Goal: Feedback & Contribution: Leave review/rating

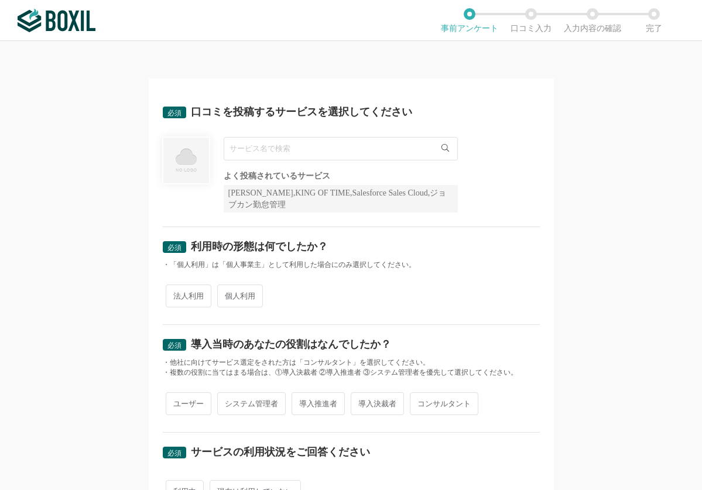
drag, startPoint x: 77, startPoint y: 200, endPoint x: 157, endPoint y: 184, distance: 81.8
click at [78, 200] on div "必須 口コミを投稿するサービスを選択してください よく投稿されているサービス Sansan,KING OF TIME,Salesforce Sales Clo…" at bounding box center [351, 265] width 702 height 449
click at [268, 143] on input "text" at bounding box center [341, 148] width 234 height 23
paste input "Slack"
type input "Slack"
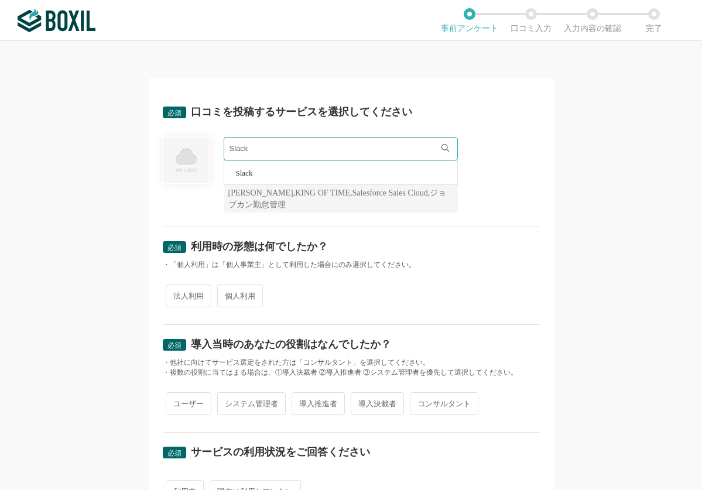
click at [262, 176] on li "Slack" at bounding box center [340, 172] width 233 height 23
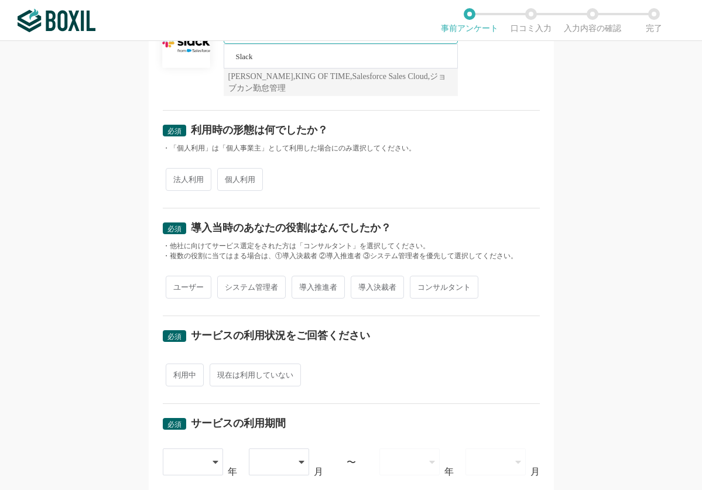
scroll to position [117, 0]
click at [191, 181] on span "法人利用" at bounding box center [189, 178] width 46 height 23
click at [176, 177] on input "法人利用" at bounding box center [173, 173] width 8 height 8
radio input "true"
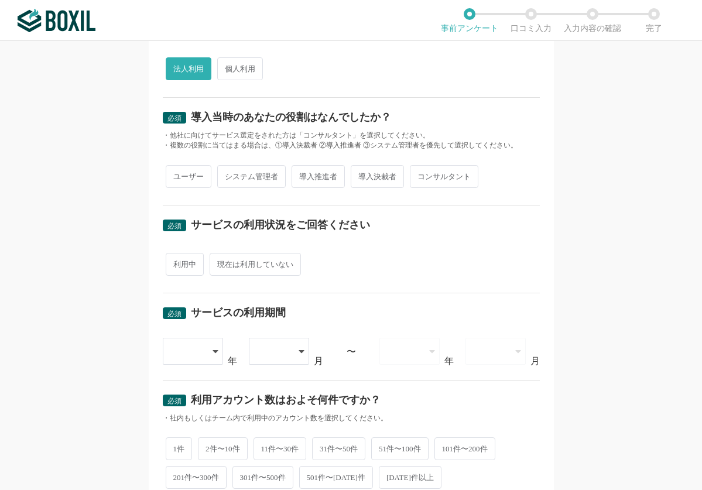
scroll to position [234, 0]
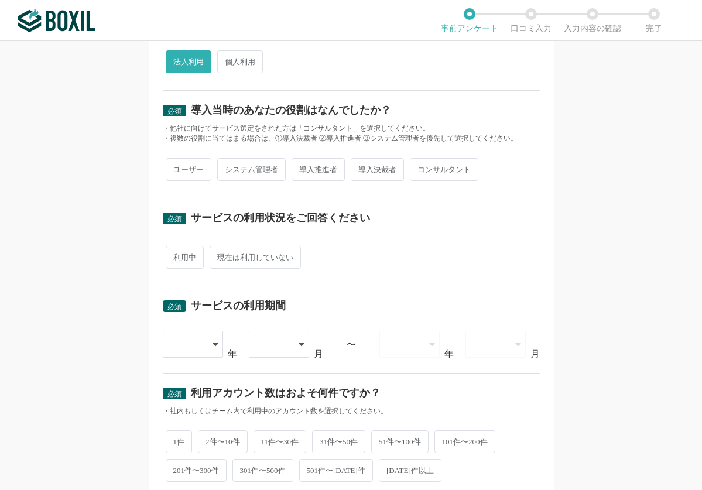
click at [182, 174] on span "ユーザー" at bounding box center [189, 169] width 46 height 23
click at [176, 167] on input "ユーザー" at bounding box center [173, 164] width 8 height 8
radio input "true"
click at [178, 261] on span "利用中" at bounding box center [185, 257] width 38 height 23
click at [176, 255] on input "利用中" at bounding box center [173, 252] width 8 height 8
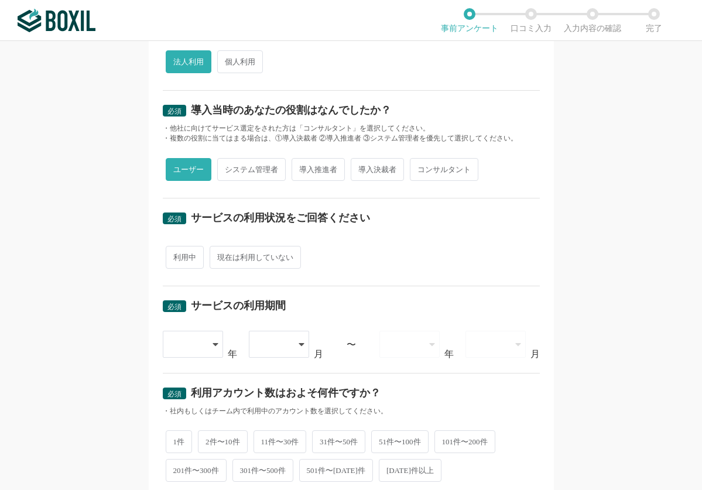
radio input "true"
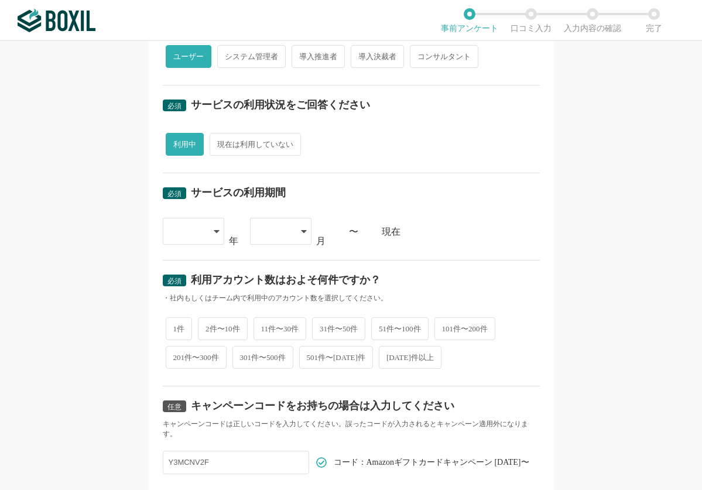
scroll to position [351, 0]
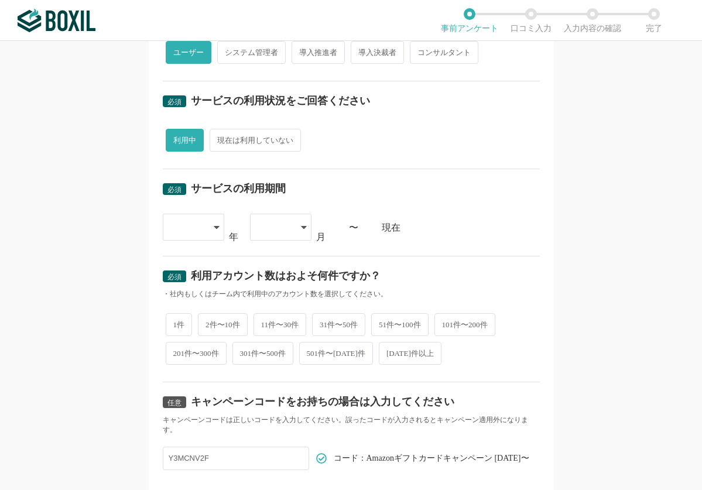
click at [205, 233] on div at bounding box center [193, 227] width 61 height 27
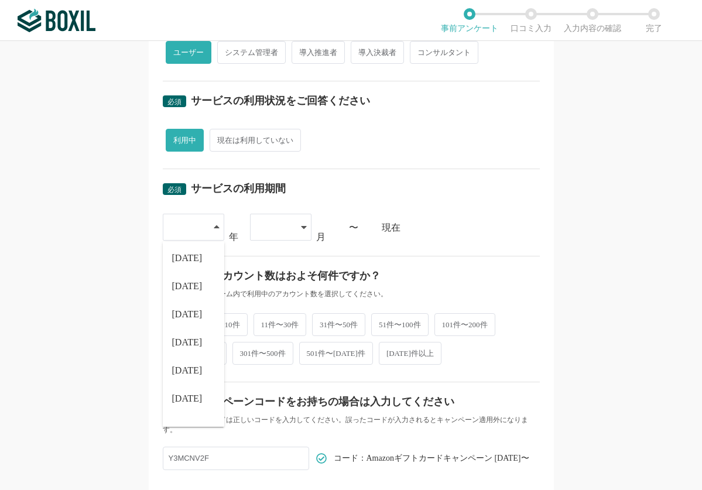
scroll to position [117, 0]
click at [188, 339] on li "[DATE]" at bounding box center [193, 340] width 61 height 28
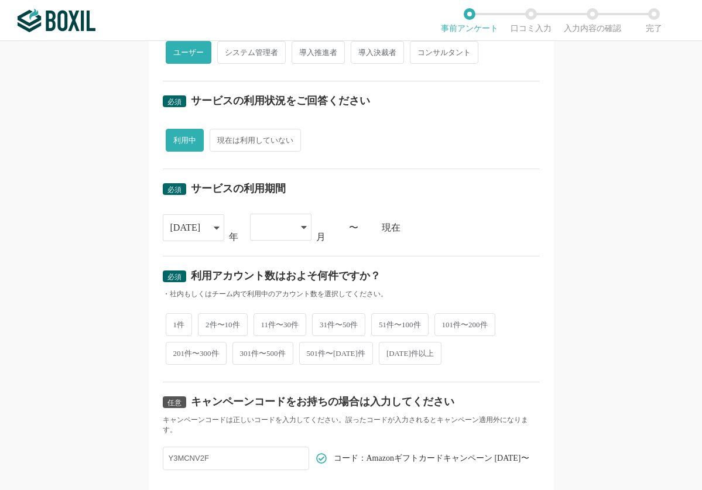
click at [286, 231] on div at bounding box center [274, 227] width 35 height 26
click at [272, 392] on li "10" at bounding box center [280, 396] width 61 height 28
click at [570, 273] on div "必須 口コミを投稿するサービスを選択してください Slack Slack よく投稿されているサービス Sansan,KING OF TIME,Salesfor…" at bounding box center [351, 265] width 702 height 449
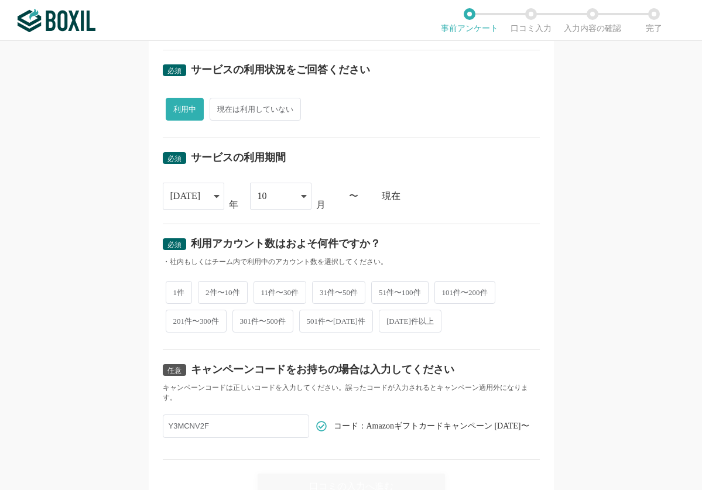
scroll to position [410, 0]
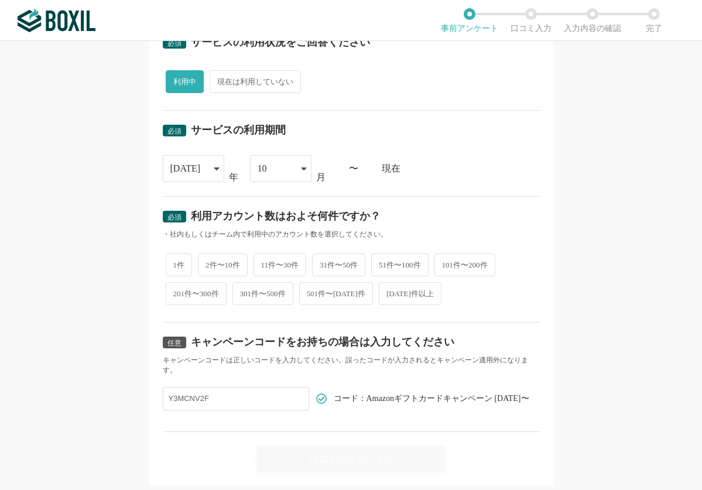
click at [198, 172] on div "[DATE]" at bounding box center [187, 169] width 35 height 26
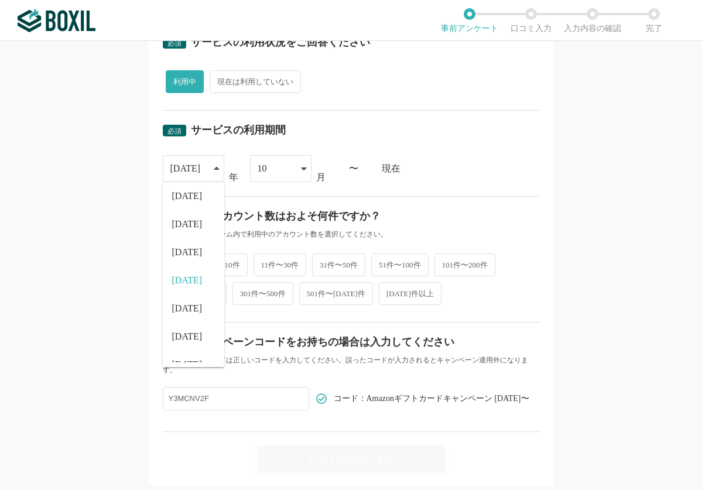
click at [174, 231] on li "[DATE]" at bounding box center [193, 224] width 61 height 28
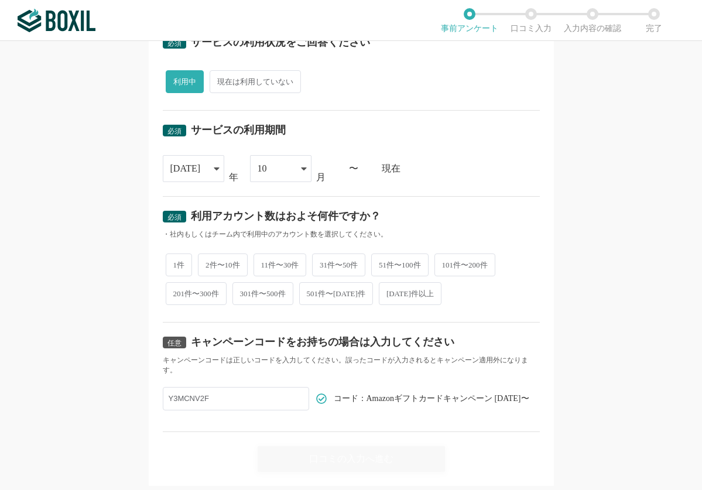
click at [275, 170] on div "10" at bounding box center [274, 169] width 35 height 26
click at [273, 219] on li "06" at bounding box center [280, 224] width 61 height 28
click at [467, 263] on span "101件〜200件" at bounding box center [464, 264] width 61 height 23
click at [445, 263] on input "101件〜200件" at bounding box center [441, 259] width 8 height 8
radio input "true"
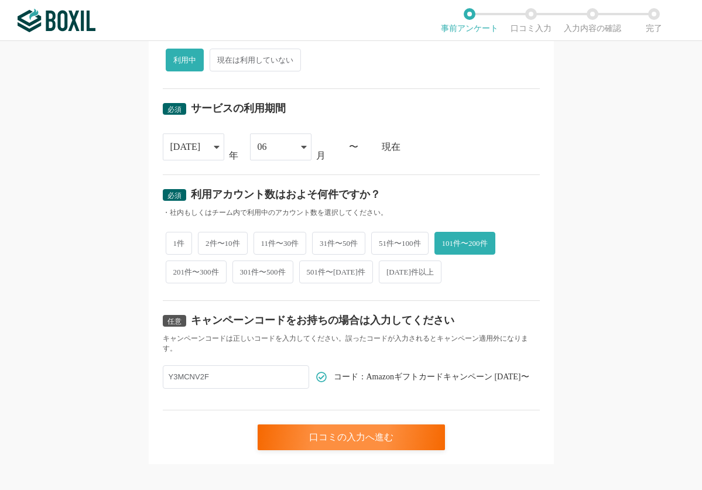
scroll to position [443, 0]
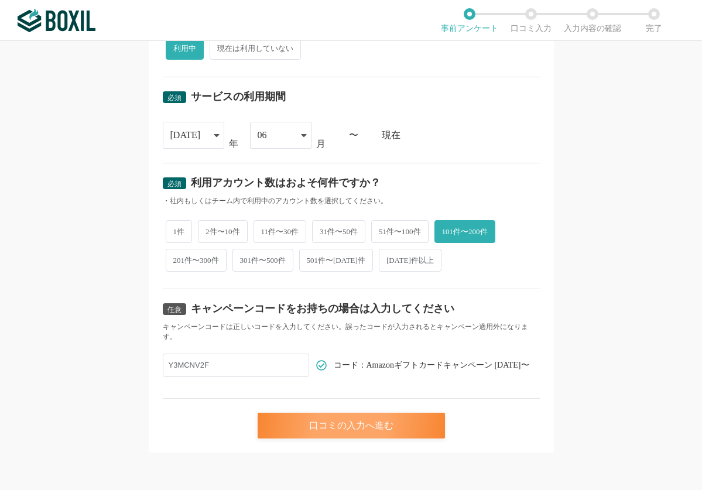
click at [341, 431] on div "口コミの入力へ進む" at bounding box center [350, 426] width 187 height 26
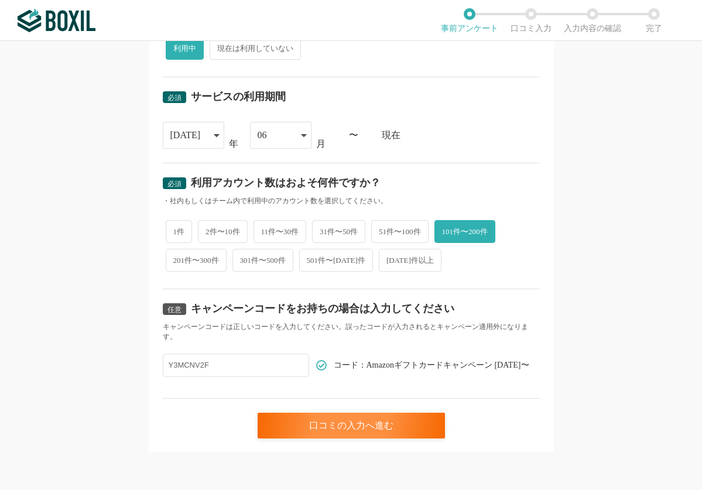
scroll to position [0, 0]
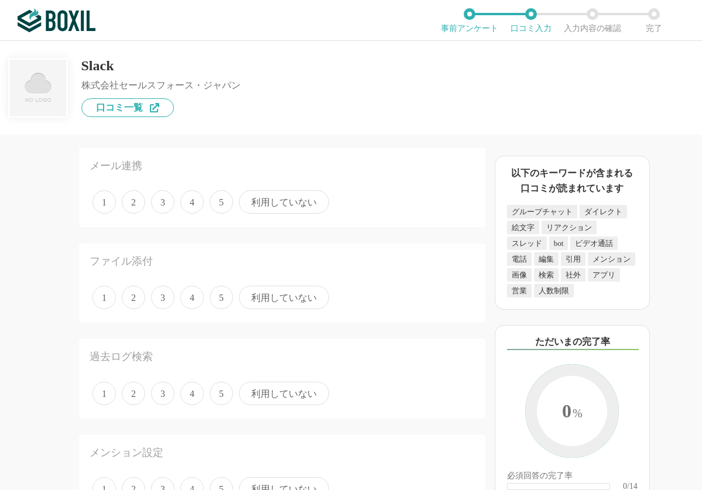
scroll to position [59, 0]
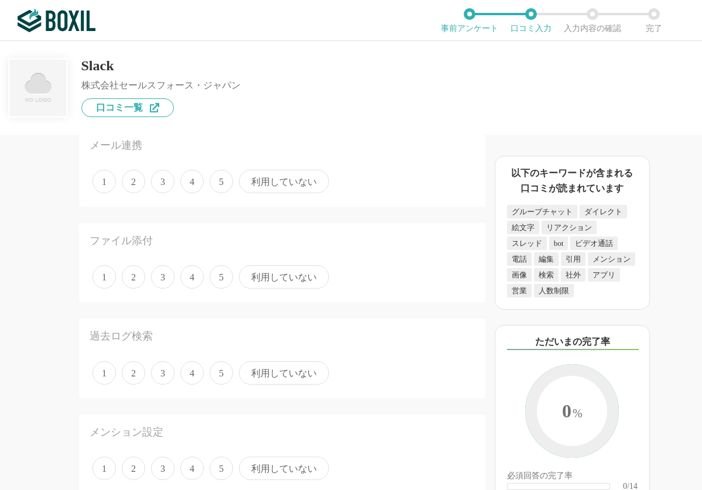
click at [184, 182] on span "4" at bounding box center [191, 181] width 23 height 23
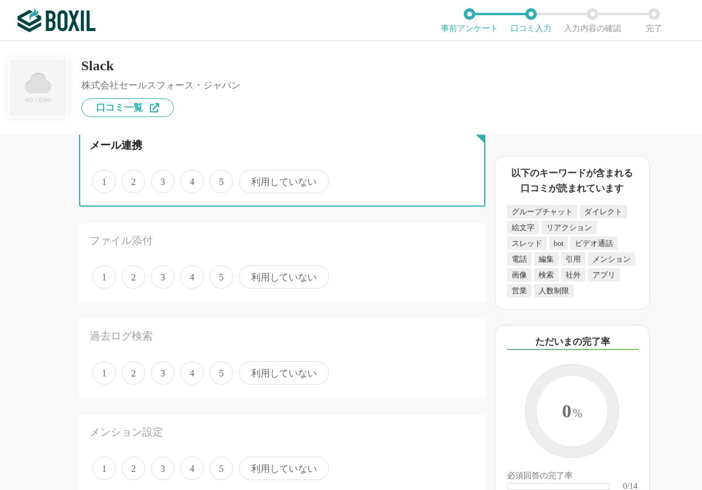
click at [184, 179] on input "4" at bounding box center [187, 175] width 8 height 8
radio input "true"
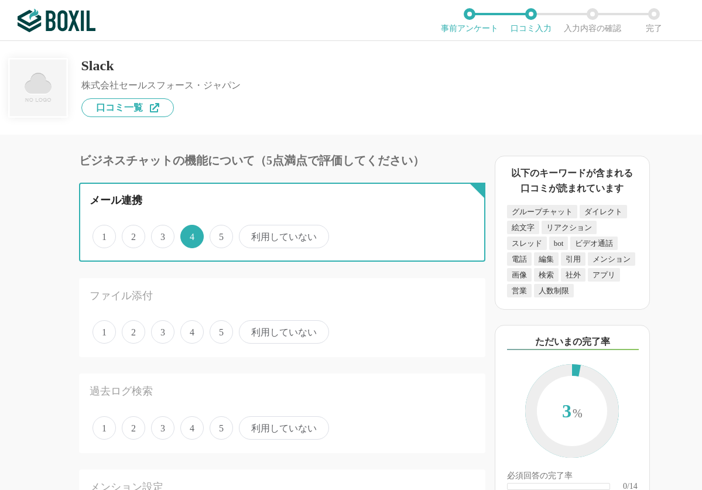
scroll to position [0, 0]
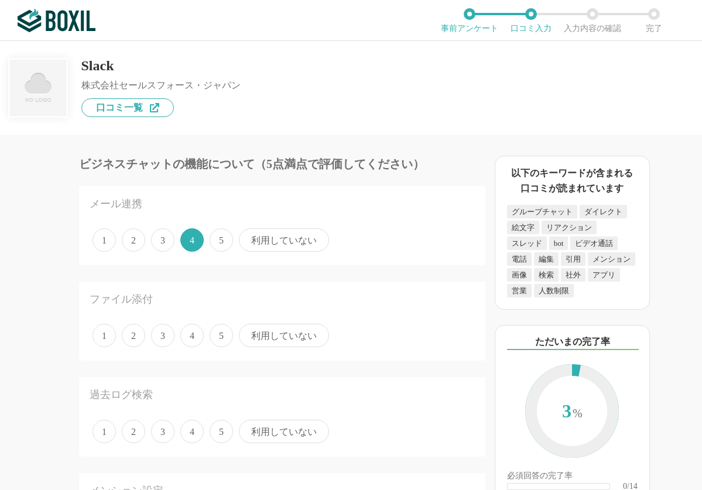
click at [227, 335] on span "5" at bounding box center [220, 335] width 23 height 23
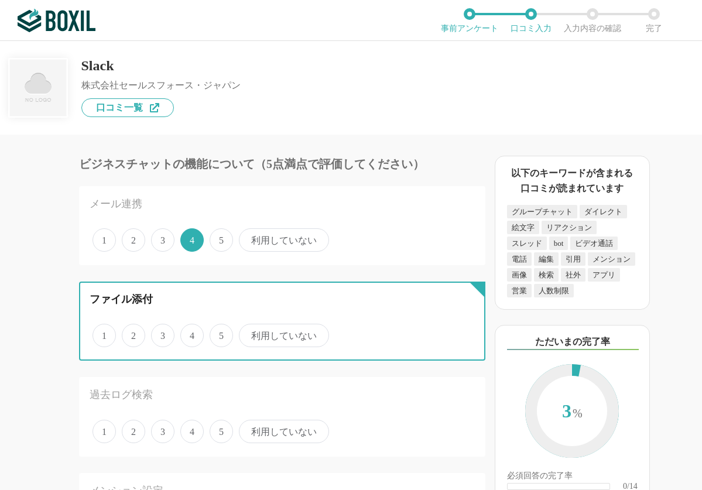
click at [220, 333] on input "5" at bounding box center [216, 329] width 8 height 8
radio input "true"
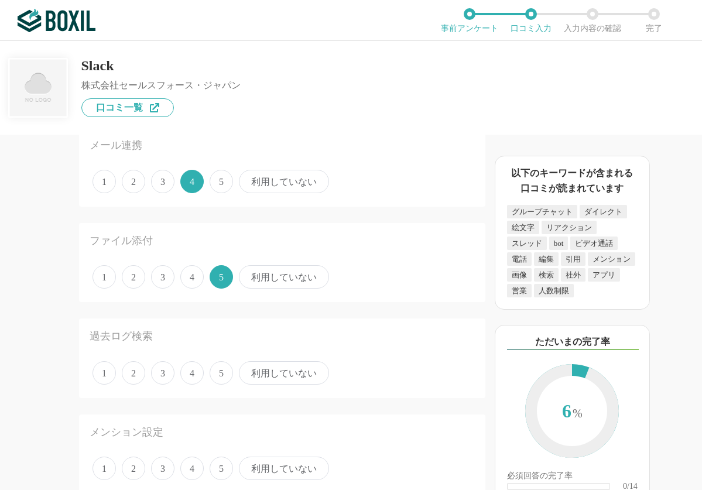
click at [164, 368] on span "3" at bounding box center [162, 372] width 23 height 23
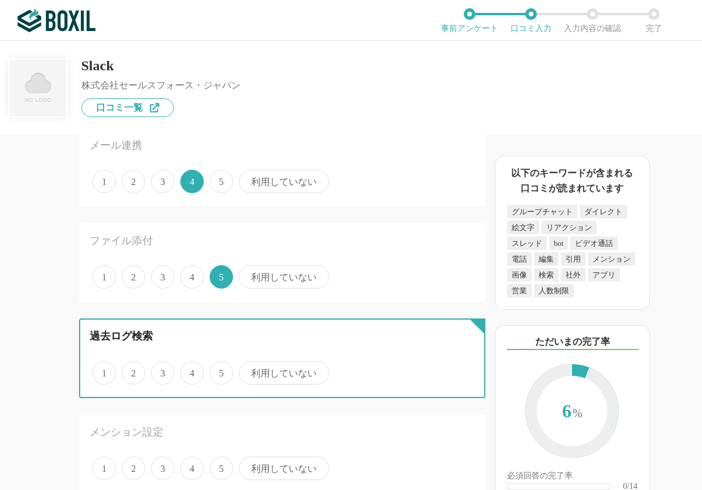
click at [162, 368] on input "3" at bounding box center [158, 367] width 8 height 8
radio input "true"
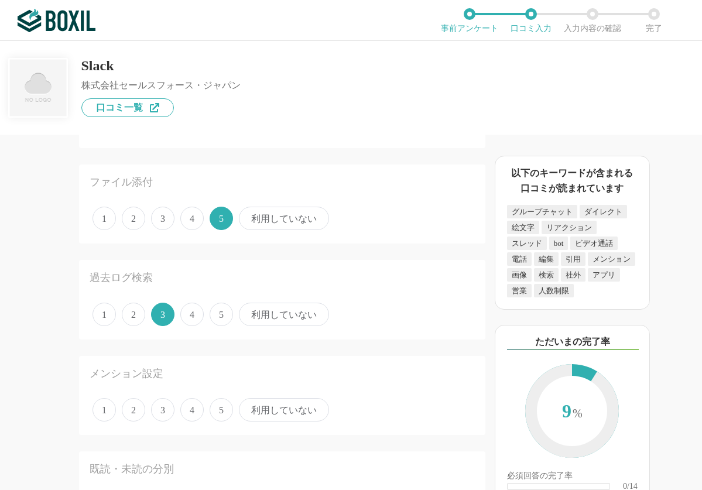
click at [191, 408] on span "4" at bounding box center [191, 409] width 23 height 23
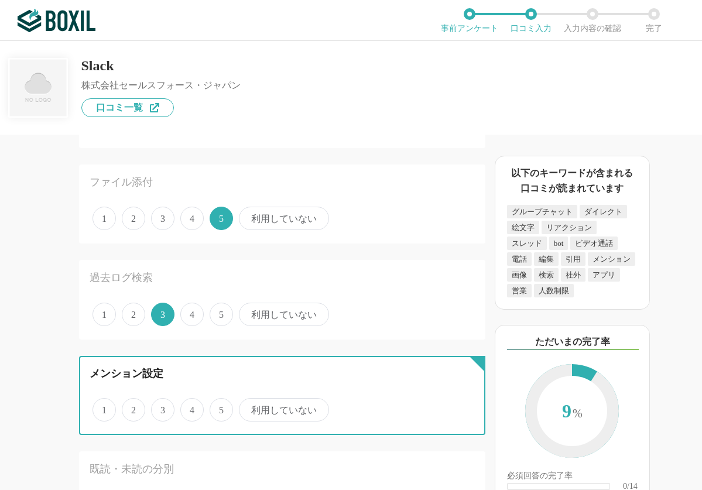
click at [191, 407] on input "4" at bounding box center [187, 404] width 8 height 8
radio input "true"
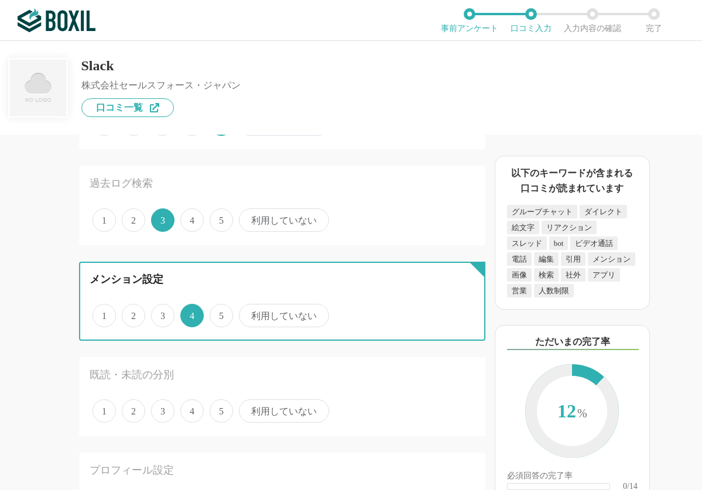
scroll to position [234, 0]
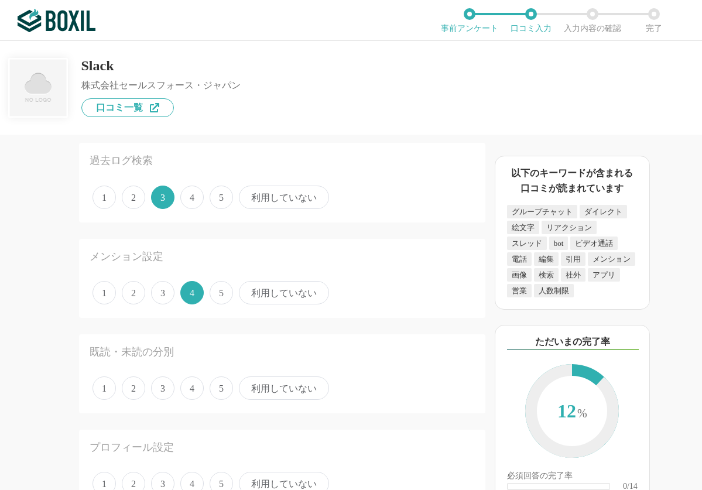
click at [169, 390] on span "3" at bounding box center [162, 387] width 23 height 23
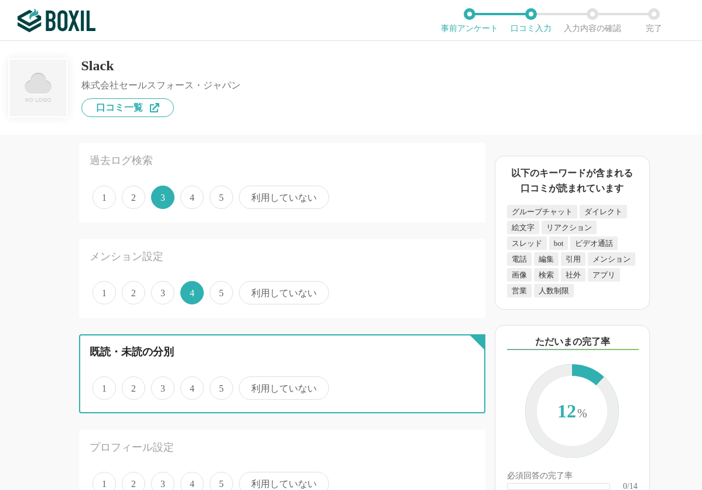
click at [162, 386] on input "3" at bounding box center [158, 382] width 8 height 8
radio input "true"
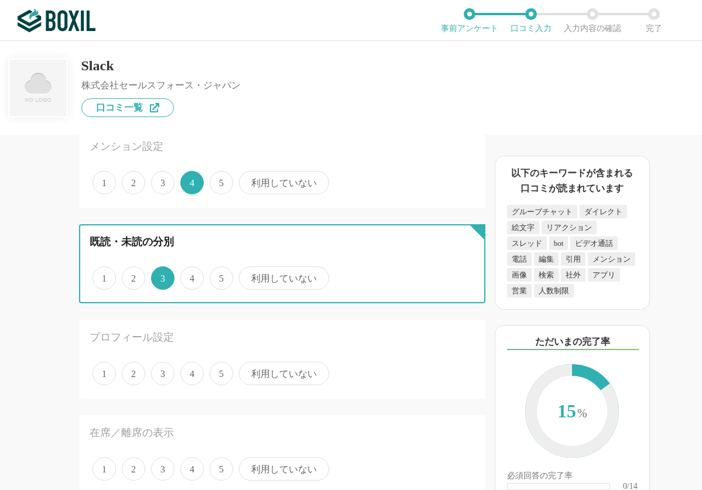
scroll to position [351, 0]
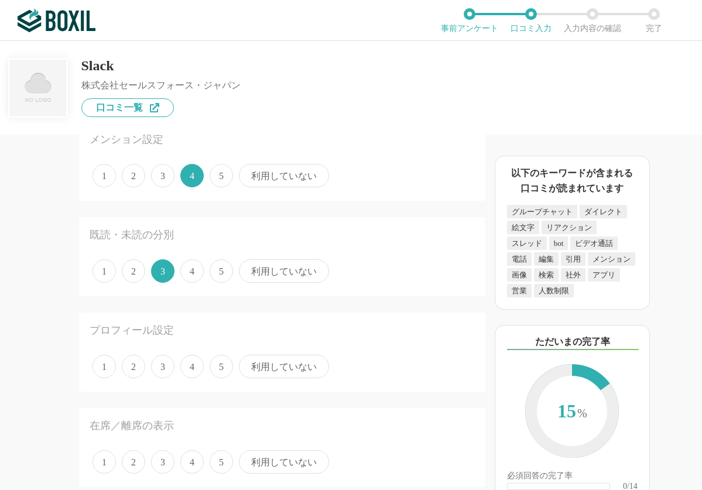
click at [187, 369] on span "4" at bounding box center [191, 366] width 23 height 23
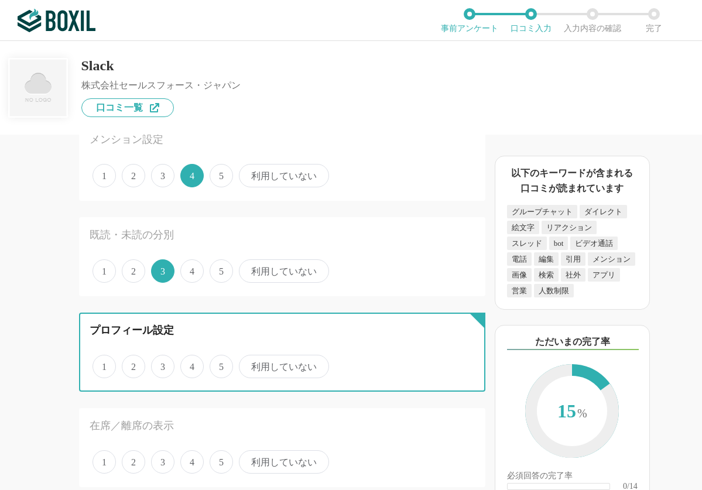
click at [187, 364] on input "4" at bounding box center [187, 360] width 8 height 8
radio input "true"
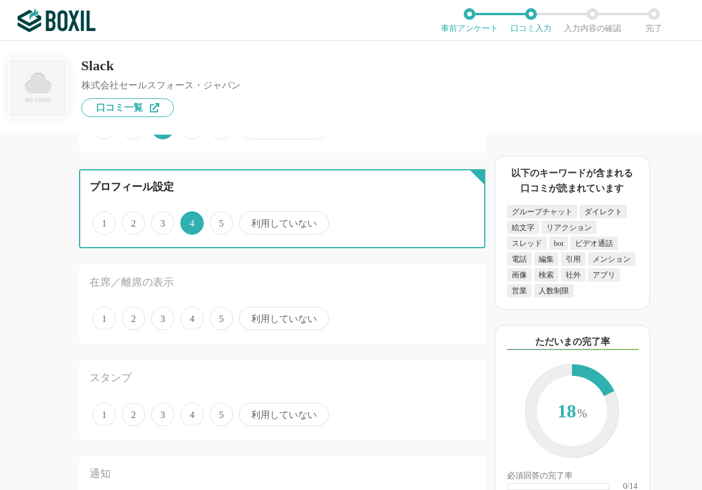
scroll to position [527, 0]
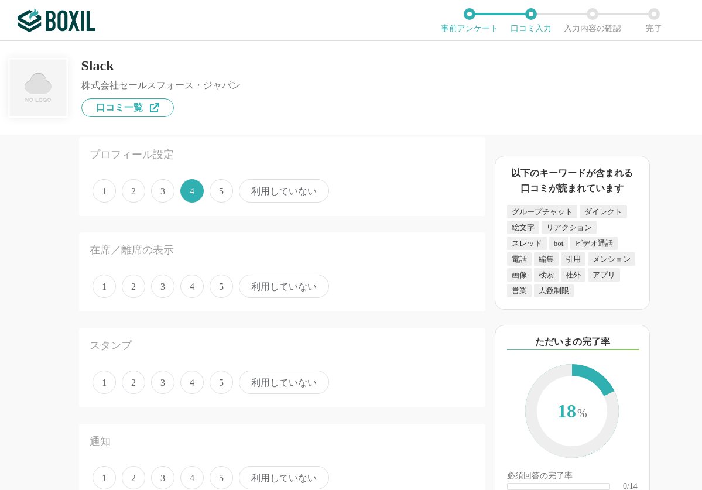
click at [167, 293] on span "3" at bounding box center [162, 285] width 23 height 23
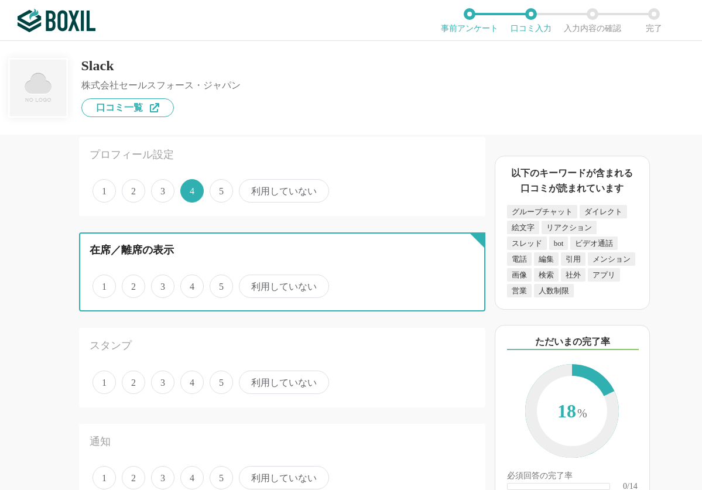
click at [162, 284] on input "3" at bounding box center [158, 280] width 8 height 8
radio input "true"
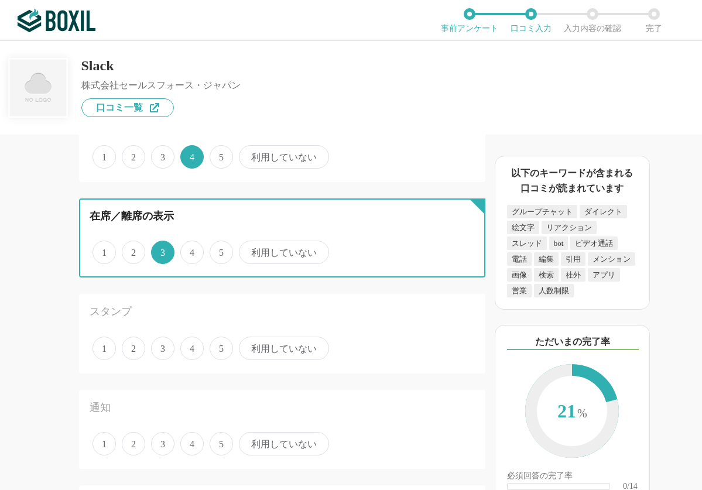
scroll to position [585, 0]
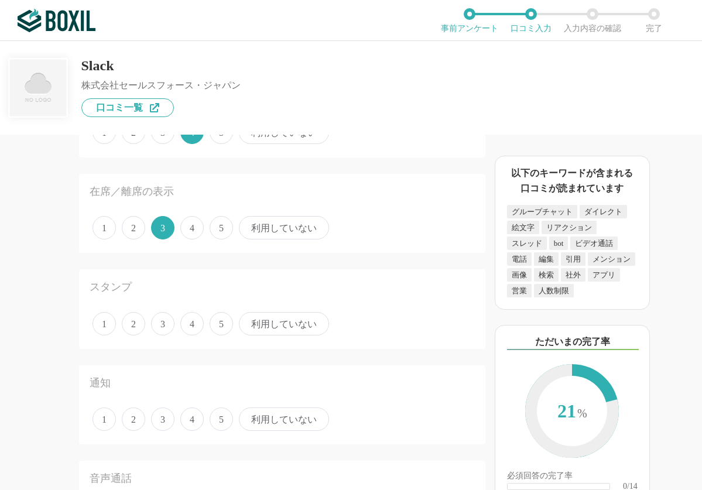
click at [168, 329] on span "3" at bounding box center [162, 323] width 23 height 23
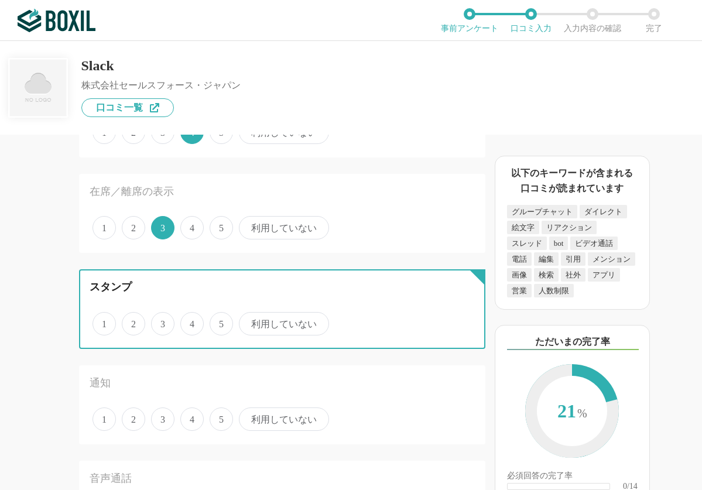
click at [162, 321] on input "3" at bounding box center [158, 318] width 8 height 8
radio input "true"
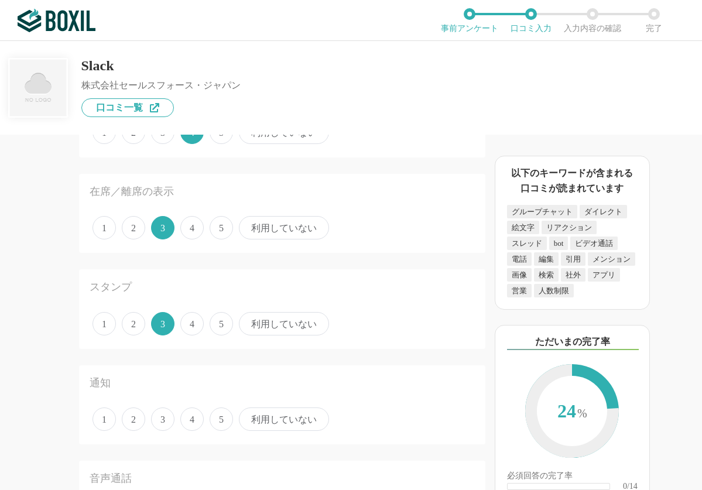
click at [189, 416] on span "4" at bounding box center [191, 418] width 23 height 23
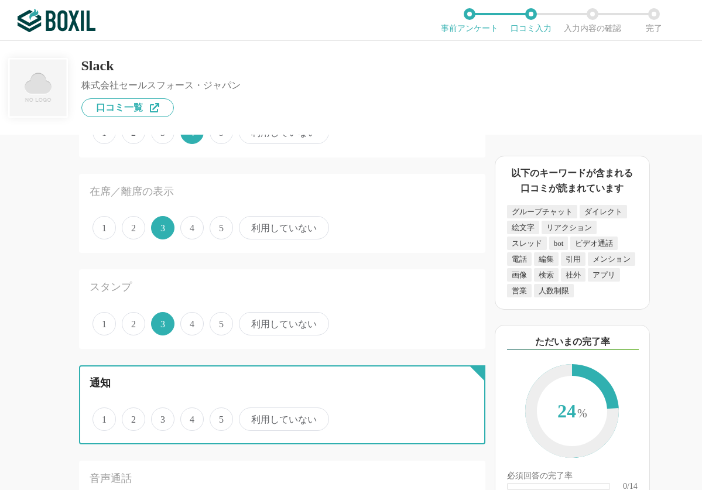
click at [189, 416] on input "4" at bounding box center [187, 413] width 8 height 8
radio input "true"
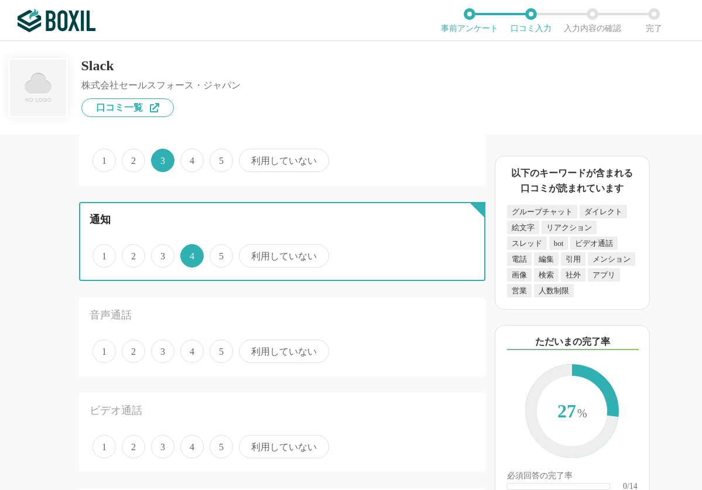
scroll to position [761, 0]
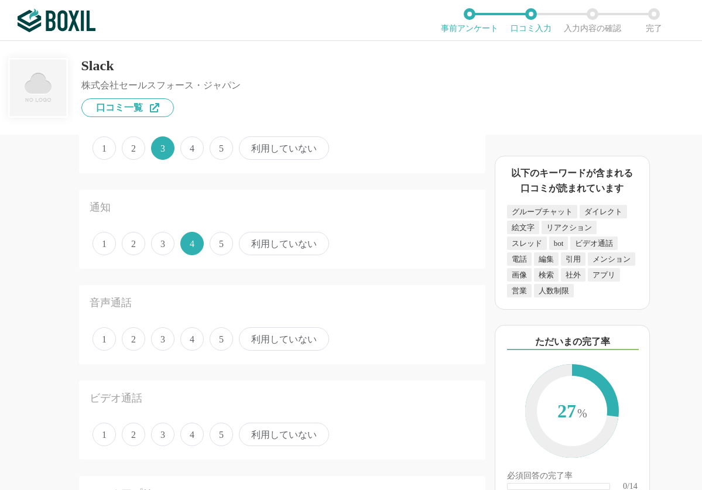
click at [200, 341] on span "4" at bounding box center [191, 338] width 23 height 23
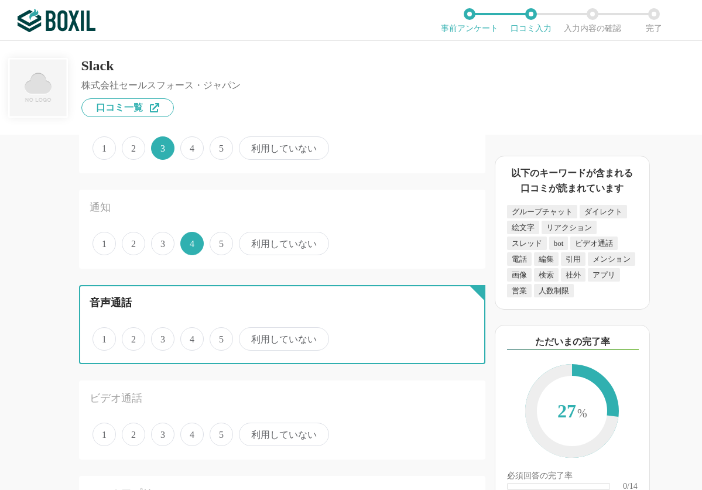
click at [191, 336] on input "4" at bounding box center [187, 333] width 8 height 8
radio input "true"
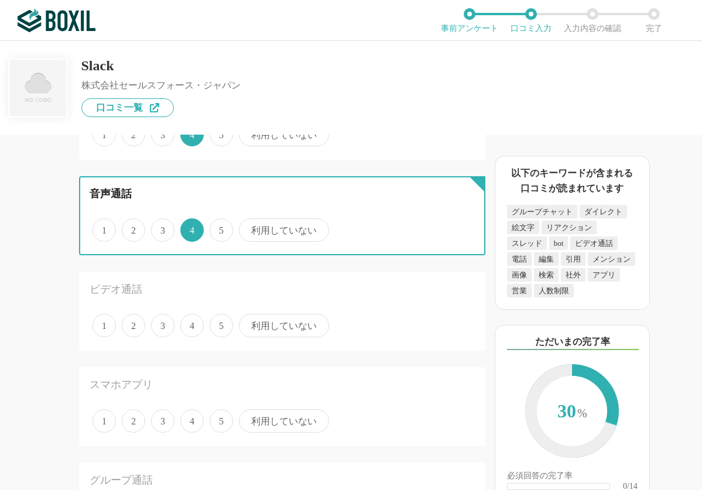
scroll to position [878, 0]
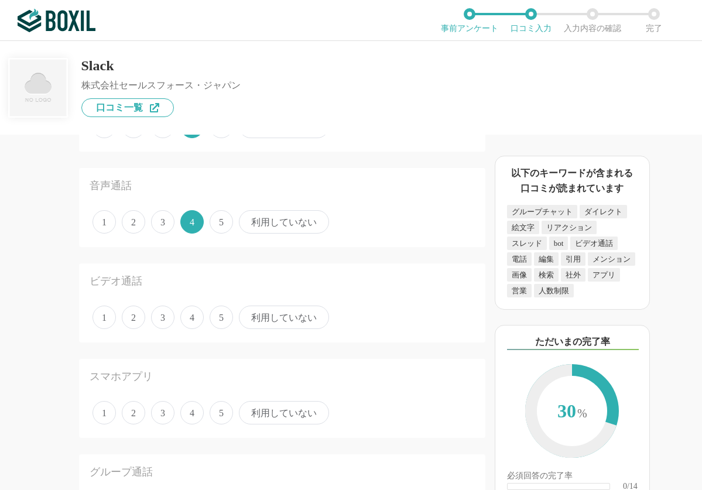
click at [164, 314] on span "3" at bounding box center [162, 316] width 23 height 23
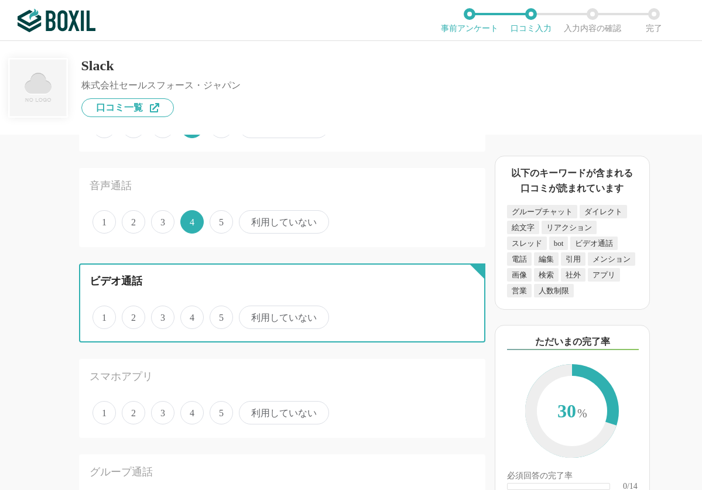
click at [162, 314] on input "3" at bounding box center [158, 311] width 8 height 8
radio input "true"
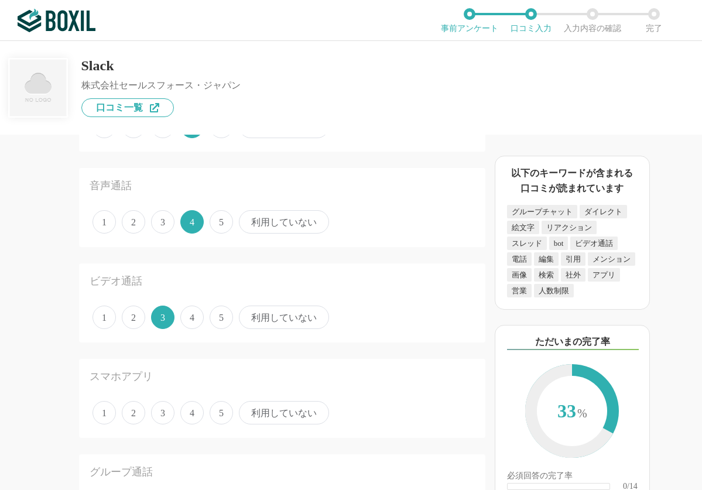
click at [168, 413] on span "3" at bounding box center [162, 412] width 23 height 23
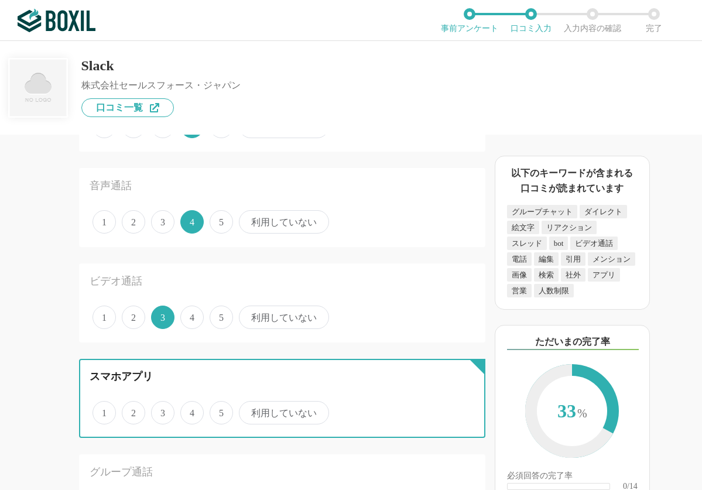
click at [162, 410] on input "3" at bounding box center [158, 407] width 8 height 8
radio input "true"
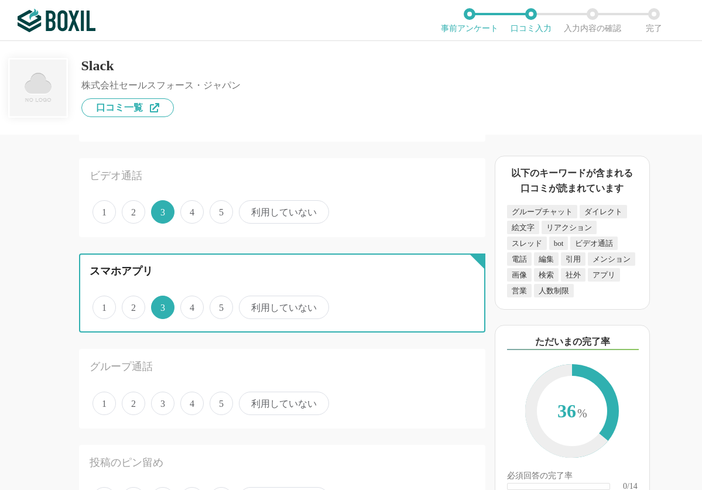
scroll to position [995, 0]
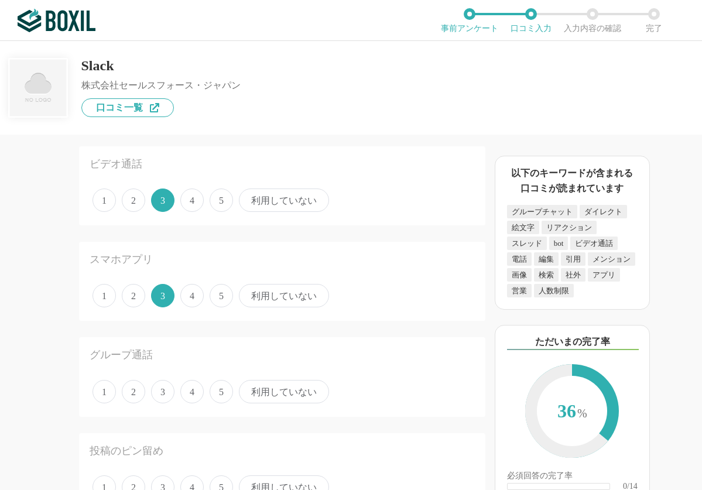
click at [192, 389] on span "4" at bounding box center [191, 391] width 23 height 23
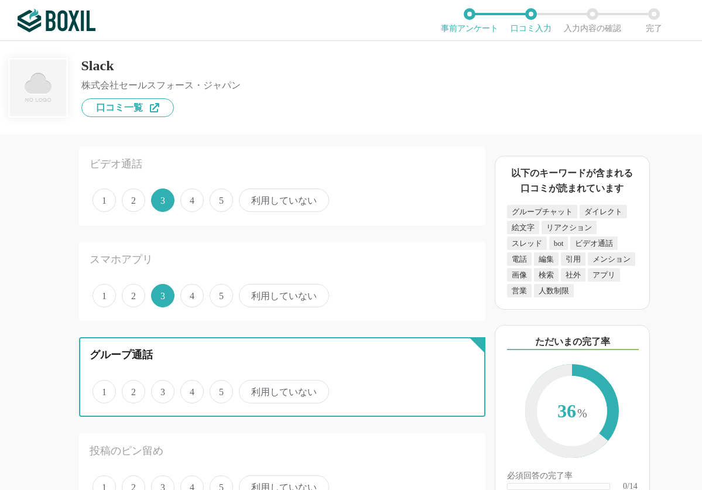
click at [191, 389] on input "4" at bounding box center [187, 386] width 8 height 8
radio input "true"
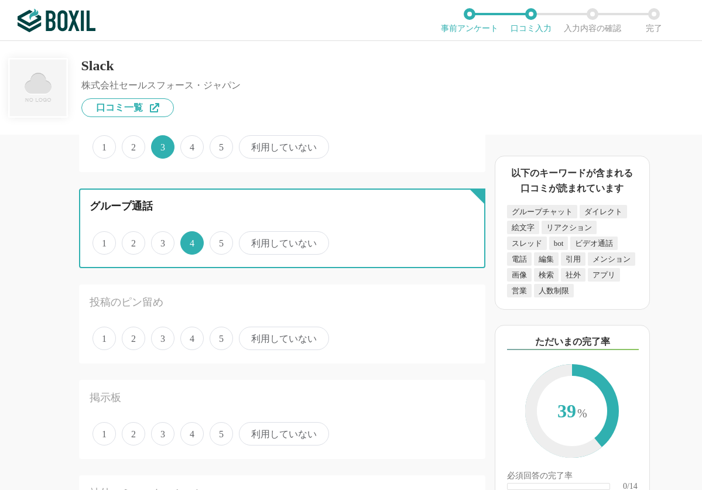
scroll to position [1170, 0]
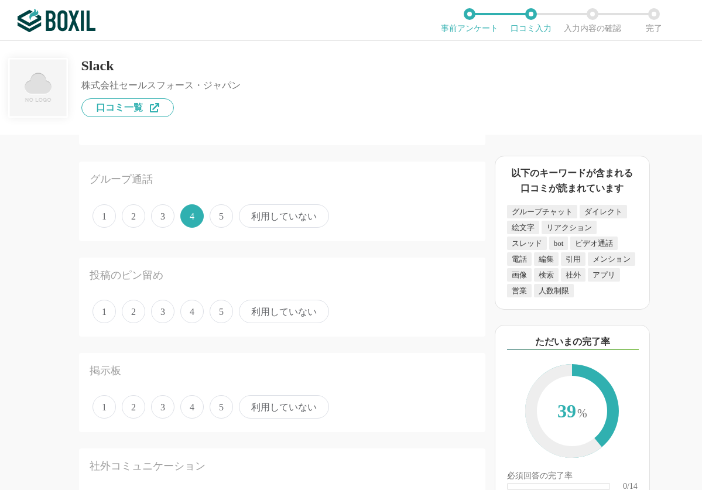
click at [170, 318] on span "3" at bounding box center [162, 311] width 23 height 23
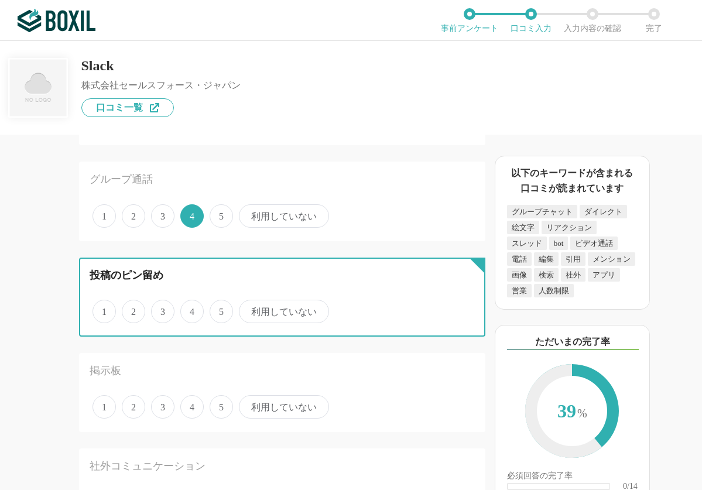
click at [162, 309] on input "3" at bounding box center [158, 305] width 8 height 8
radio input "true"
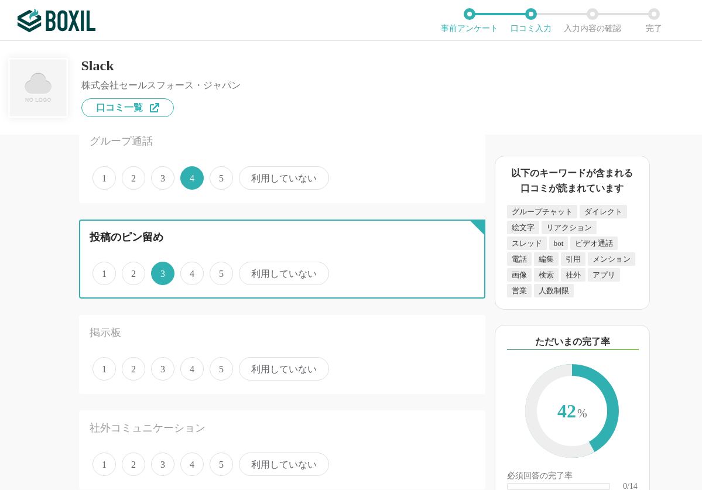
scroll to position [1229, 0]
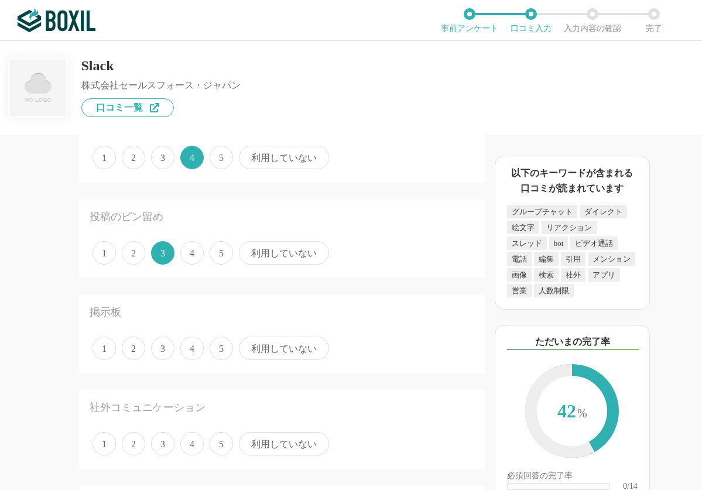
click at [193, 351] on span "4" at bounding box center [191, 347] width 23 height 23
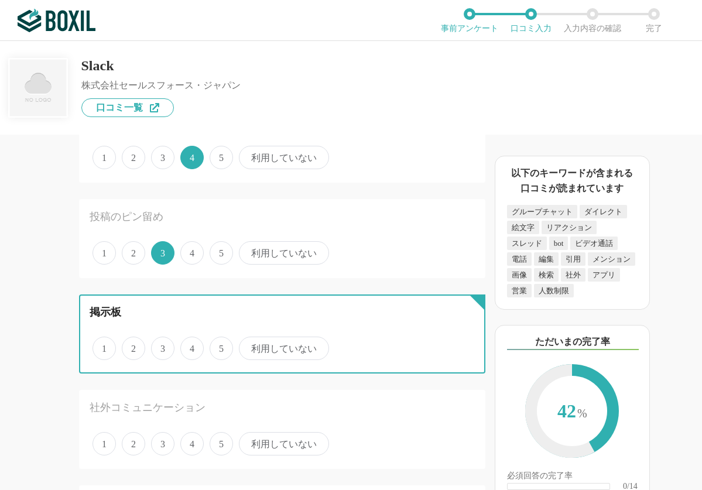
click at [191, 346] on input "4" at bounding box center [187, 342] width 8 height 8
radio input "true"
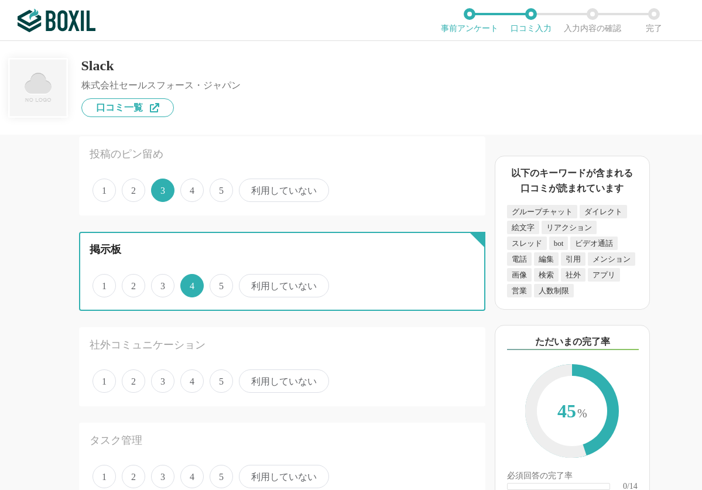
scroll to position [1346, 0]
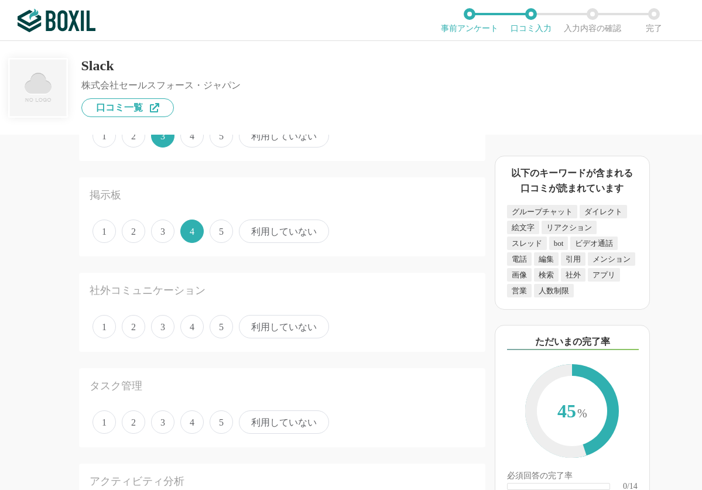
click at [169, 329] on span "3" at bounding box center [162, 326] width 23 height 23
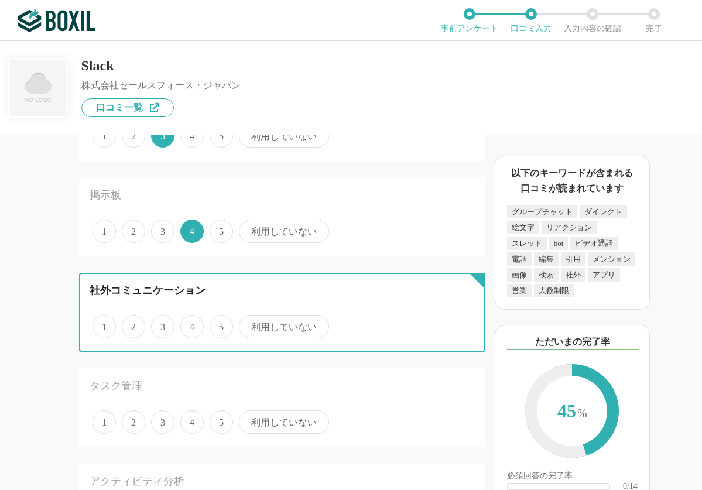
click at [162, 324] on input "3" at bounding box center [158, 321] width 8 height 8
radio input "true"
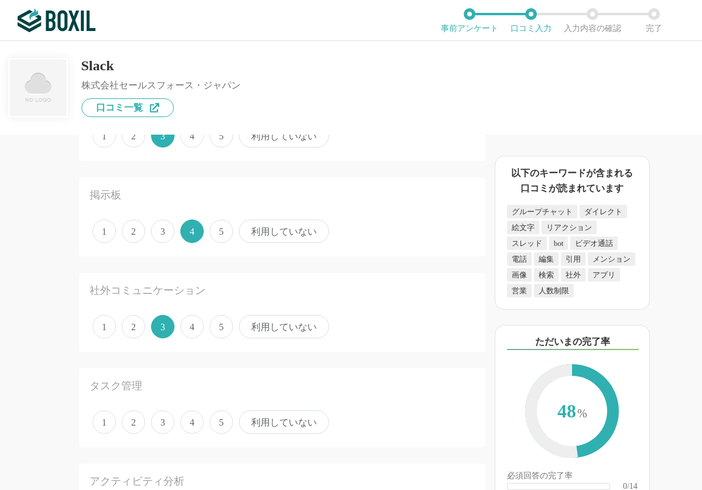
click at [186, 417] on span "4" at bounding box center [191, 421] width 23 height 23
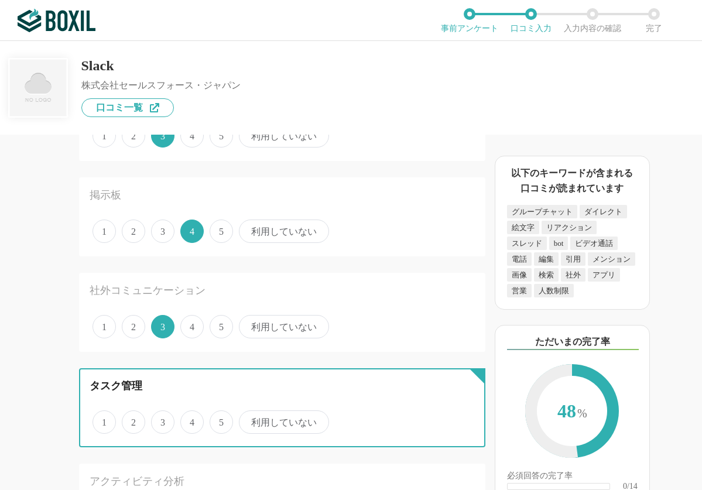
click at [186, 417] on input "4" at bounding box center [187, 416] width 8 height 8
radio input "true"
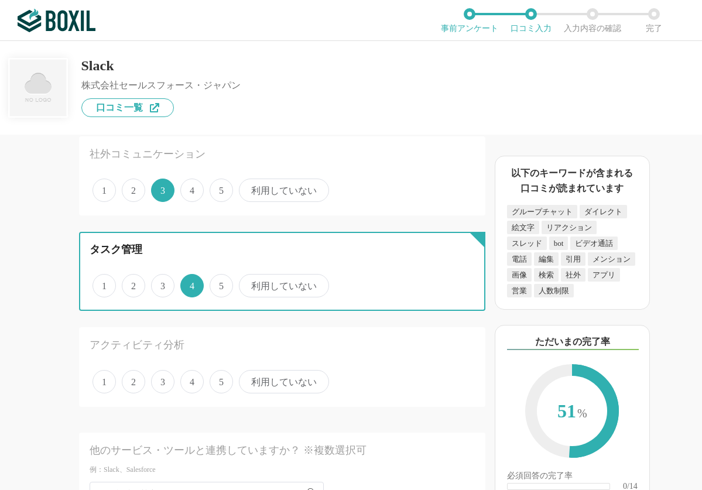
scroll to position [1521, 0]
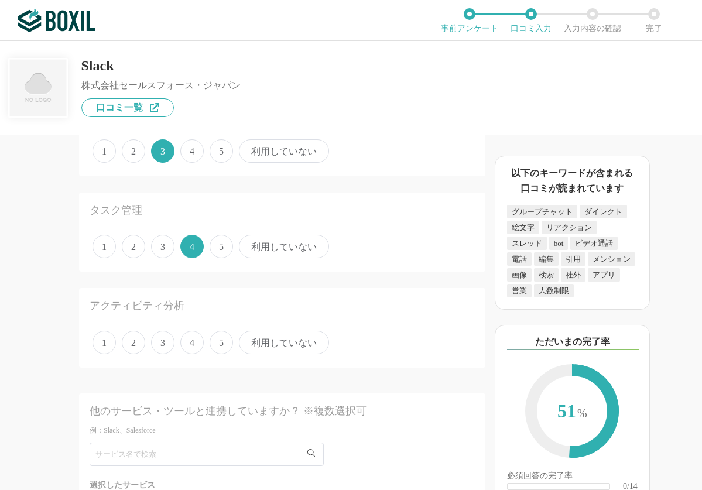
click at [169, 342] on span "3" at bounding box center [162, 342] width 23 height 23
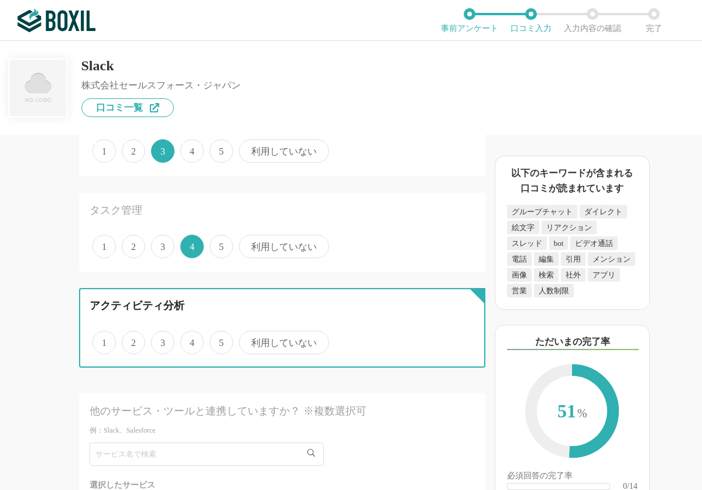
click at [162, 340] on input "3" at bounding box center [158, 336] width 8 height 8
radio input "true"
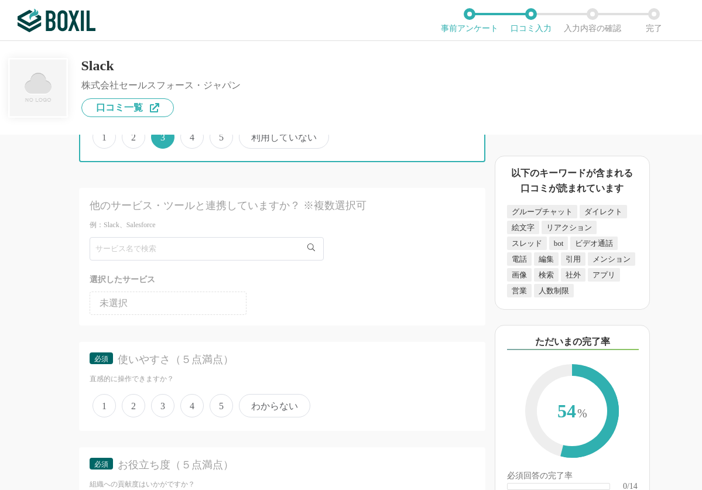
scroll to position [1756, 0]
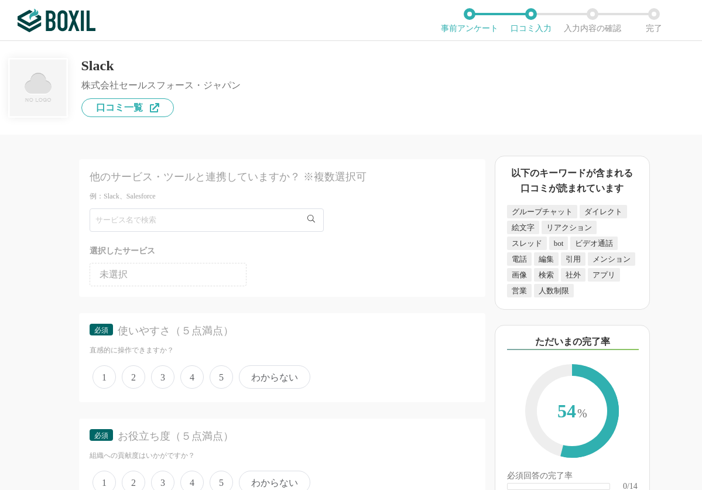
click at [190, 379] on span "4" at bounding box center [191, 376] width 23 height 23
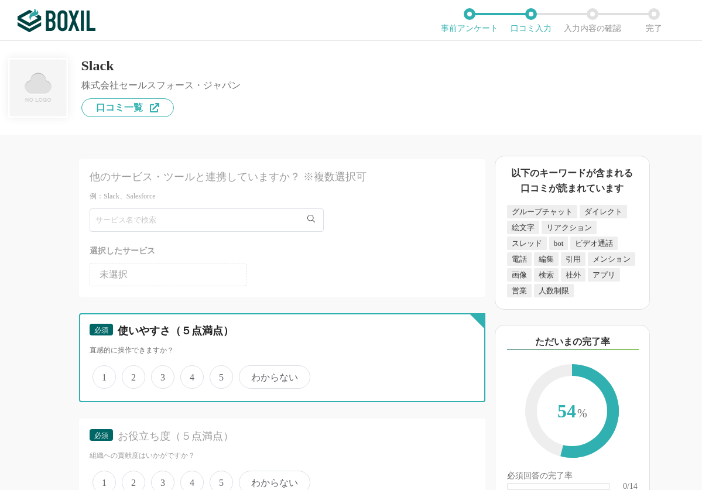
click at [190, 375] on input "4" at bounding box center [187, 371] width 8 height 8
radio input "true"
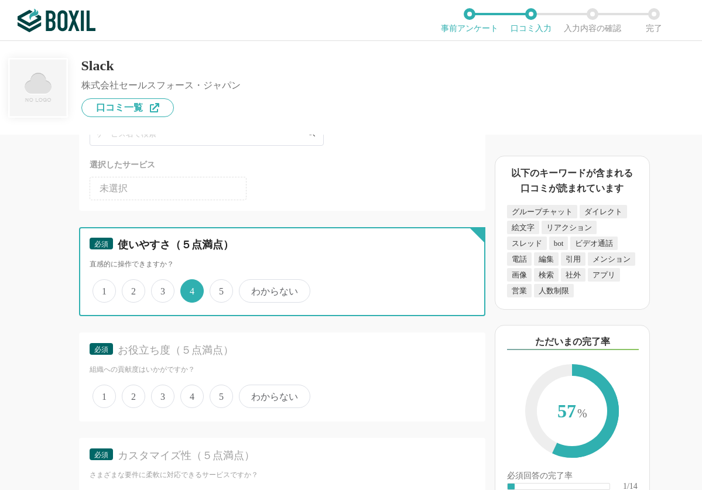
scroll to position [1873, 0]
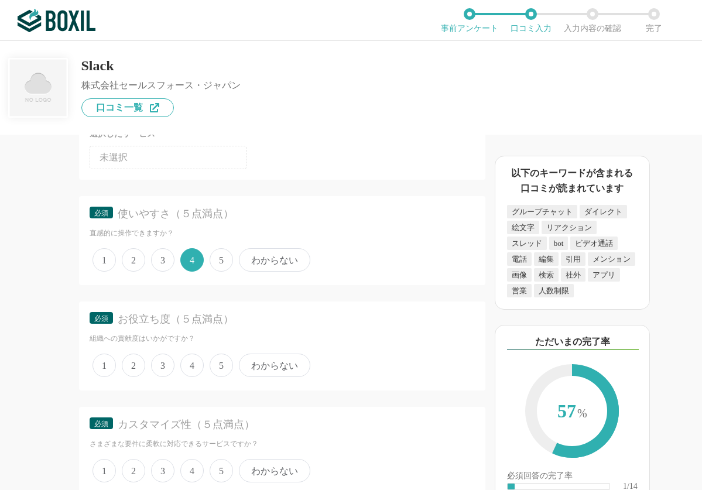
click at [222, 360] on span "5" at bounding box center [220, 364] width 23 height 23
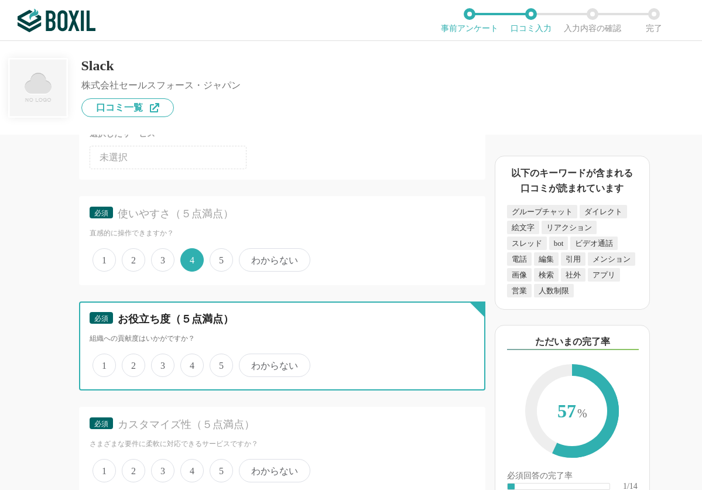
click at [220, 360] on input "5" at bounding box center [216, 359] width 8 height 8
radio input "true"
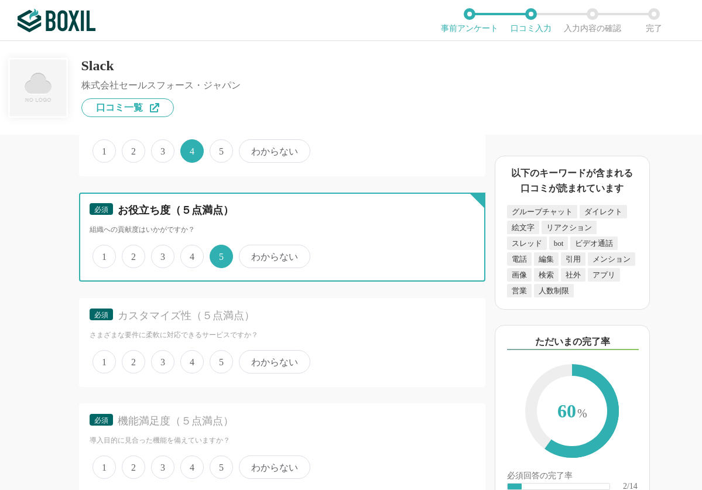
scroll to position [1990, 0]
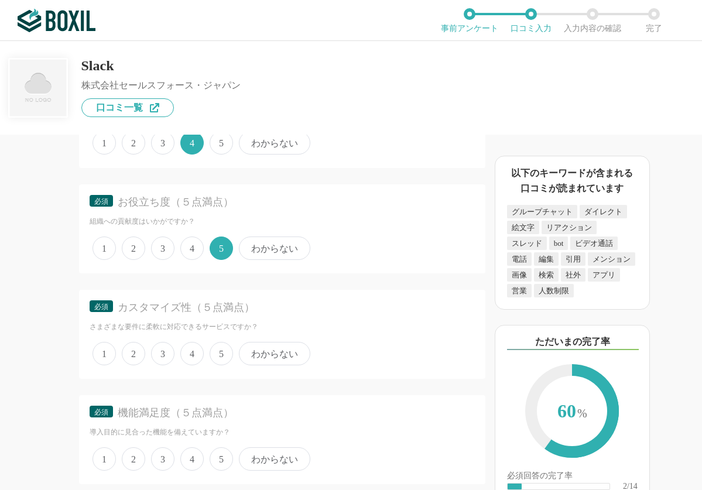
click at [162, 353] on span "3" at bounding box center [162, 353] width 23 height 23
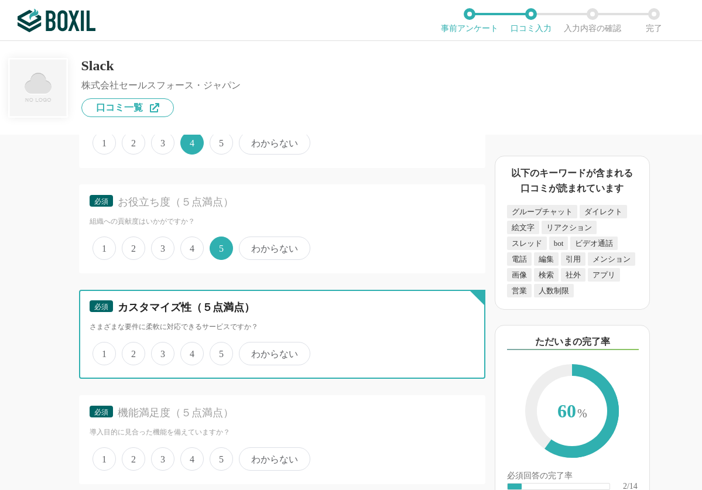
click at [162, 351] on input "3" at bounding box center [158, 347] width 8 height 8
radio input "true"
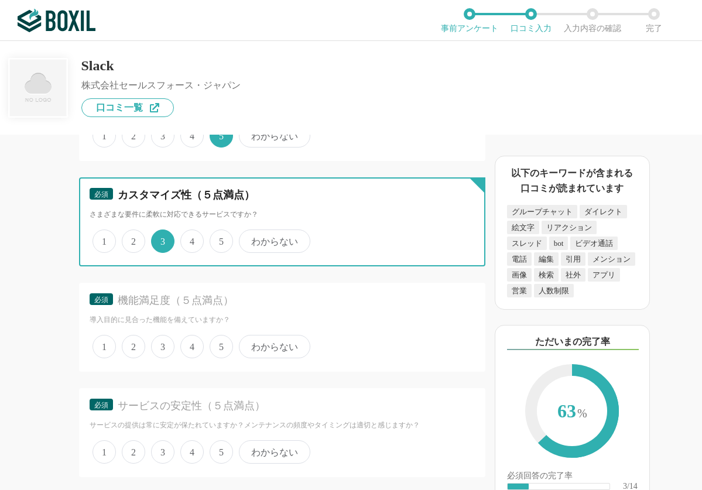
scroll to position [2107, 0]
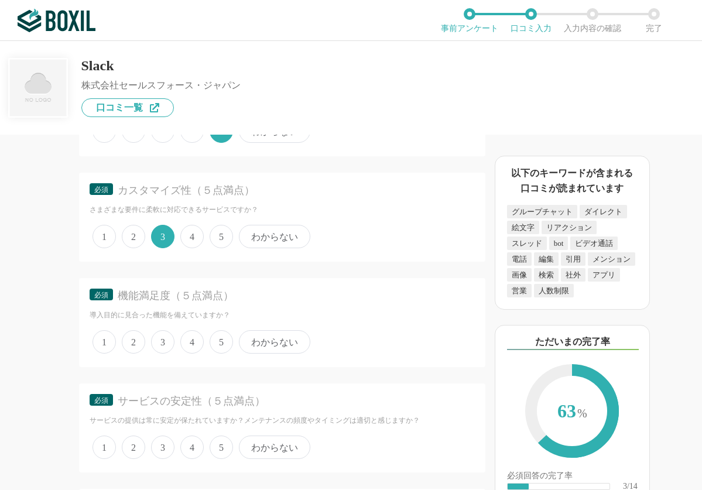
click at [190, 344] on span "4" at bounding box center [191, 341] width 23 height 23
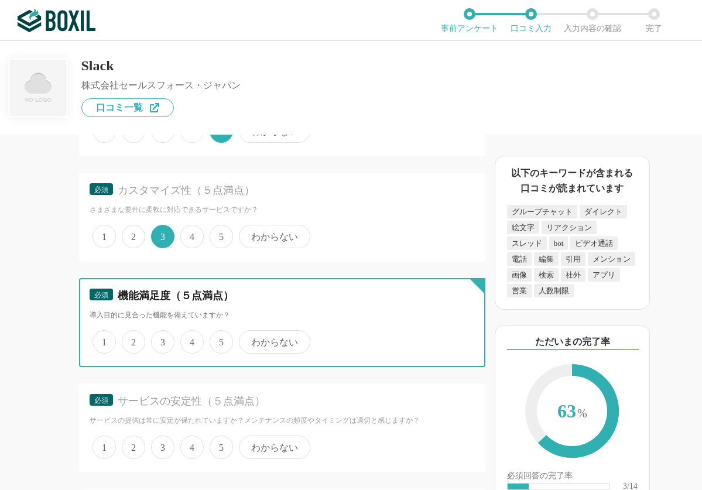
click at [190, 339] on input "4" at bounding box center [187, 336] width 8 height 8
radio input "true"
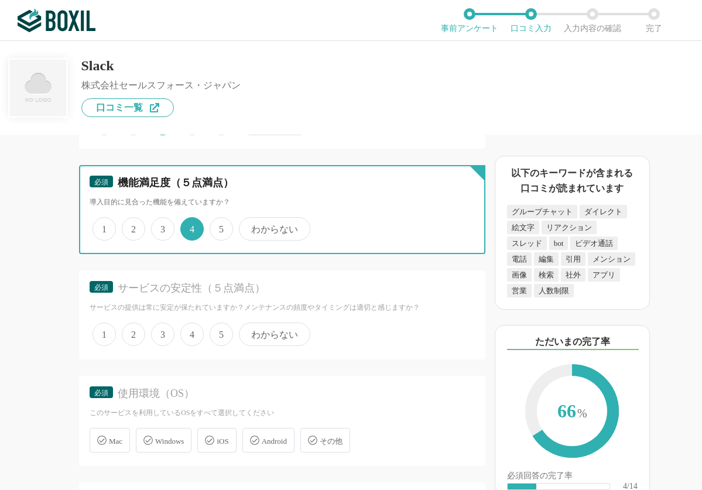
scroll to position [2224, 0]
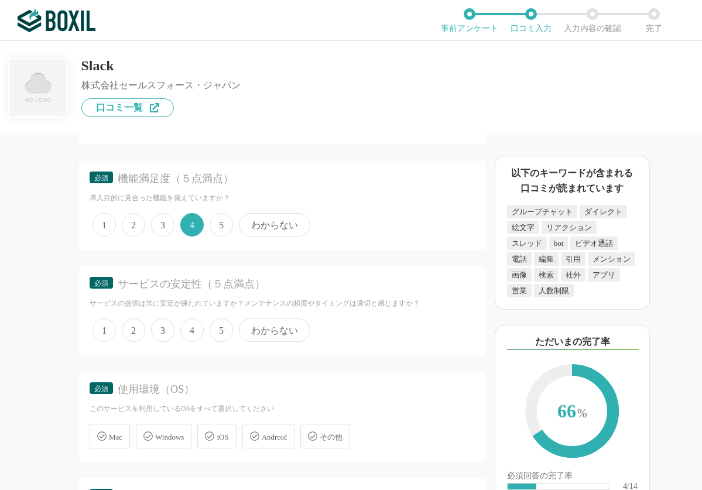
click at [185, 331] on span "4" at bounding box center [191, 329] width 23 height 23
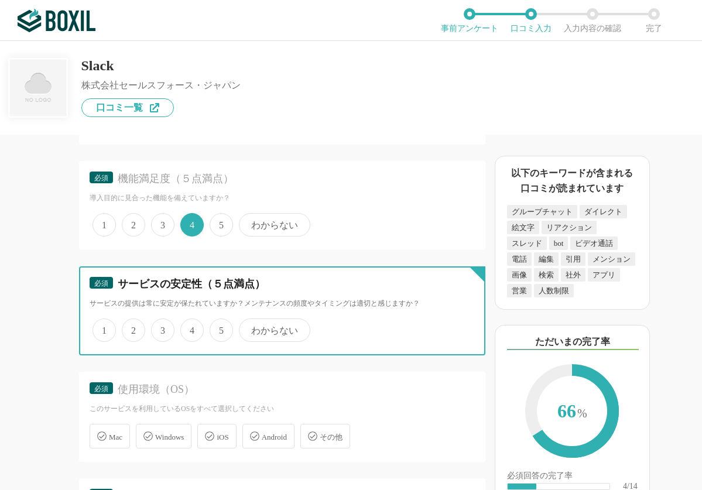
click at [185, 328] on input "4" at bounding box center [187, 324] width 8 height 8
radio input "true"
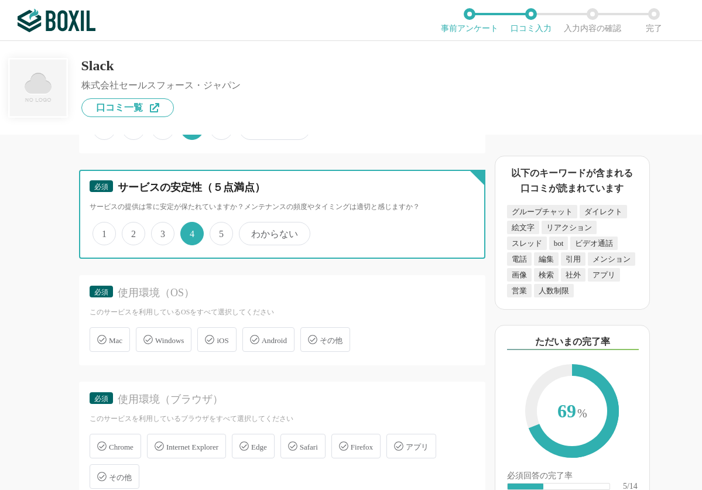
scroll to position [2341, 0]
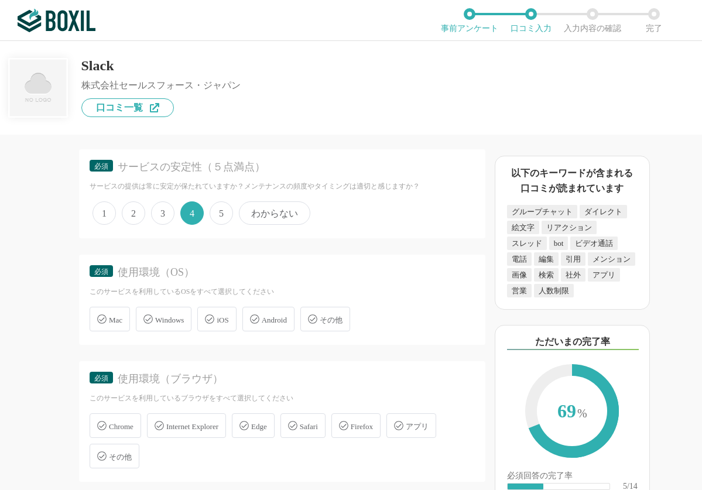
click at [174, 321] on span "Windows" at bounding box center [169, 319] width 29 height 9
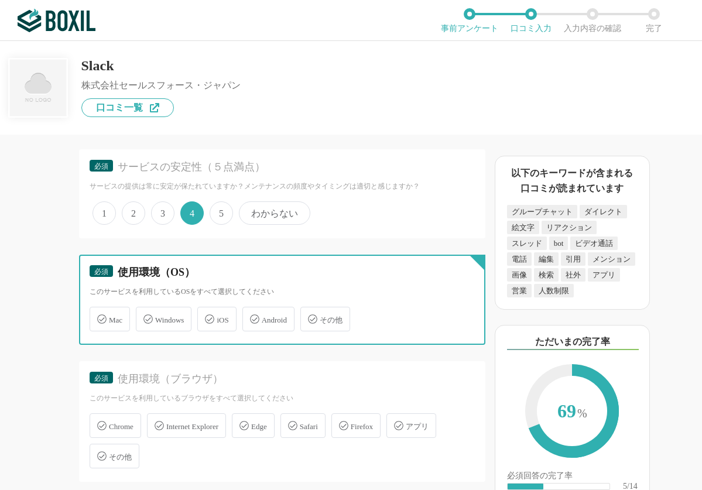
click at [146, 316] on input "Windows" at bounding box center [142, 312] width 8 height 8
checkbox input "true"
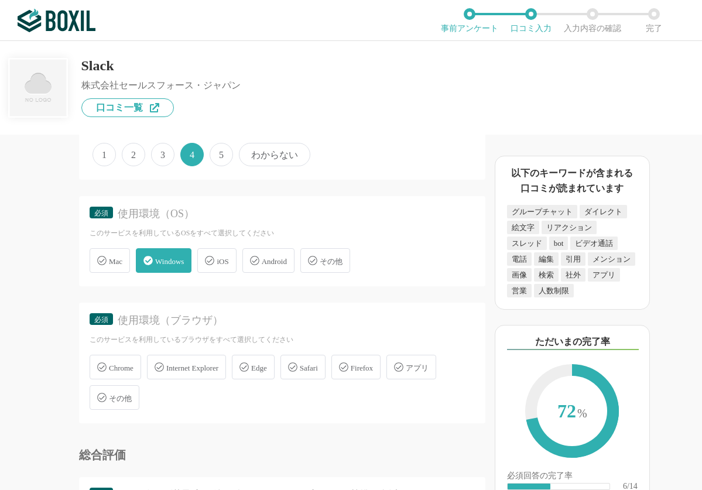
click at [122, 366] on span "Chrome" at bounding box center [121, 367] width 25 height 9
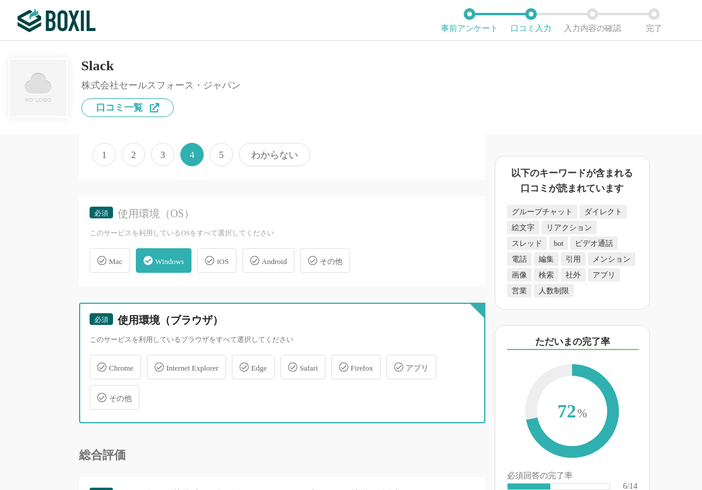
click at [99, 364] on input "Chrome" at bounding box center [96, 360] width 8 height 8
checkbox input "true"
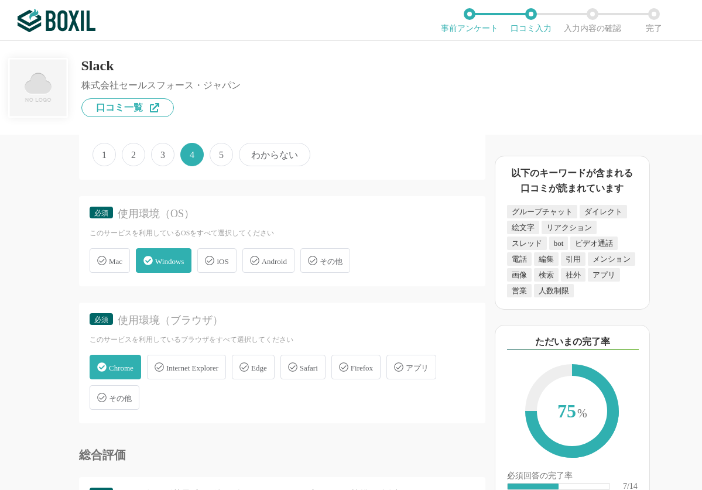
click at [276, 267] on div "Android" at bounding box center [268, 260] width 52 height 25
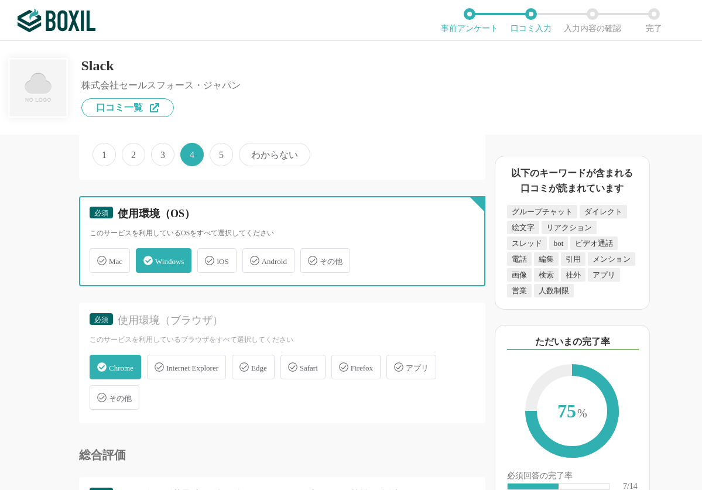
click at [252, 257] on input "Android" at bounding box center [249, 254] width 8 height 8
checkbox input "true"
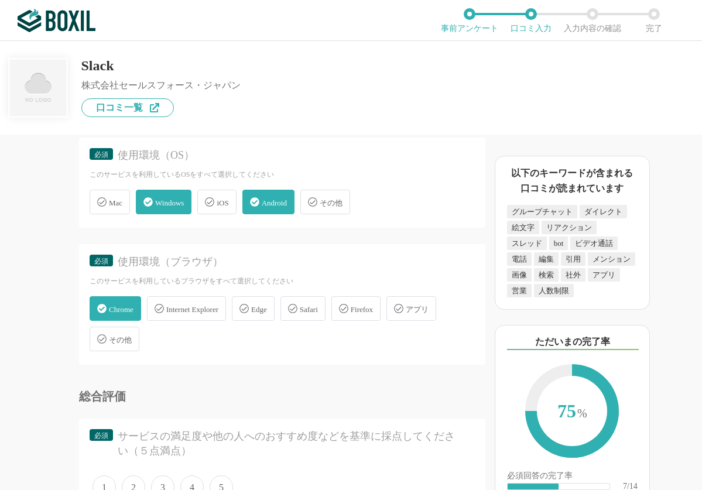
click at [403, 312] on icon at bounding box center [398, 308] width 9 height 9
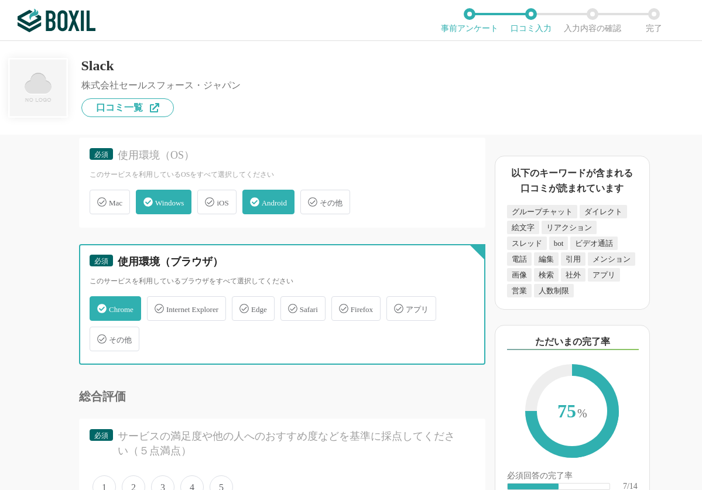
click at [396, 305] on input "アプリ" at bounding box center [393, 302] width 8 height 8
checkbox input "true"
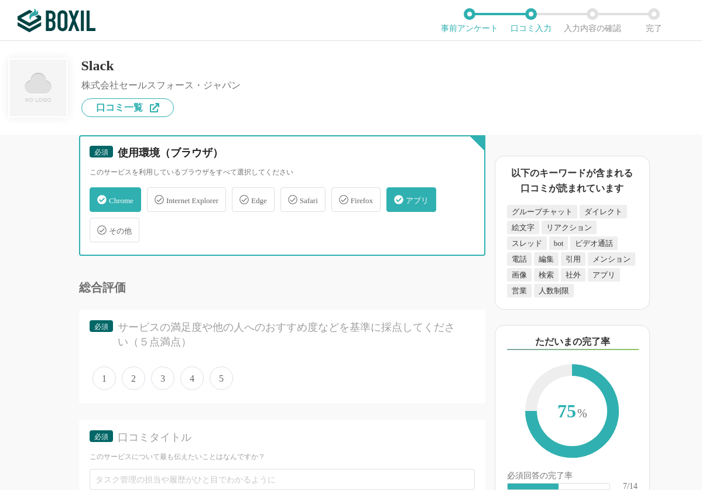
scroll to position [2575, 0]
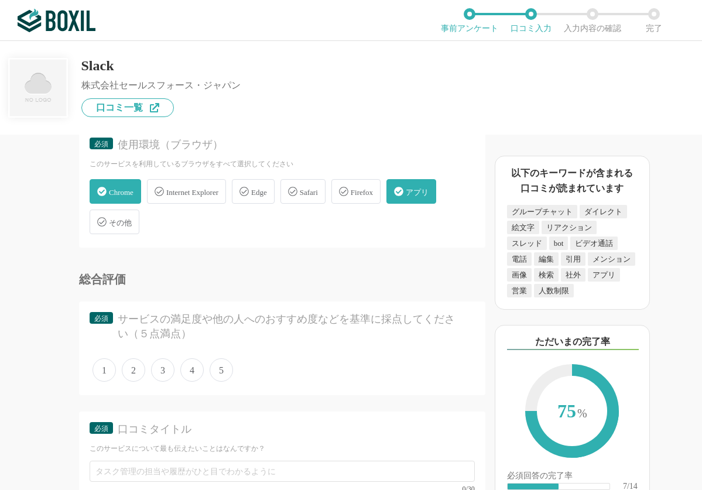
click at [197, 372] on span "4" at bounding box center [191, 369] width 23 height 23
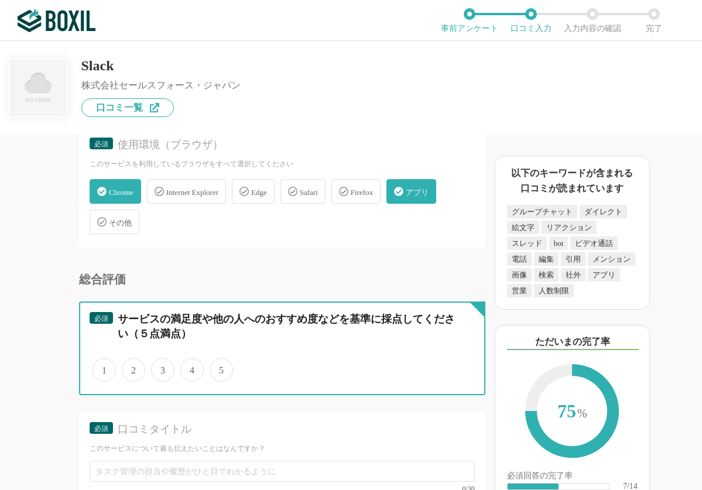
click at [191, 367] on input "4" at bounding box center [187, 364] width 8 height 8
radio input "true"
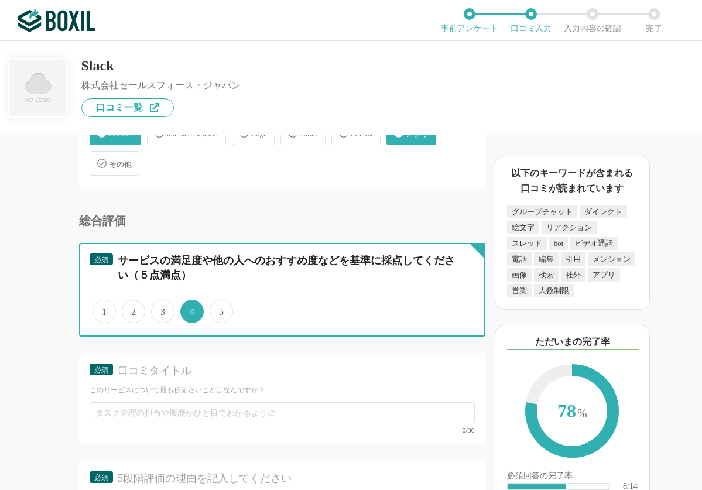
scroll to position [2692, 0]
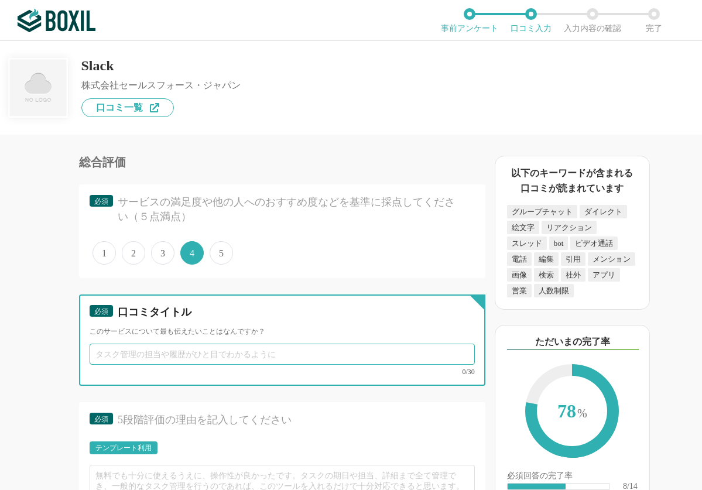
click at [130, 355] on input "text" at bounding box center [282, 353] width 385 height 21
paste input "Slackでチーム連携が劇的に改善"
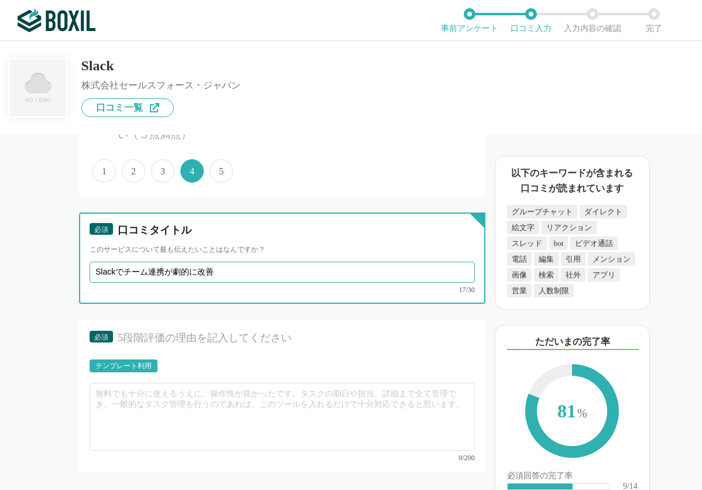
scroll to position [2809, 0]
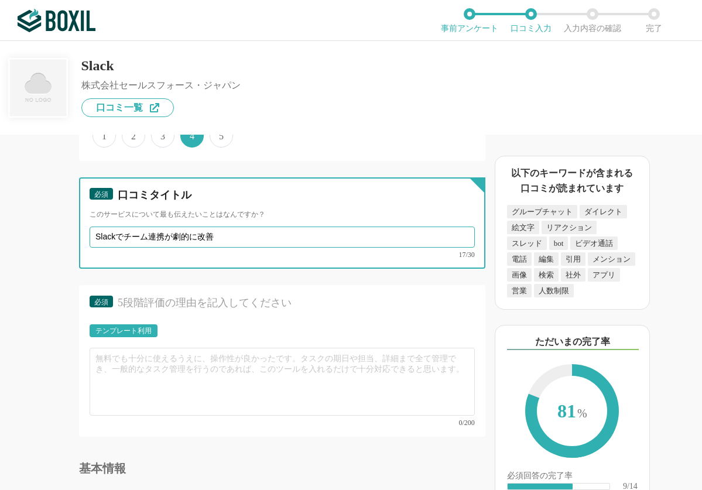
type input "Slackでチーム連携が劇的に改善"
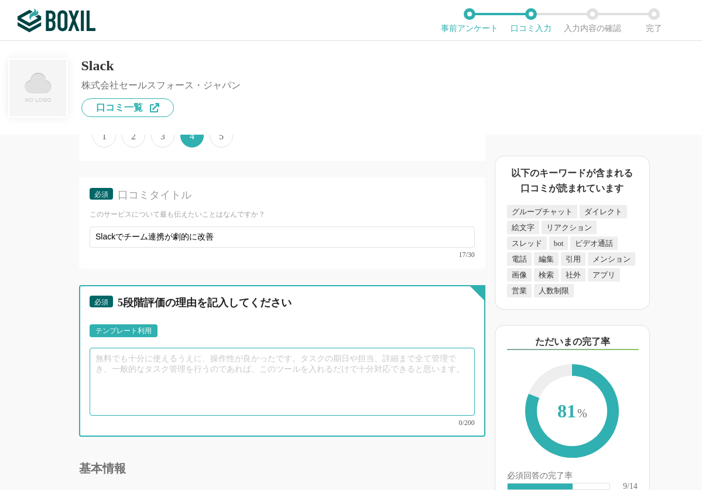
click at [172, 352] on textarea at bounding box center [282, 382] width 385 height 68
paste textarea "Slackは、社内コミュニケーションを効率化する最強のツールです。チャンネルやスレッド機能で情報が整理され、メールのように煩雑にならず、検索も瞬時に行えます。…"
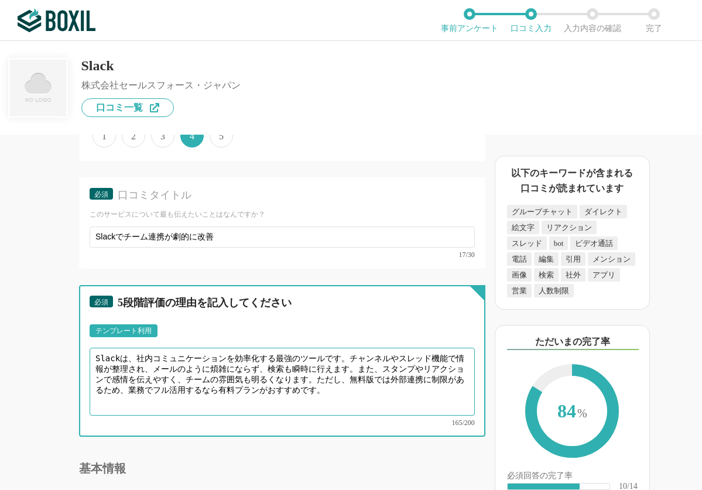
type textarea "Slackは、社内コミュニケーションを効率化する最強のツールです。チャンネルやスレッド機能で情報が整理され、メールのように煩雑にならず、検索も瞬時に行えます。…"
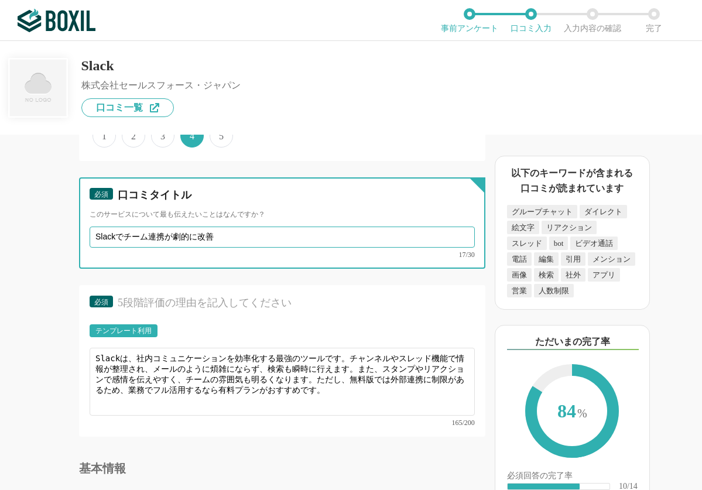
drag, startPoint x: 122, startPoint y: 236, endPoint x: -20, endPoint y: 231, distance: 142.3
click at [0, 231] on html "ご利用のブラウザは[DATE]よりサポート終了予定です（詳細は こちら ） 事前アンケート 口コミ入力 入力内容の確認 完了 Slack 株式会社セールスフォ…" at bounding box center [351, 245] width 702 height 490
type input "チーム連携がスムーズに"
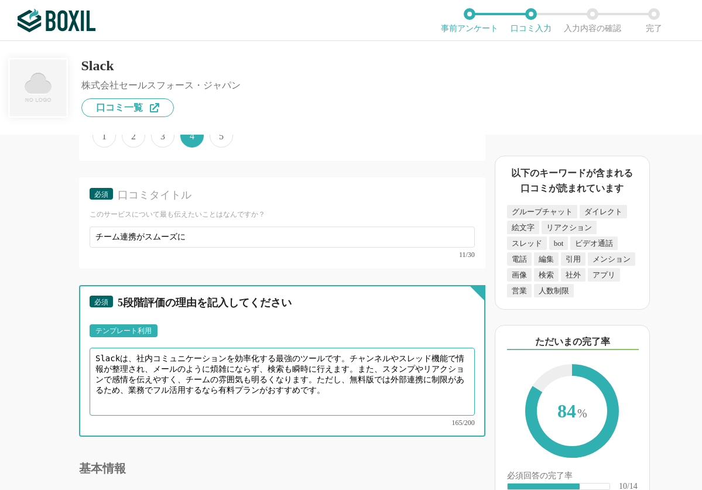
click at [264, 383] on textarea "Slackは、社内コミュニケーションを効率化する最強のツールです。チャンネルやスレッド機能で情報が整理され、メールのように煩雑にならず、検索も瞬時に行えます。…" at bounding box center [282, 382] width 385 height 68
drag, startPoint x: 258, startPoint y: 358, endPoint x: 287, endPoint y: 354, distance: 29.5
click at [287, 354] on textarea "Slackは、社内コミュニケーションを効率化する最強のツールです。チャンネルやスレッド機能で情報が整理され、メールのように煩雑にならず、検索も瞬時に行えます。…" at bounding box center [282, 382] width 385 height 68
click at [286, 356] on textarea "Slackは、社内コミュニケーションを効率化する最強のツールです。チャンネルやスレッド機能で情報が整理され、メールのように煩雑にならず、検索も瞬時に行えます。…" at bounding box center [282, 382] width 385 height 68
drag, startPoint x: 271, startPoint y: 356, endPoint x: 292, endPoint y: 355, distance: 21.1
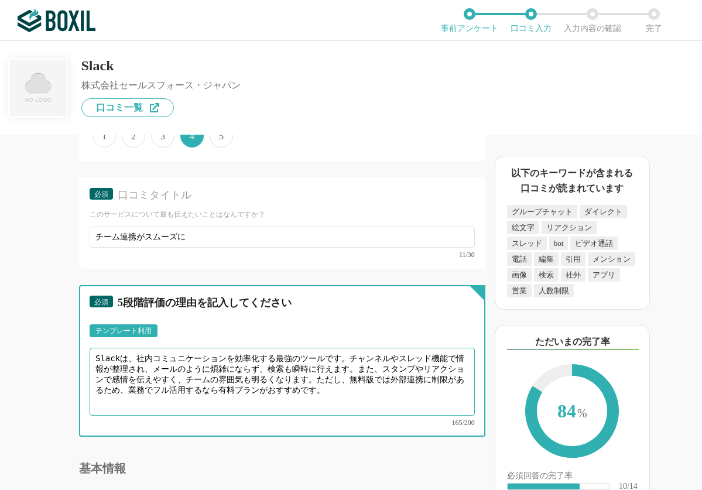
click at [292, 355] on textarea "Slackは、社内コミュニケーションを効率化する最強のツールです。チャンネルやスレッド機能で情報が整理され、メールのように煩雑にならず、検索も瞬時に行えます。…" at bounding box center [282, 382] width 385 height 68
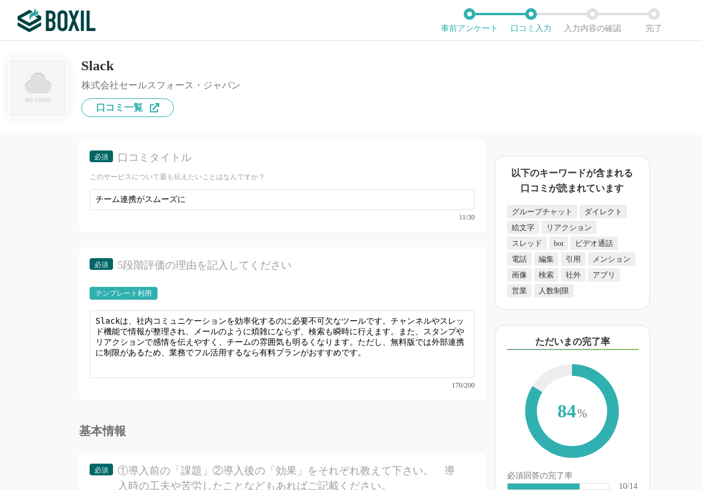
scroll to position [2867, 0]
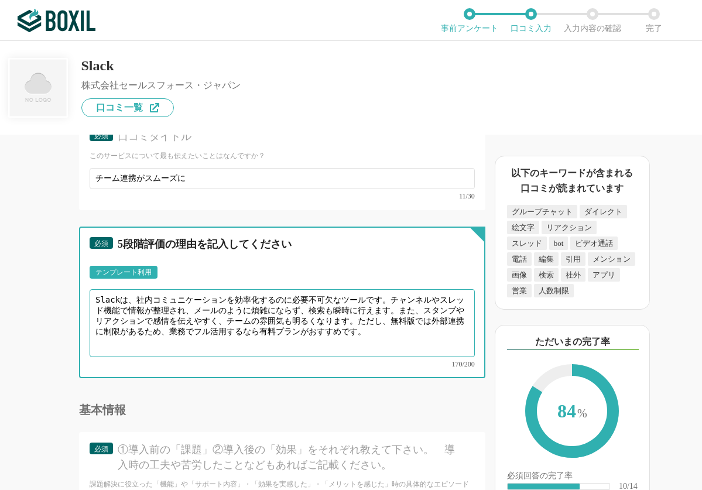
drag, startPoint x: 375, startPoint y: 317, endPoint x: 451, endPoint y: 339, distance: 79.3
click at [451, 339] on textarea "Slackは、社内コミュニケーションを効率化するのに必要不可欠なツールです。チャンネルやスレッド機能で情報が整理され、メールのように煩雑にならず、検索も瞬時に…" at bounding box center [282, 323] width 385 height 68
click at [315, 334] on textarea "Slackは、社内コミュニケーションを効率化するのに必要不可欠なツールです。チャンネルやスレッド機能で情報が整理され、メールのように煩雑にならず、検索も瞬時に…" at bounding box center [282, 323] width 385 height 68
drag, startPoint x: 245, startPoint y: 315, endPoint x: 362, endPoint y: 318, distance: 117.6
click at [362, 318] on textarea "Slackは、社内コミュニケーションを効率化するのに必要不可欠なツールです。チャンネルやスレッド機能で情報が整理され、メールのように煩雑にならず、検索も瞬時に…" at bounding box center [282, 323] width 385 height 68
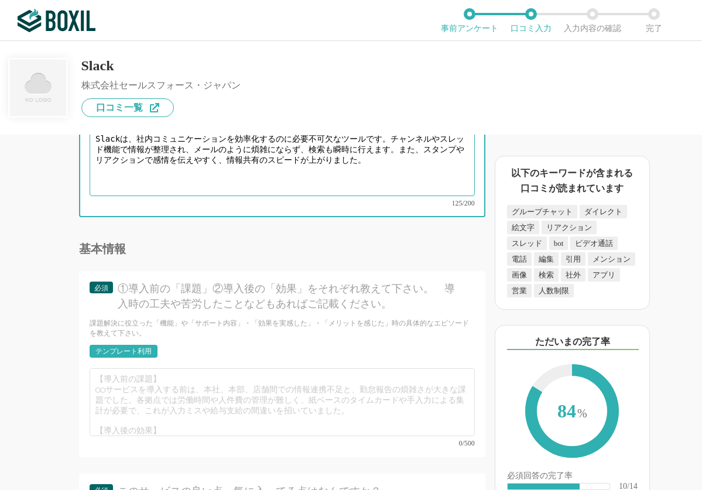
scroll to position [3043, 0]
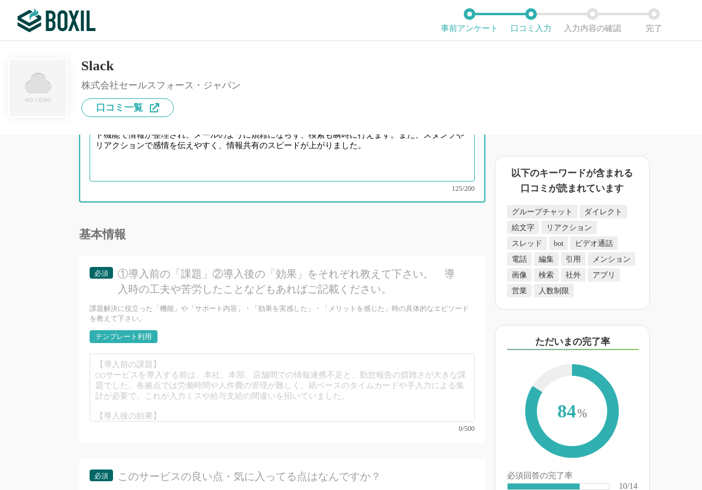
type textarea "Slackは、社内コミュニケーションを効率化するのに必要不可欠なツールです。チャンネルやスレッド機能で情報が整理され、メールのように煩雑にならず、検索も瞬時に…"
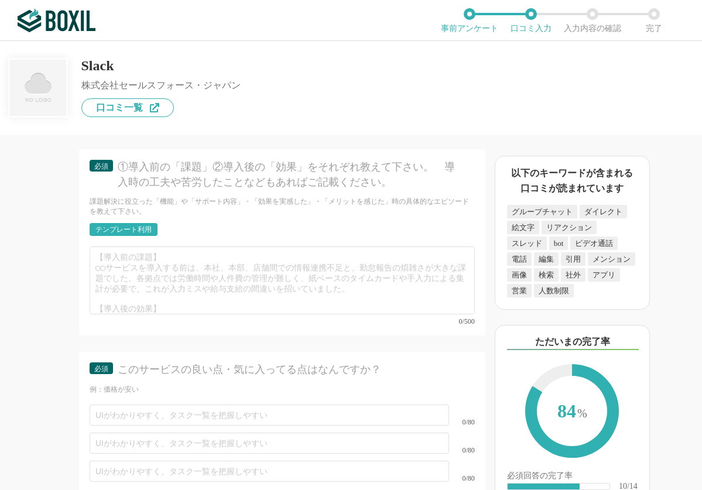
scroll to position [3160, 0]
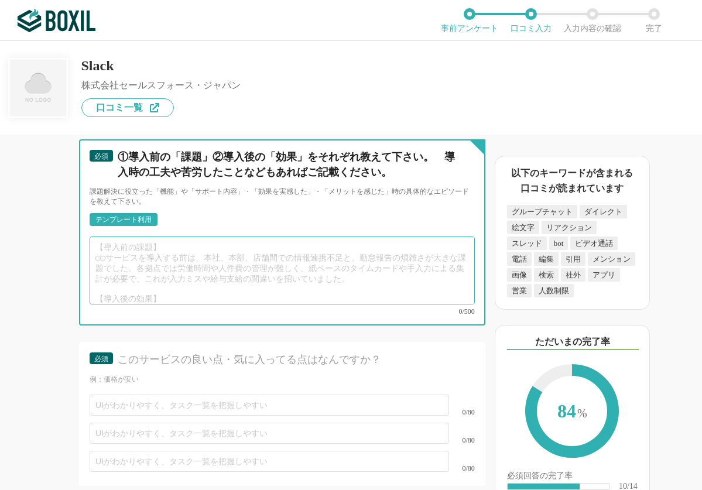
click at [169, 259] on textarea at bounding box center [282, 270] width 385 height 68
paste textarea "【導入前の課題】 プロジェクトごとに情報が散在し、進捗確認に時間がかかっていました。また、メールでは重要な連絡が埋もれがちで、タスク漏れも多発していました。 …"
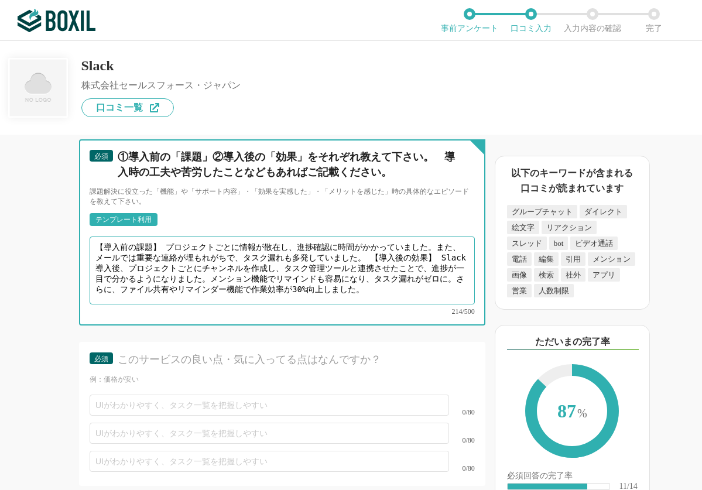
click at [387, 245] on textarea "【導入前の課題】 プロジェクトごとに情報が散在し、進捗確認に時間がかかっていました。また、メールでは重要な連絡が埋もれがちで、タスク漏れも多発していました。 …" at bounding box center [282, 270] width 385 height 68
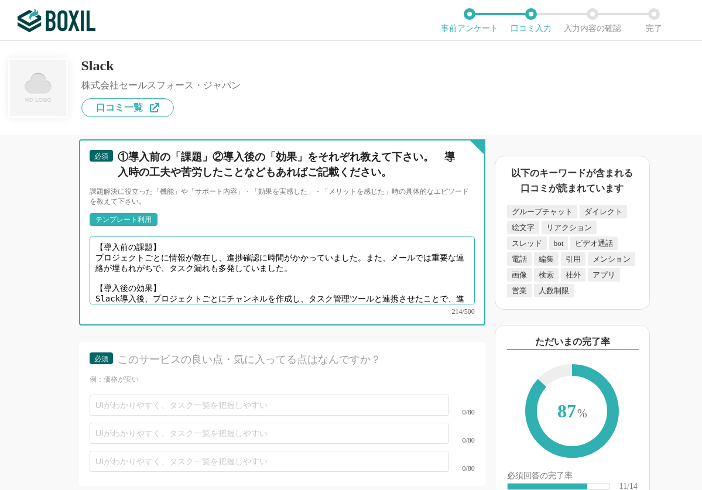
click at [207, 274] on textarea "【導入前の課題】 プロジェクトごとに情報が散在し、進捗確認に時間がかかっていました。また、メールでは重要な連絡が埋もれがちで、タスク漏れも多発していました。 …" at bounding box center [282, 270] width 385 height 68
click at [209, 252] on textarea "【導入前の課題】 プロジェクトごとに情報が散在し、進捗確認に時間がかかっていました。また、メールでは重要な連絡が埋もれがちで、タスク漏れも多発していました。 …" at bounding box center [282, 270] width 385 height 68
click at [279, 259] on textarea "【導入前の課題】 プロジェクトごとに情報が散在し、進捗確認に時間がかかっていました。また、メールでは重要な連絡が埋もれがちで、タスク漏れも多発していました。 …" at bounding box center [282, 270] width 385 height 68
drag, startPoint x: 393, startPoint y: 246, endPoint x: 364, endPoint y: 248, distance: 28.7
click at [364, 248] on textarea "【導入前の課題】 プロジェクトごとに情報が散在し、進捗確認に時間がかかっていました。また、メールでは重要な連絡が埋もれがちで、タスク漏れも多発していました。 …" at bounding box center [282, 270] width 385 height 68
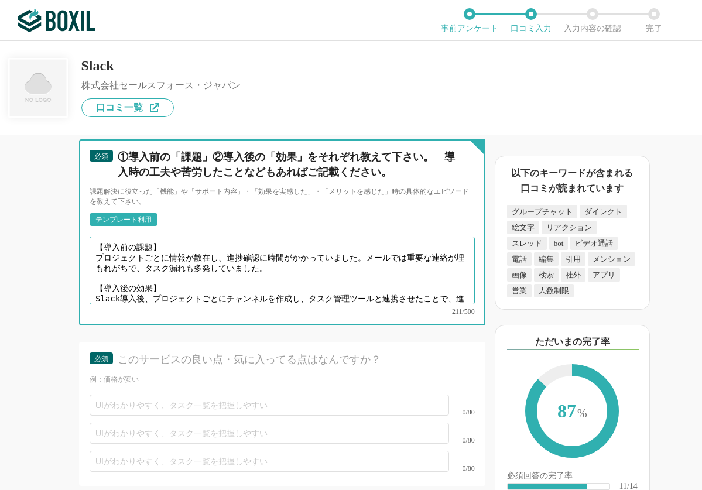
drag, startPoint x: 150, startPoint y: 257, endPoint x: 257, endPoint y: 255, distance: 107.7
click at [257, 255] on textarea "【導入前の課題】 プロジェクトごとに情報が散在し、進捗確認に時間がかかっていました。メールでは重要な連絡が埋もれがちで、タスク漏れも多発していました。 【導入…" at bounding box center [282, 270] width 385 height 68
click at [410, 259] on textarea "【導入前の課題】 プロジェクトごとに情報が散在し、進捗確認に時間がかかっていました。メールでは重要な連絡が埋もれがちでした。 【導入後の効果】 Slack導入…" at bounding box center [282, 270] width 385 height 68
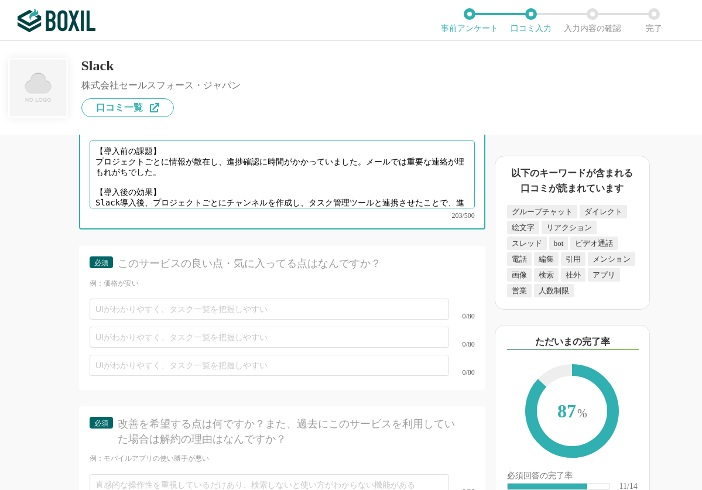
scroll to position [3277, 0]
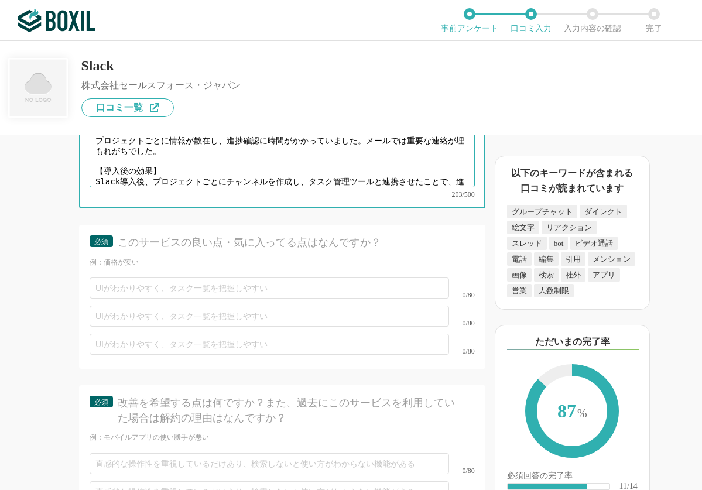
type textarea "【導入前の課題】 プロジェクトごとに情報が散在し、進捗確認に時間がかかっていました。メールでは重要な連絡が埋もれがちでした。 【導入後の効果】 Slack導入…"
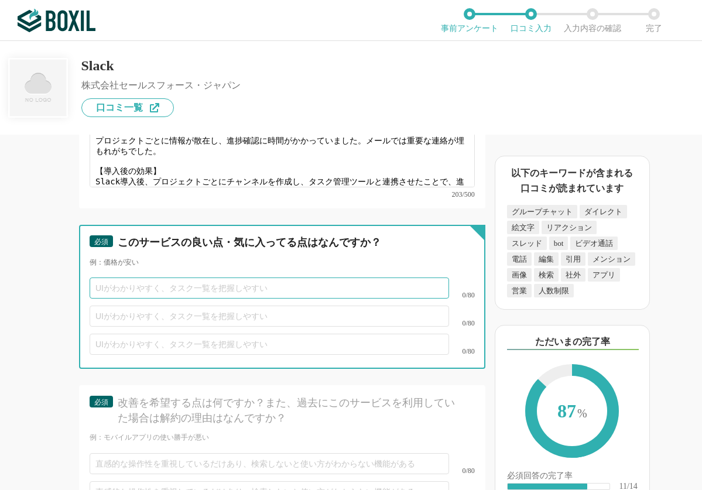
click at [159, 277] on input "text" at bounding box center [269, 287] width 359 height 21
paste input "チャンネル機能で情報が整理され、必要な話題にすぐアクセスできる"
type input "チャンネル機能で情報が整理され、必要な話題にすぐアクセスできる"
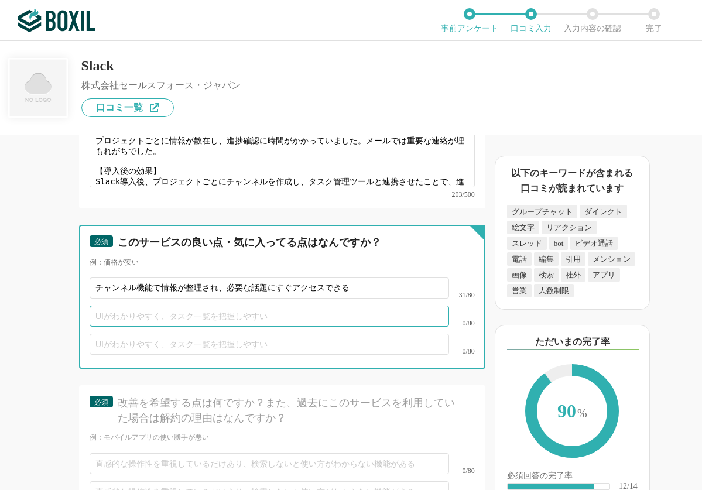
click at [228, 308] on input "text" at bounding box center [269, 315] width 359 height 21
paste input "スタンプやリアクションでコミュニケーションが活性化"
type input "スタンプやリアクションでコミュニケーションが活性化"
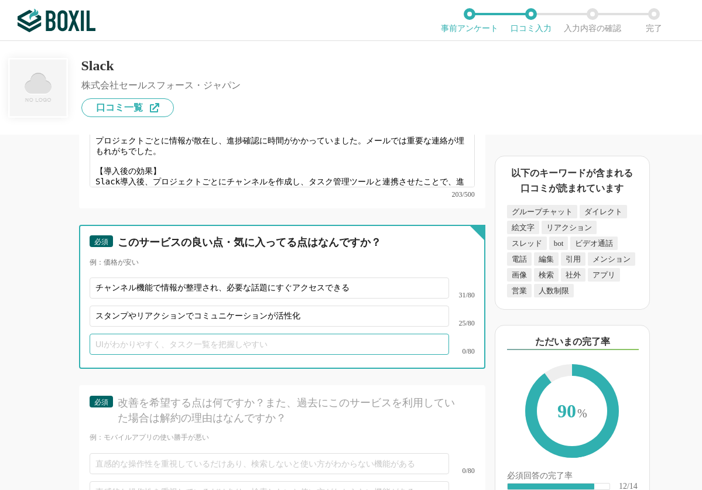
click at [277, 339] on input "text" at bounding box center [269, 344] width 359 height 21
paste input "他ツールと連携でき、業務フローが一元化"
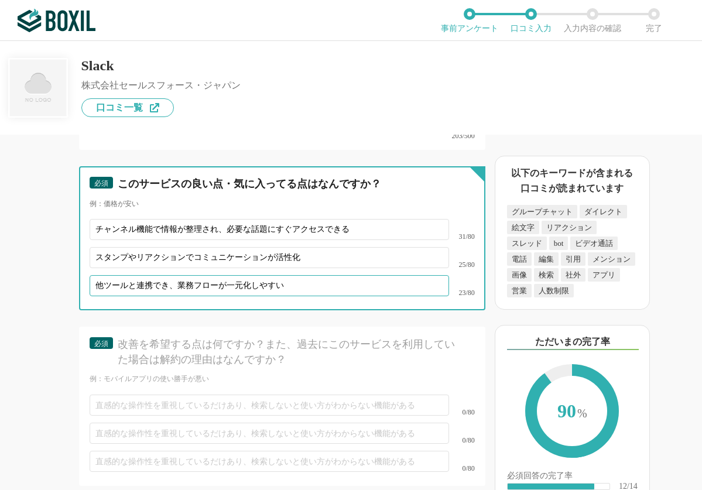
type input "他ツールと連携でき、業務フローが一元化しやすい"
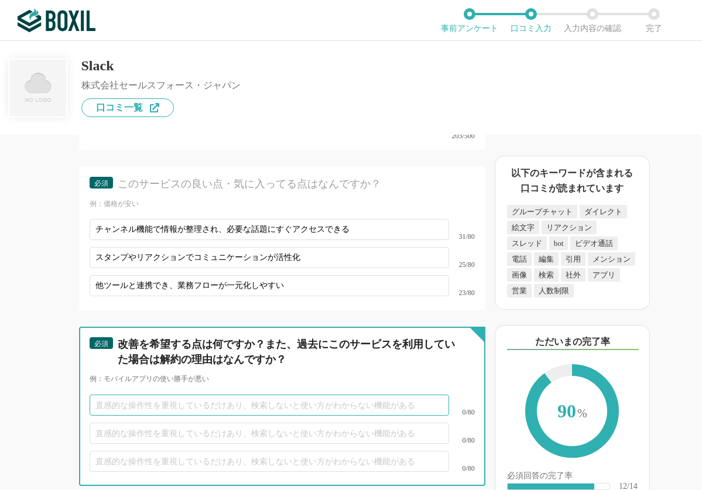
click at [123, 394] on input "text" at bounding box center [269, 404] width 359 height 21
paste input "モバイル版でメッセージが"
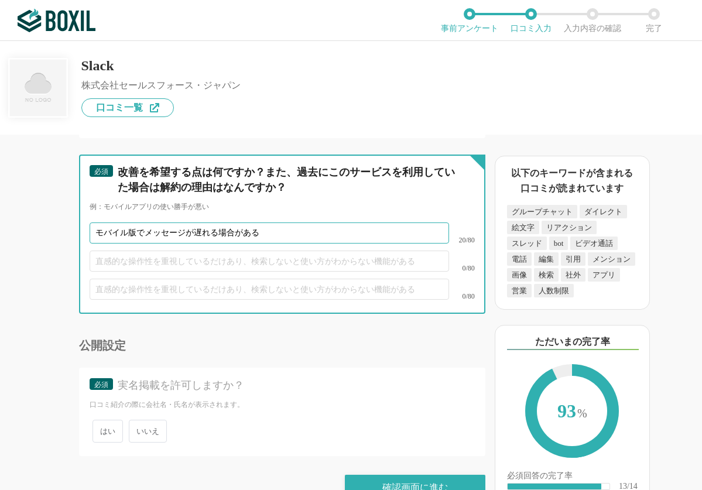
scroll to position [3511, 0]
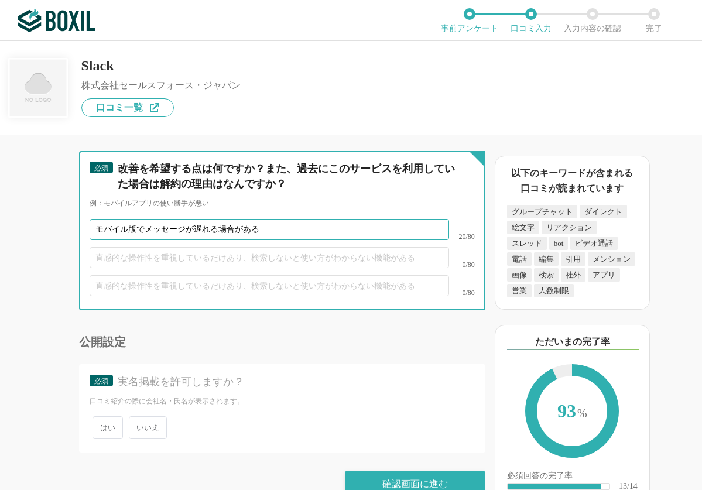
type input "モバイル版でメッセージが遅れる場合がある"
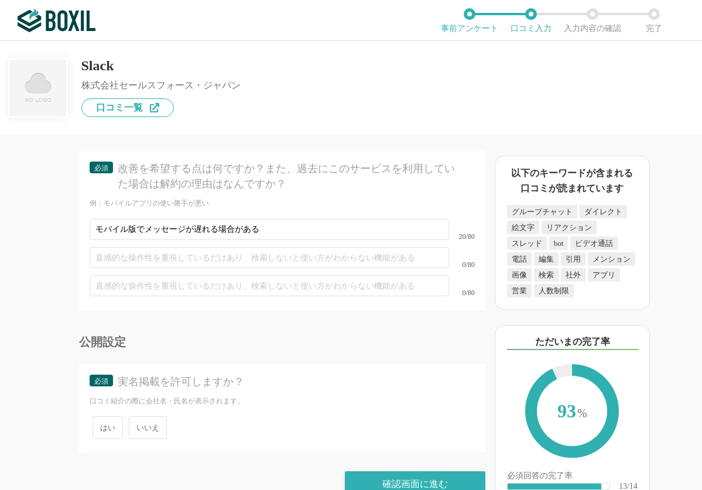
click at [152, 416] on span "いいえ" at bounding box center [148, 427] width 38 height 23
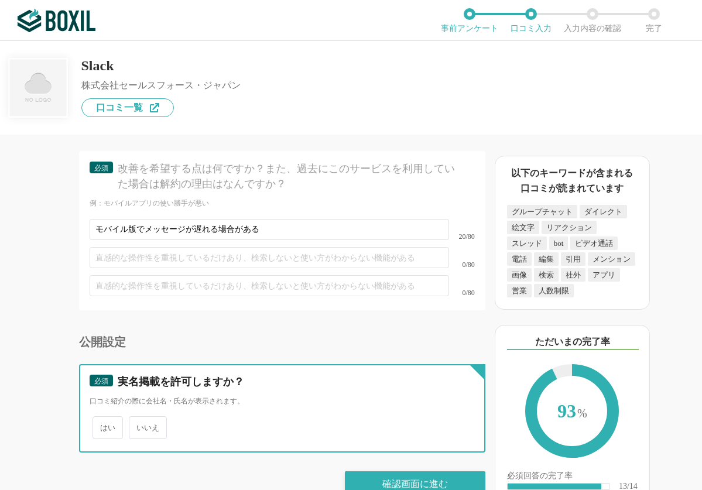
click at [139, 418] on input "いいえ" at bounding box center [136, 422] width 8 height 8
radio input "true"
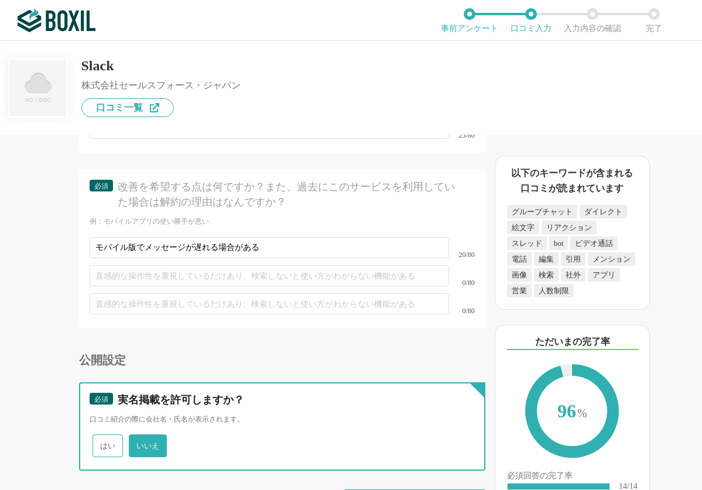
scroll to position [3522, 0]
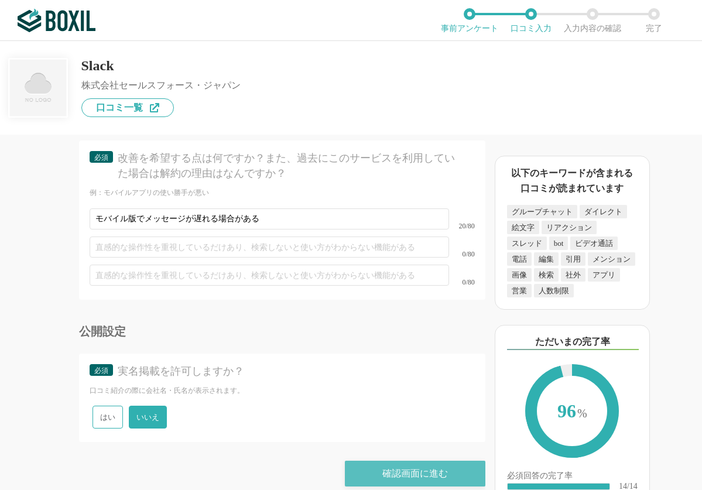
click at [396, 461] on div "確認画面に進む" at bounding box center [415, 474] width 140 height 26
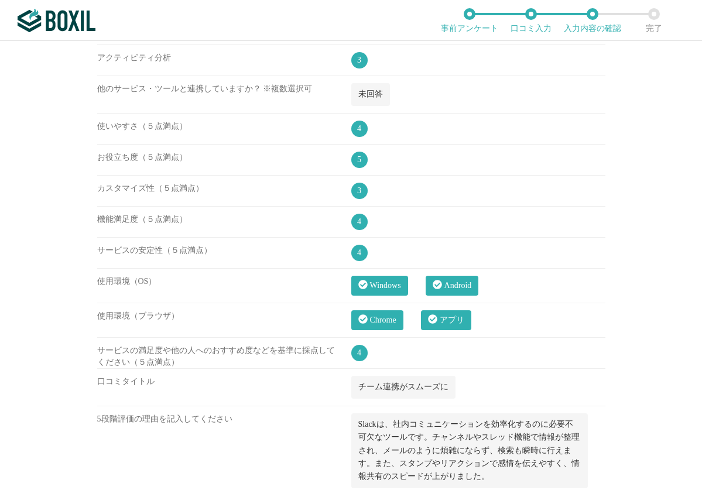
scroll to position [936, 0]
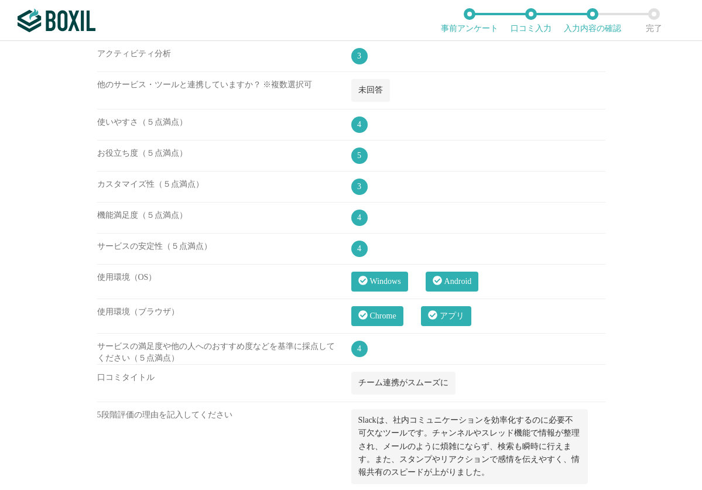
drag, startPoint x: 139, startPoint y: 227, endPoint x: 162, endPoint y: 241, distance: 26.0
click at [139, 227] on div "機能満足度（５点満点）" at bounding box center [224, 220] width 254 height 23
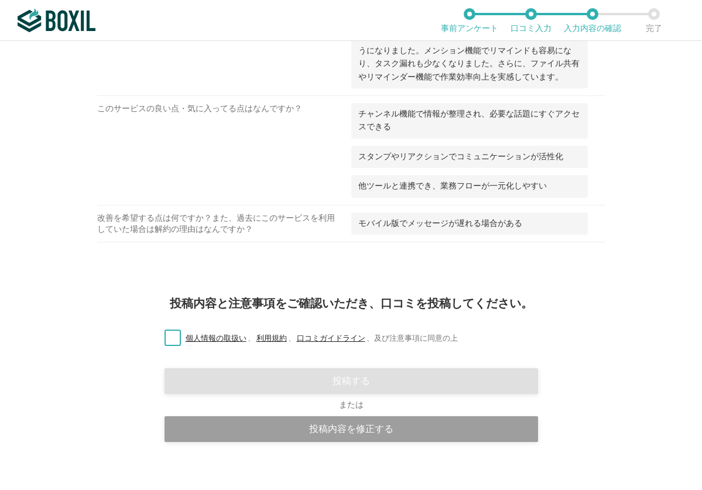
scroll to position [1499, 0]
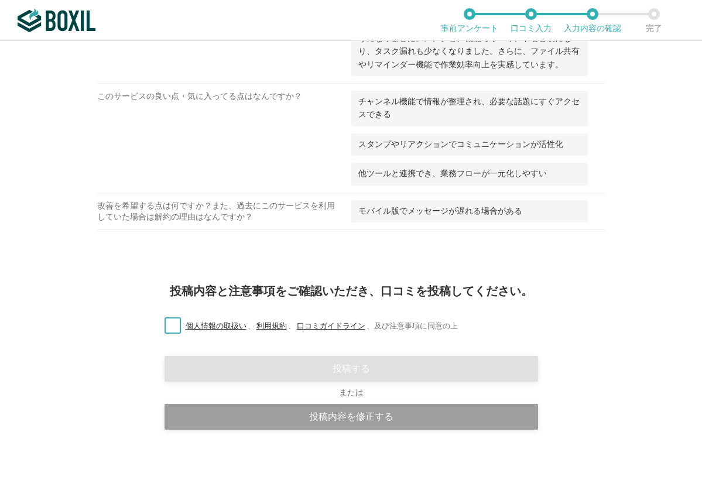
click at [164, 328] on label "個人情報の取扱い 、 利用規約 、 口コミガイドライン 、 及び注意事項に同意の上" at bounding box center [306, 326] width 303 height 12
click at [0, 0] on input "個人情報の取扱い 、 利用規約 、 口コミガイドライン 、 及び注意事項に同意の上" at bounding box center [0, 0] width 0 height 0
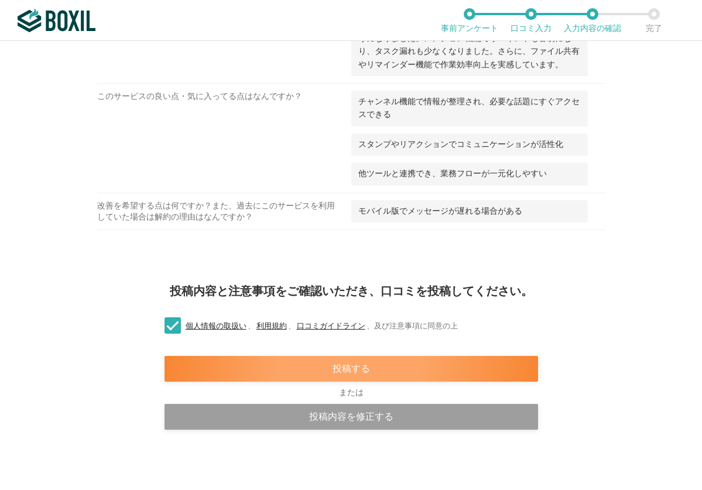
click at [392, 367] on div "投稿する" at bounding box center [350, 369] width 373 height 26
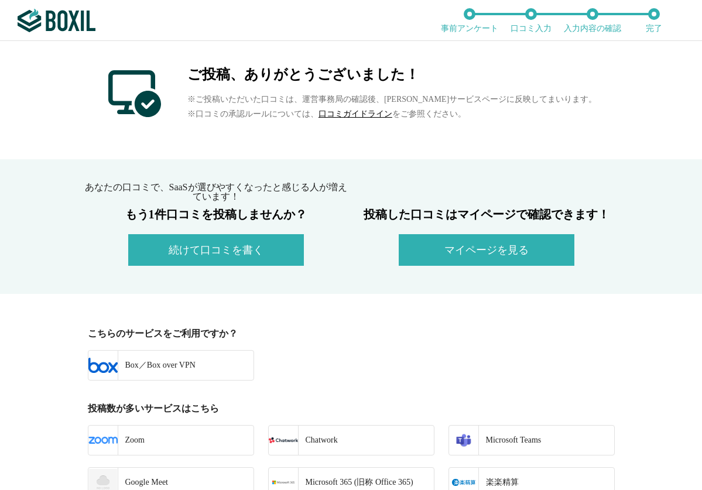
click at [406, 353] on div "Box／Box over VPN" at bounding box center [351, 371] width 541 height 42
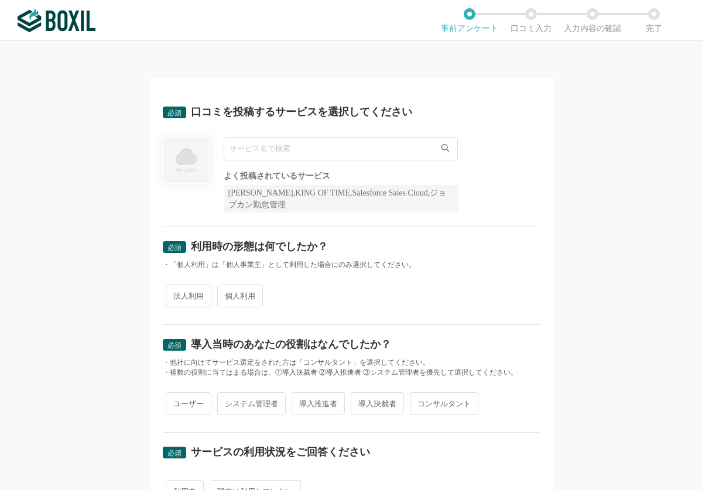
click at [256, 153] on input "text" at bounding box center [341, 148] width 234 height 23
paste input "Microsoft Teams"
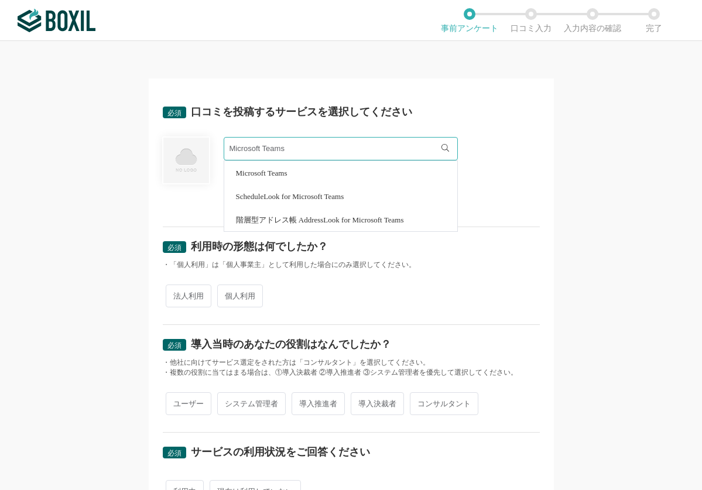
type input "Microsoft Teams"
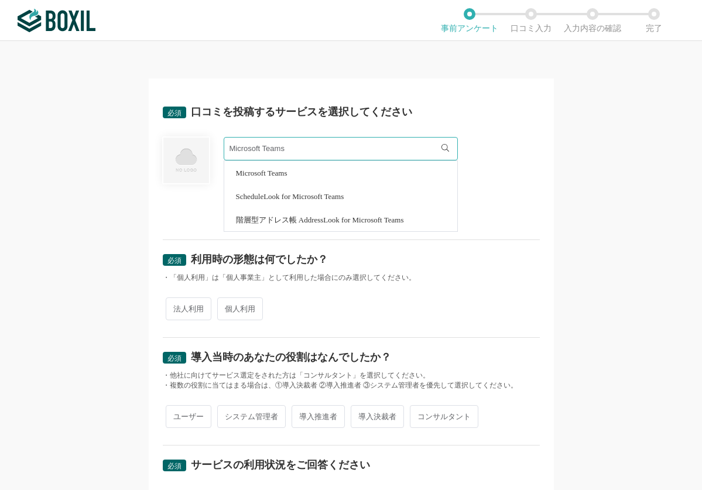
click at [268, 171] on span "Microsoft Teams" at bounding box center [261, 173] width 51 height 8
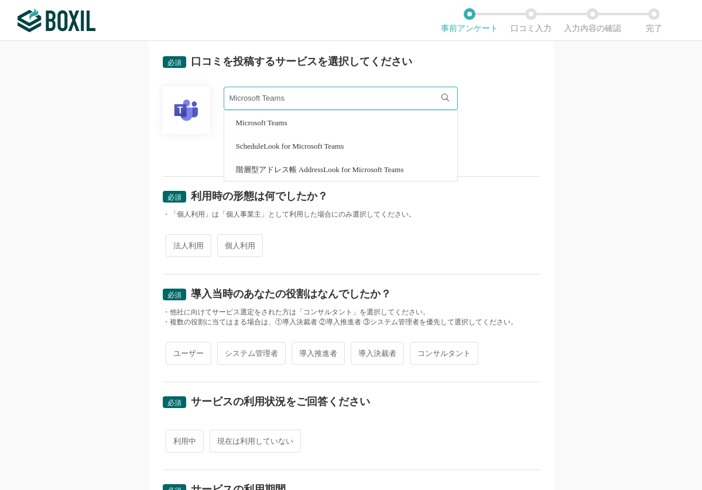
scroll to position [33, 0]
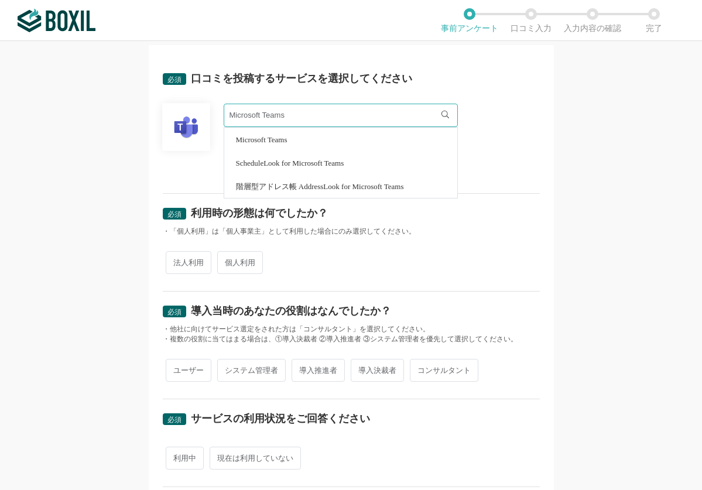
click at [625, 239] on div "必須 口コミを投稿するサービスを選択してください Microsoft Teams Microsoft Teams ScheduleLook for Micro…" at bounding box center [351, 265] width 702 height 449
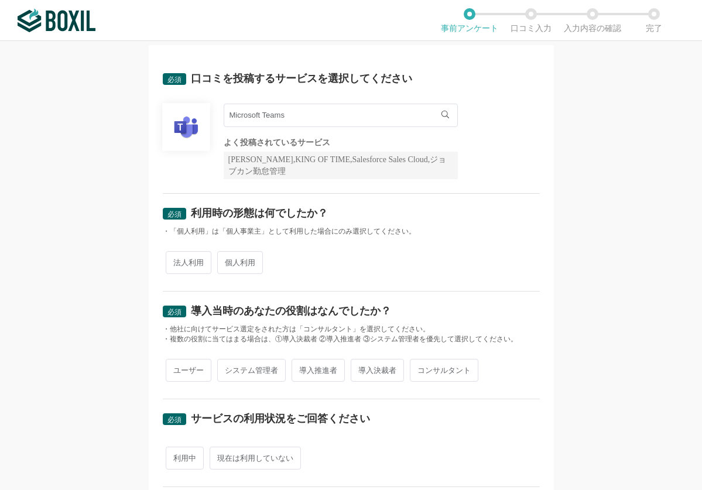
click at [174, 257] on span "法人利用" at bounding box center [189, 262] width 46 height 23
click at [174, 257] on input "法人利用" at bounding box center [173, 257] width 8 height 8
radio input "true"
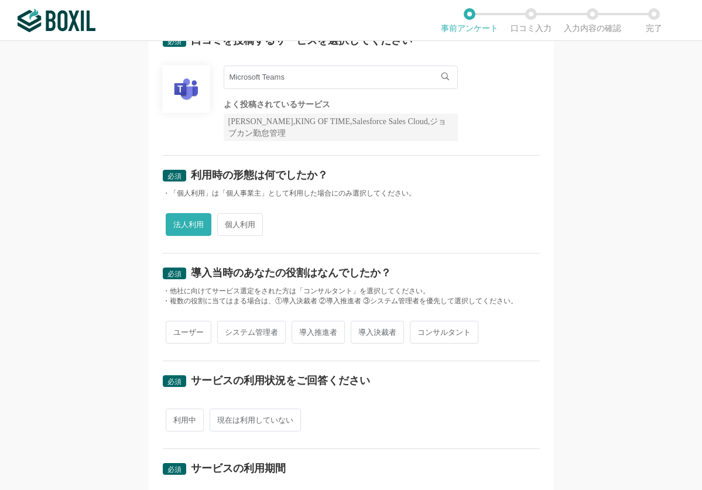
scroll to position [92, 0]
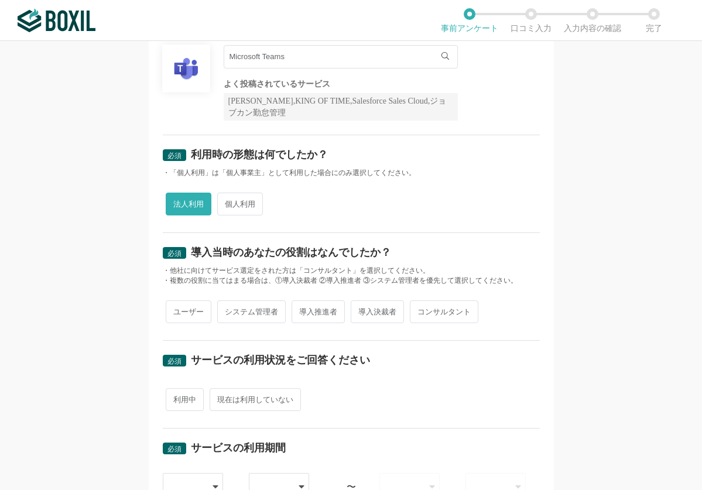
click at [175, 308] on span "ユーザー" at bounding box center [189, 311] width 46 height 23
click at [175, 308] on input "ユーザー" at bounding box center [173, 306] width 8 height 8
radio input "true"
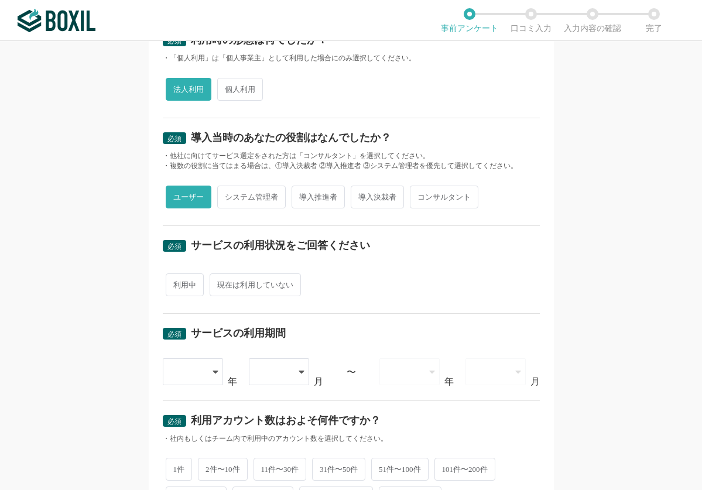
scroll to position [209, 0]
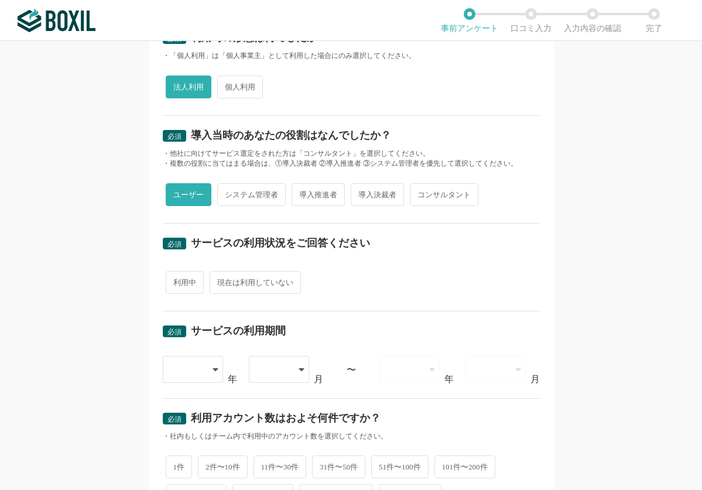
click at [172, 279] on span "利用中" at bounding box center [185, 282] width 38 height 23
click at [172, 279] on input "利用中" at bounding box center [173, 277] width 8 height 8
radio input "true"
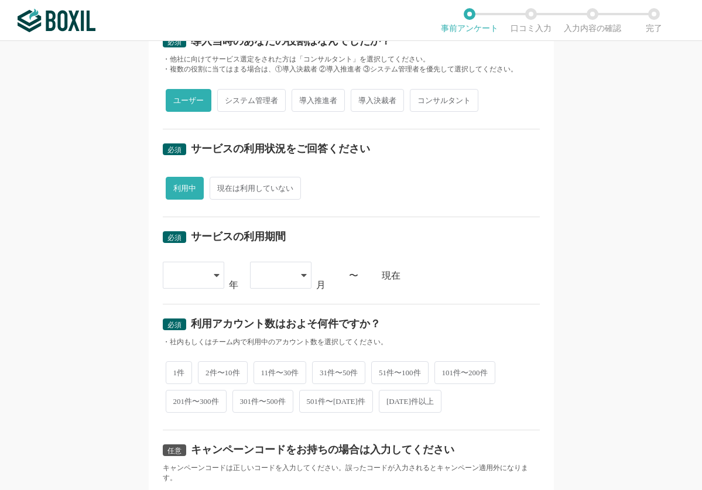
scroll to position [326, 0]
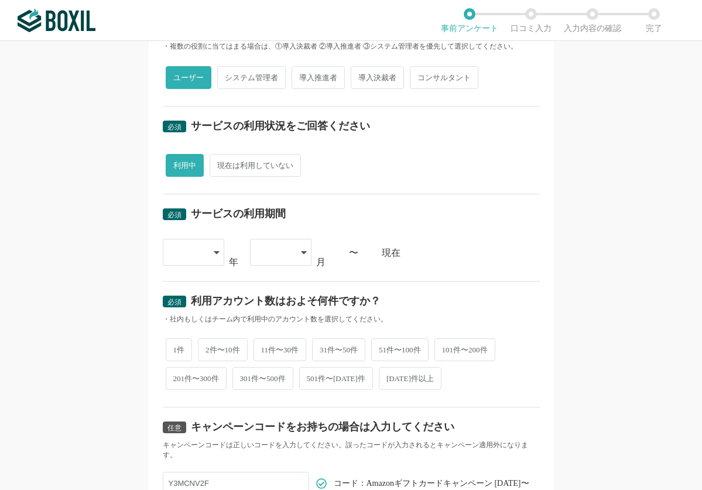
click at [214, 250] on icon at bounding box center [217, 252] width 6 height 9
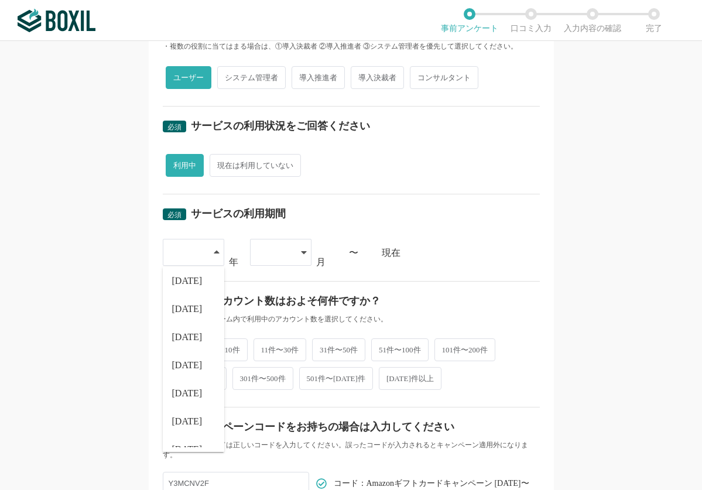
click at [179, 389] on span "[DATE]" at bounding box center [187, 393] width 30 height 9
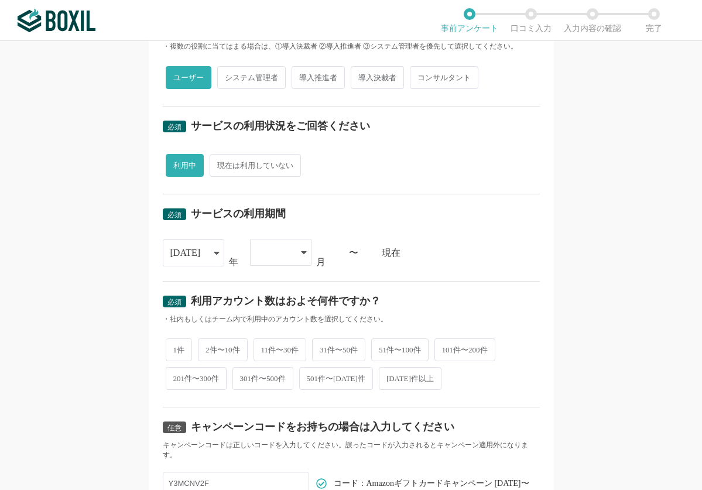
click at [284, 259] on div at bounding box center [274, 252] width 35 height 26
click at [270, 386] on li "05" at bounding box center [280, 398] width 61 height 28
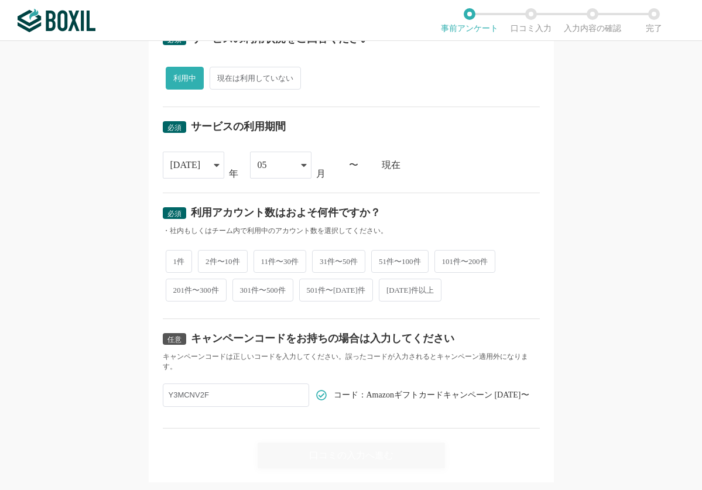
scroll to position [443, 0]
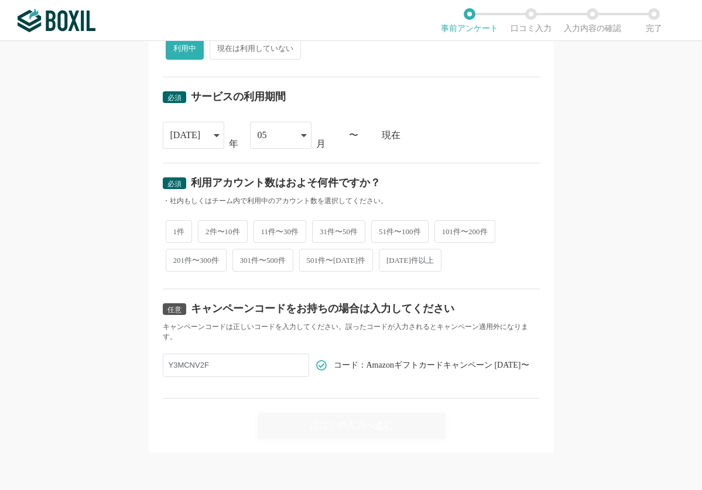
click at [463, 231] on span "101件〜200件" at bounding box center [464, 231] width 61 height 23
click at [445, 229] on input "101件〜200件" at bounding box center [441, 226] width 8 height 8
radio input "true"
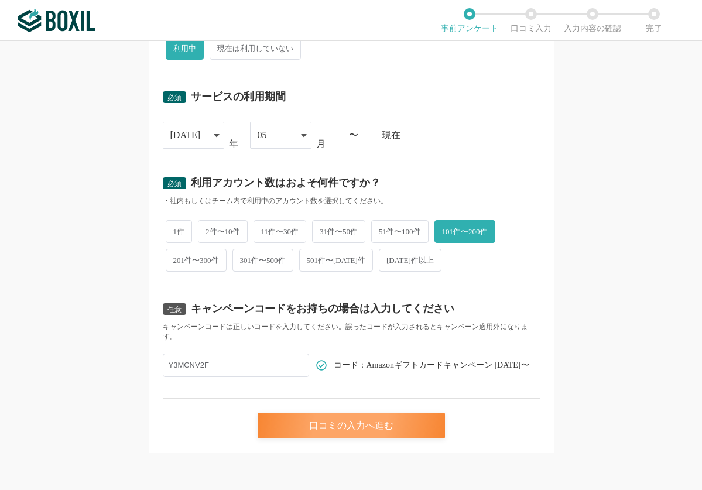
click at [373, 430] on div "口コミの入力へ進む" at bounding box center [350, 426] width 187 height 26
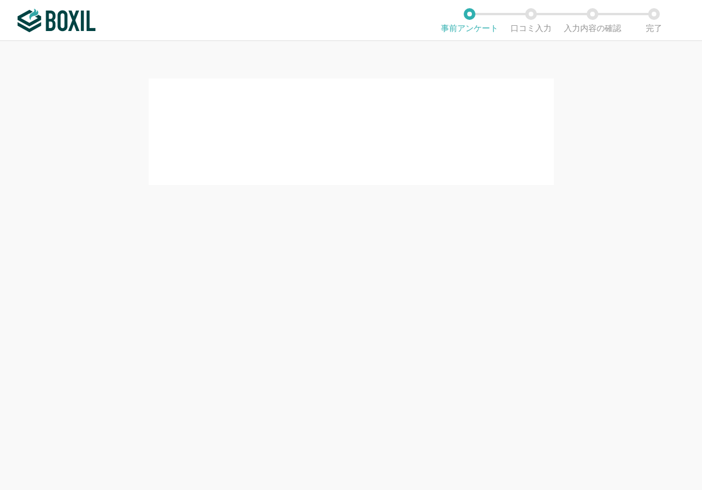
scroll to position [0, 0]
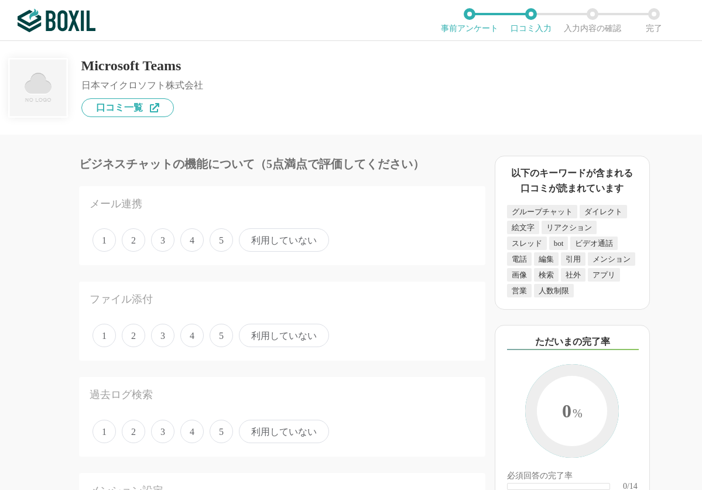
click at [190, 242] on span "4" at bounding box center [191, 239] width 23 height 23
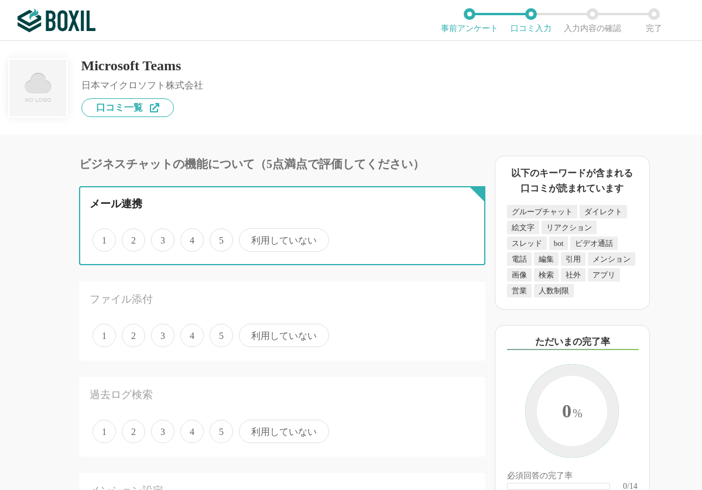
click at [190, 238] on input "4" at bounding box center [187, 234] width 8 height 8
radio input "true"
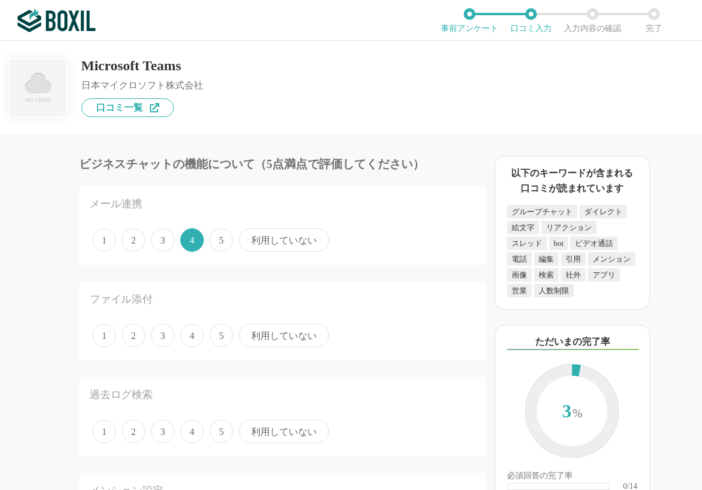
click at [166, 338] on span "3" at bounding box center [162, 335] width 23 height 23
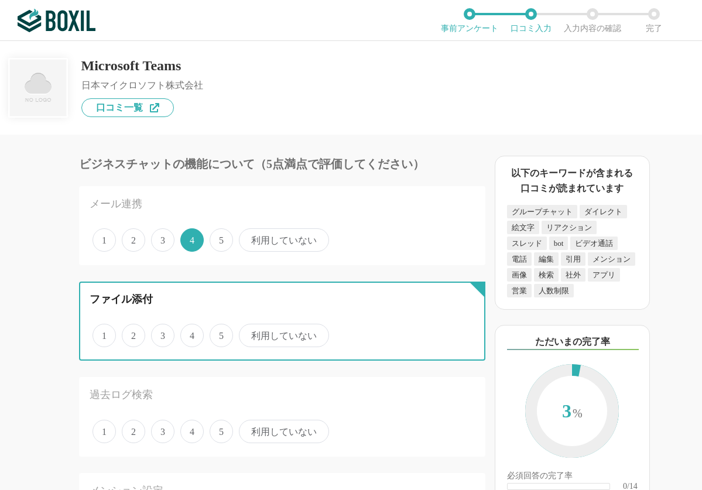
click at [162, 333] on input "3" at bounding box center [158, 329] width 8 height 8
radio input "true"
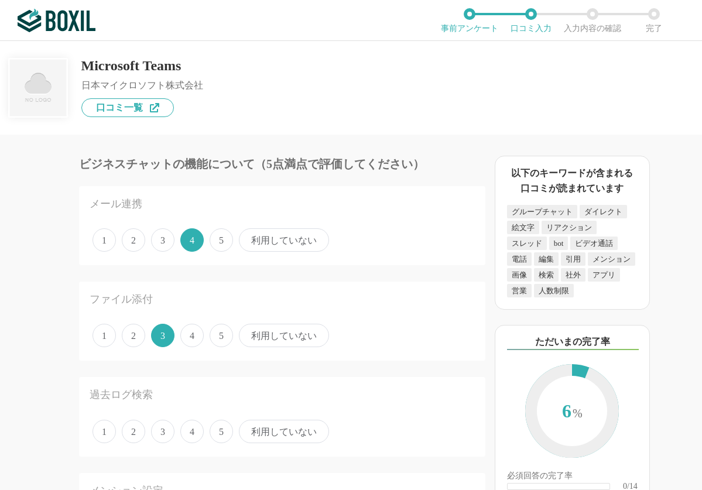
click at [184, 427] on span "4" at bounding box center [191, 431] width 23 height 23
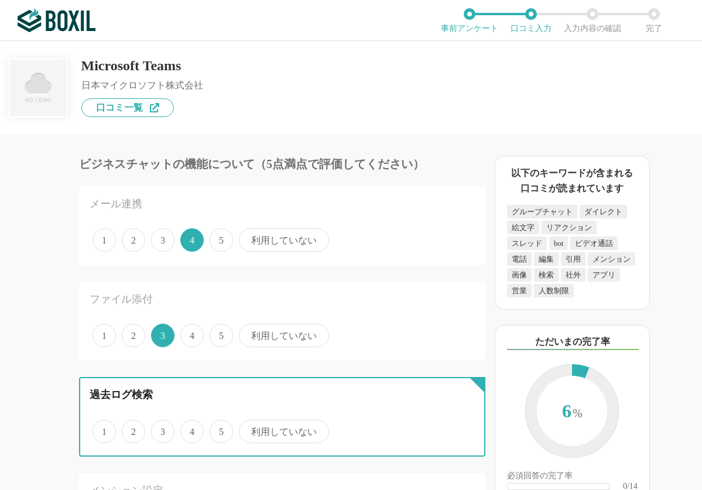
click at [184, 427] on input "4" at bounding box center [187, 425] width 8 height 8
radio input "true"
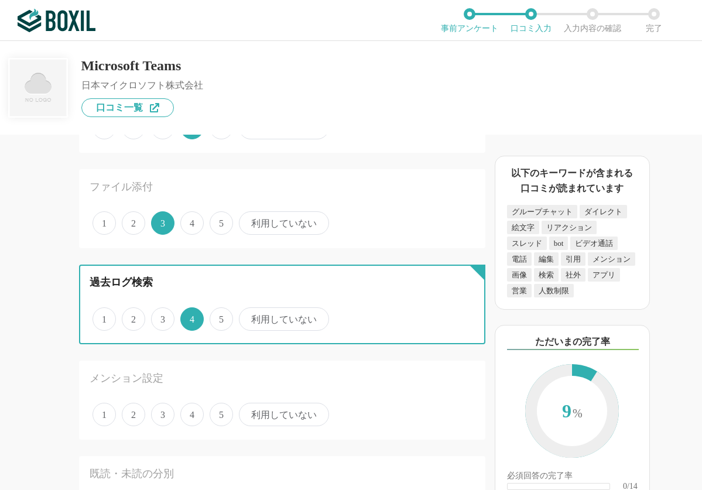
scroll to position [117, 0]
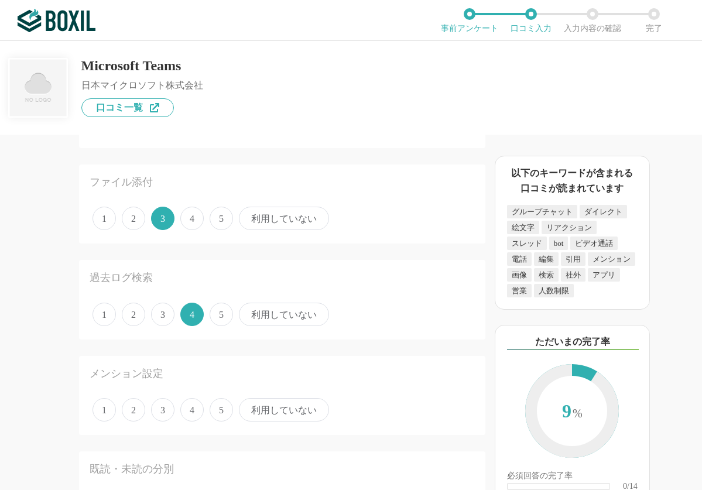
click at [186, 411] on span "4" at bounding box center [191, 409] width 23 height 23
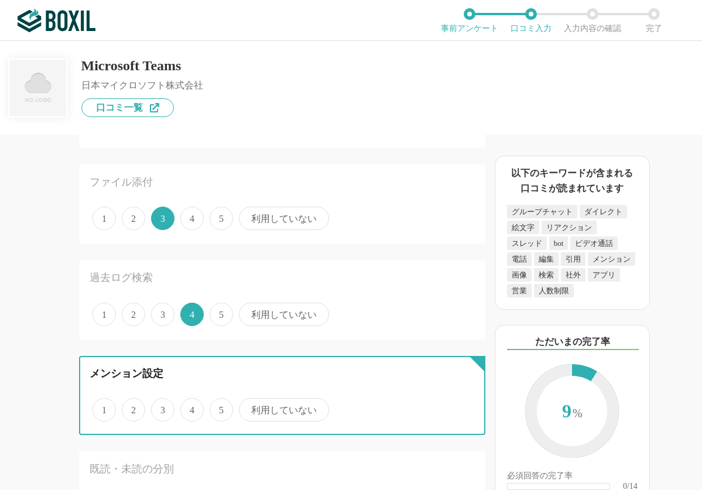
click at [186, 407] on input "4" at bounding box center [187, 404] width 8 height 8
radio input "true"
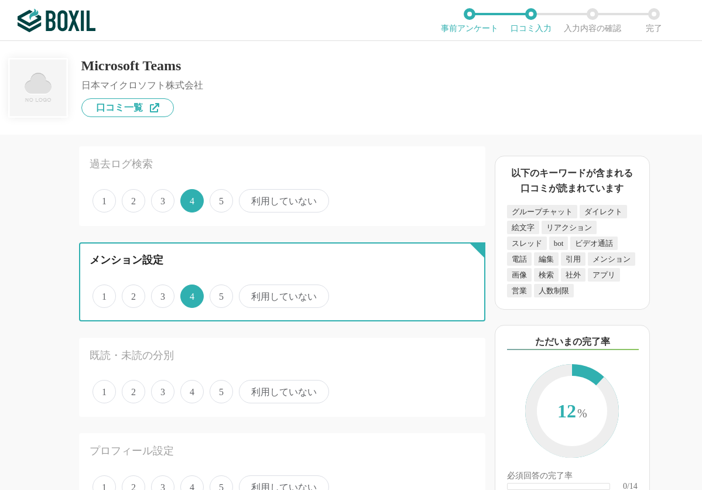
scroll to position [234, 0]
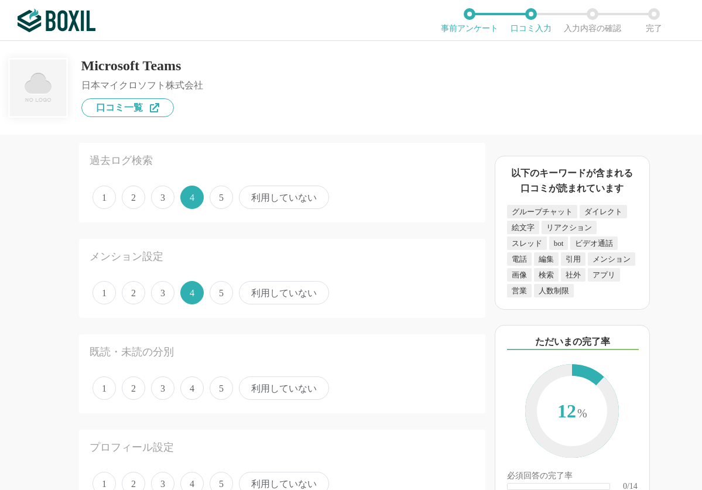
click at [165, 389] on span "3" at bounding box center [162, 387] width 23 height 23
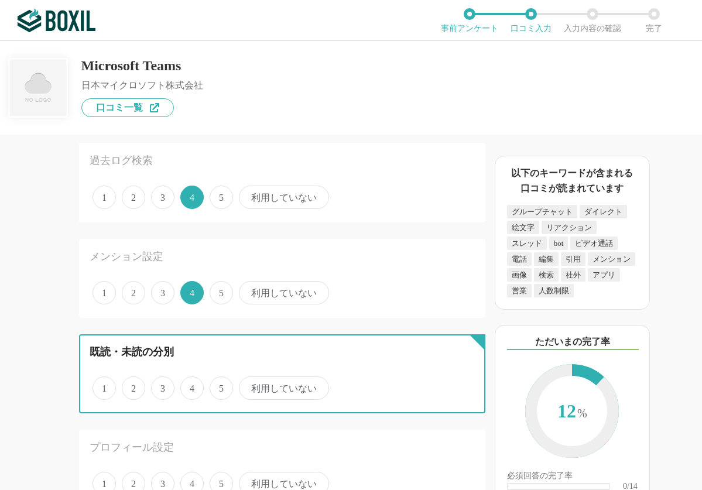
click at [162, 386] on input "3" at bounding box center [158, 382] width 8 height 8
radio input "true"
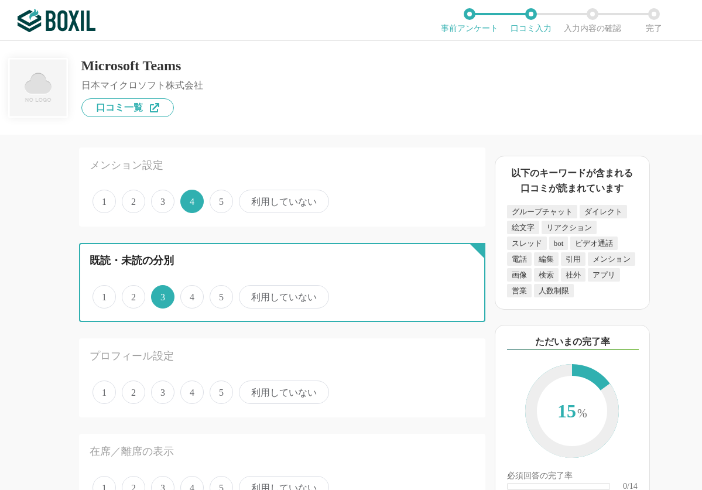
scroll to position [351, 0]
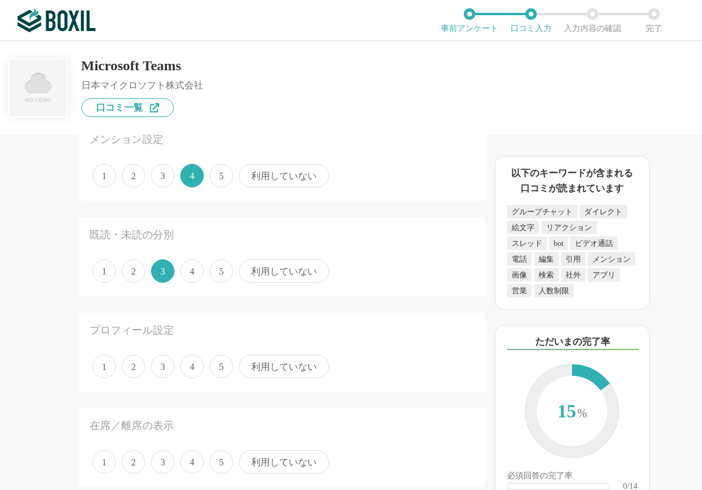
click at [213, 367] on span "5" at bounding box center [220, 366] width 23 height 23
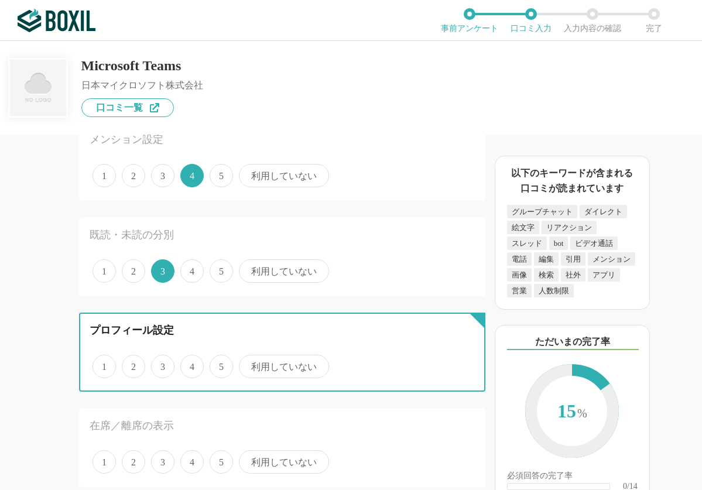
click at [213, 364] on input "5" at bounding box center [216, 360] width 8 height 8
radio input "true"
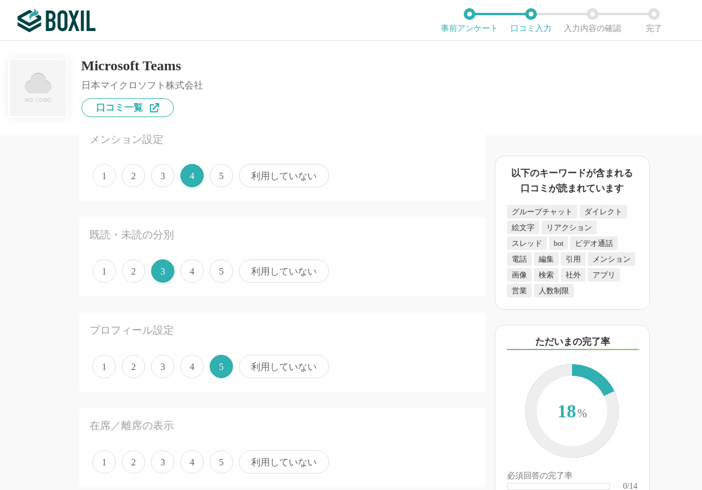
click at [190, 462] on span "4" at bounding box center [191, 461] width 23 height 23
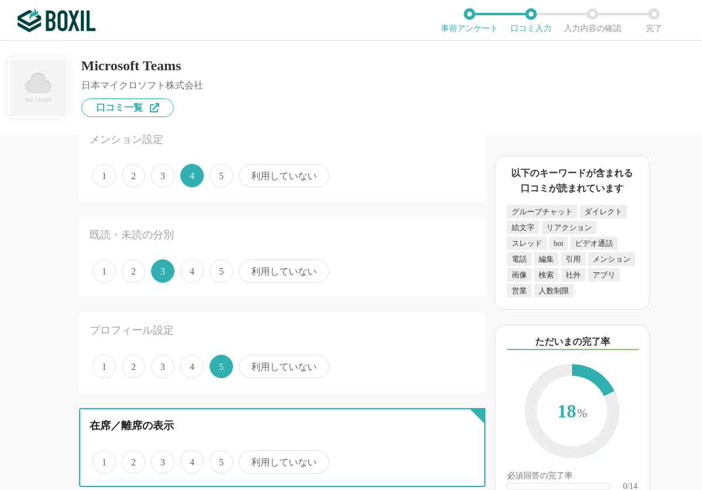
click at [190, 459] on input "4" at bounding box center [187, 456] width 8 height 8
radio input "true"
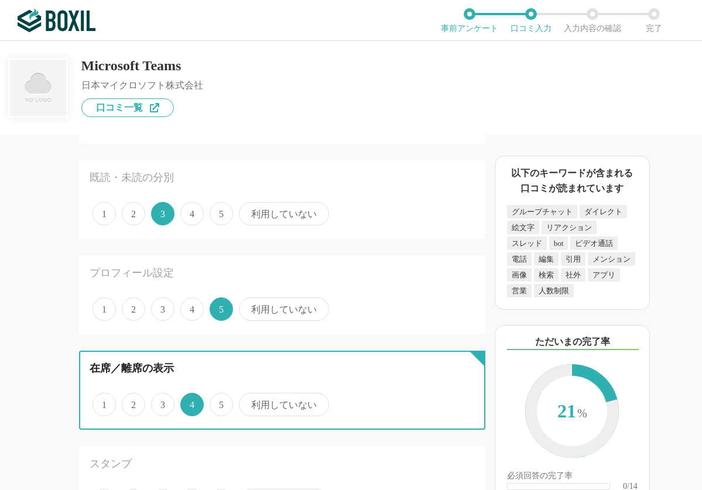
scroll to position [527, 0]
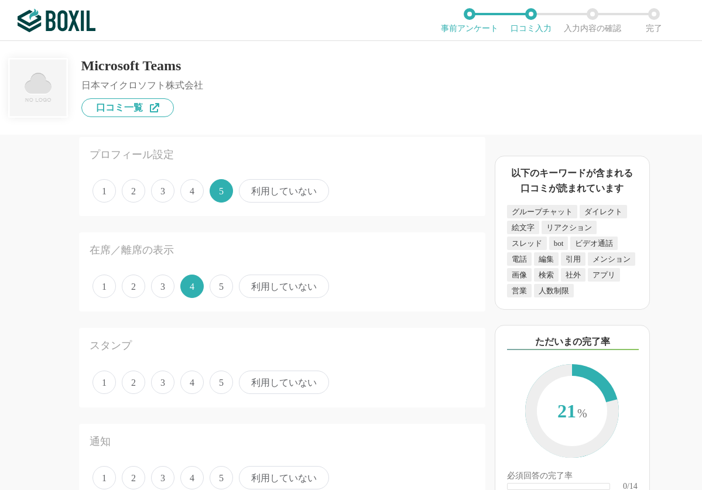
click at [162, 389] on span "3" at bounding box center [162, 381] width 23 height 23
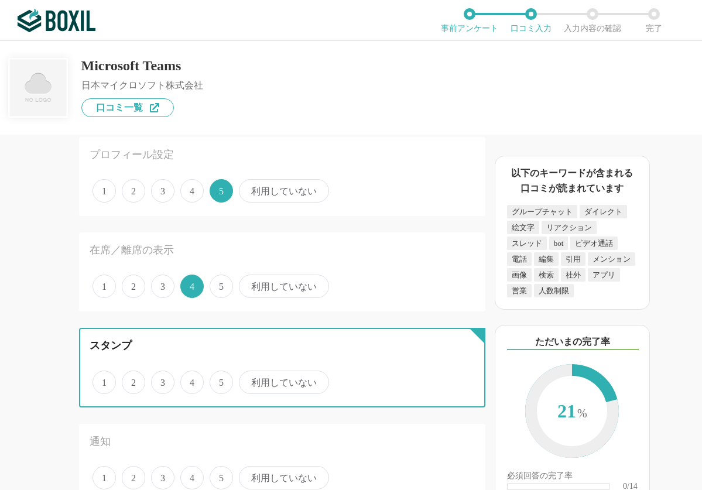
click at [162, 380] on input "3" at bounding box center [158, 376] width 8 height 8
radio input "true"
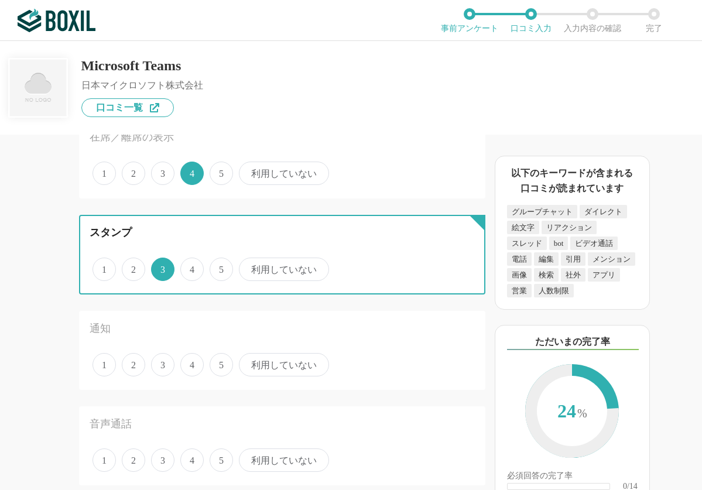
scroll to position [644, 0]
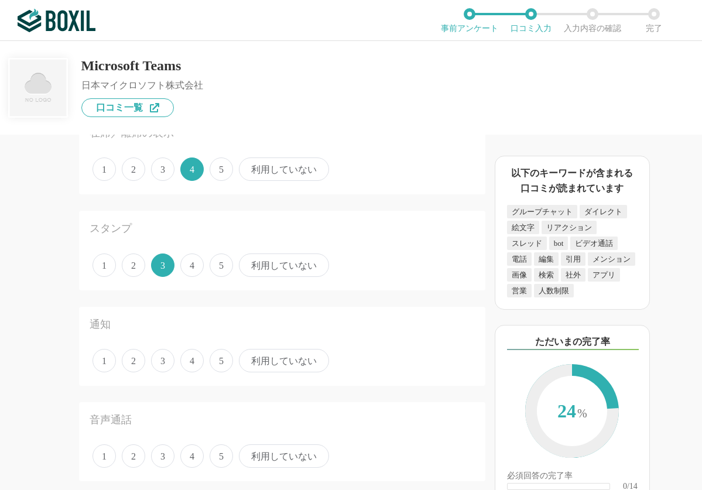
click at [167, 363] on span "3" at bounding box center [162, 360] width 23 height 23
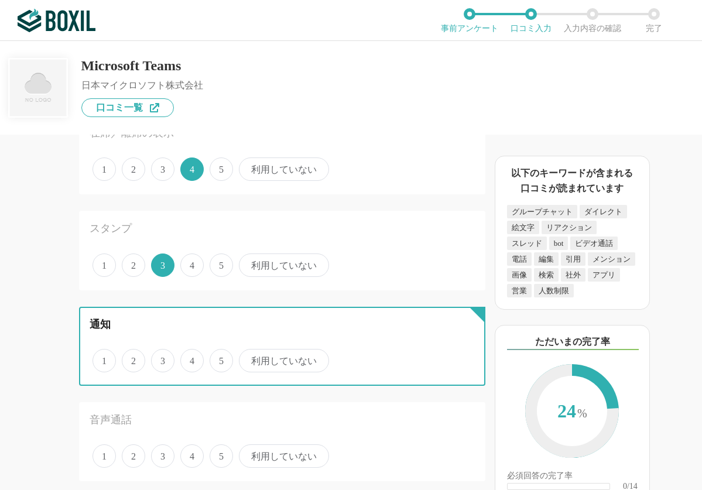
click at [162, 358] on input "3" at bounding box center [158, 355] width 8 height 8
radio input "true"
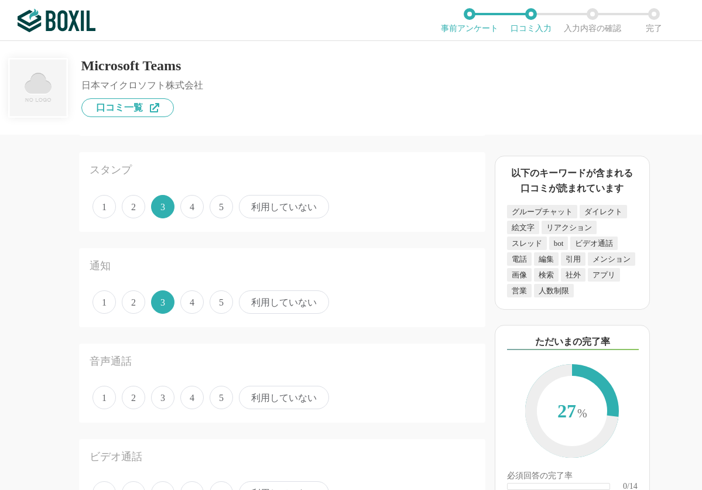
click at [184, 404] on span "4" at bounding box center [191, 397] width 23 height 23
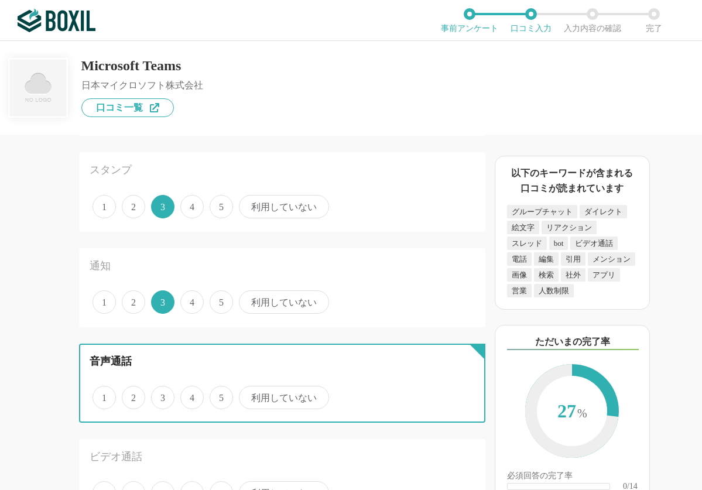
click at [184, 395] on input "4" at bounding box center [187, 391] width 8 height 8
radio input "true"
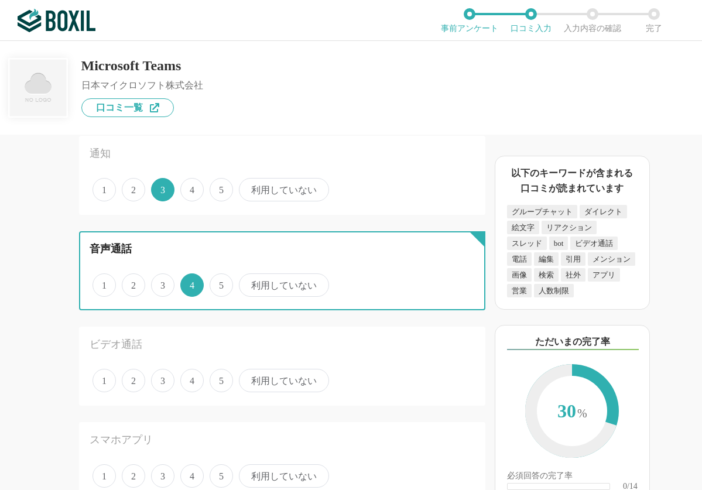
scroll to position [819, 0]
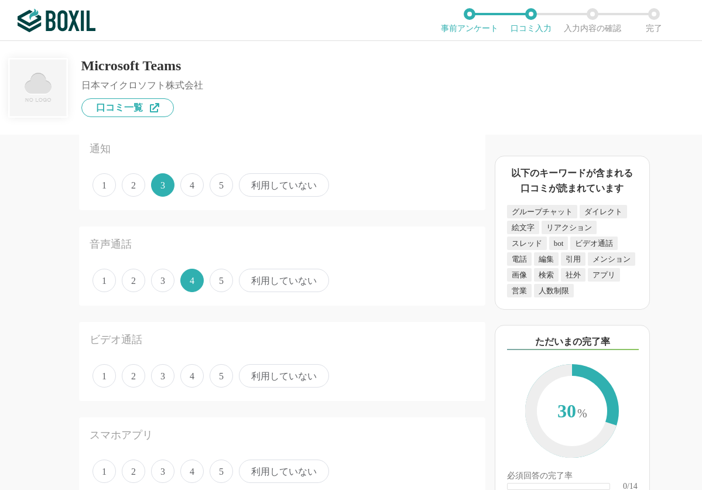
click at [173, 378] on span "3" at bounding box center [162, 375] width 23 height 23
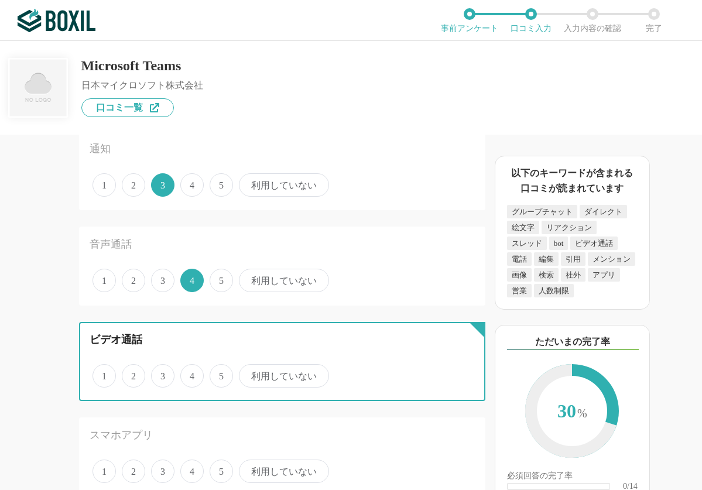
click at [162, 373] on input "3" at bounding box center [158, 370] width 8 height 8
radio input "true"
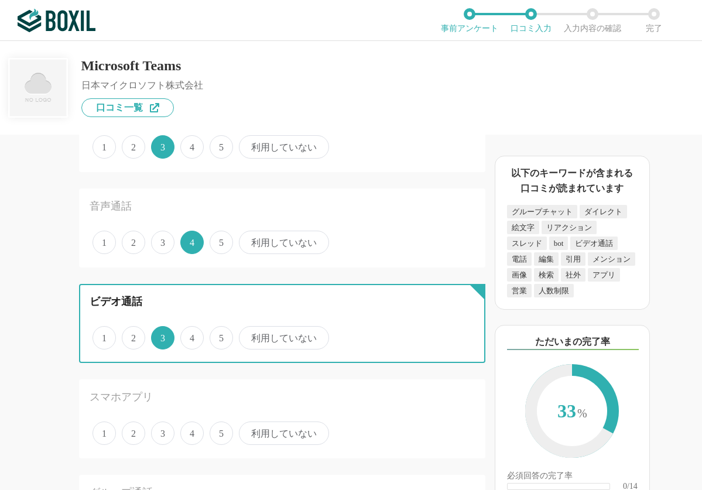
scroll to position [878, 0]
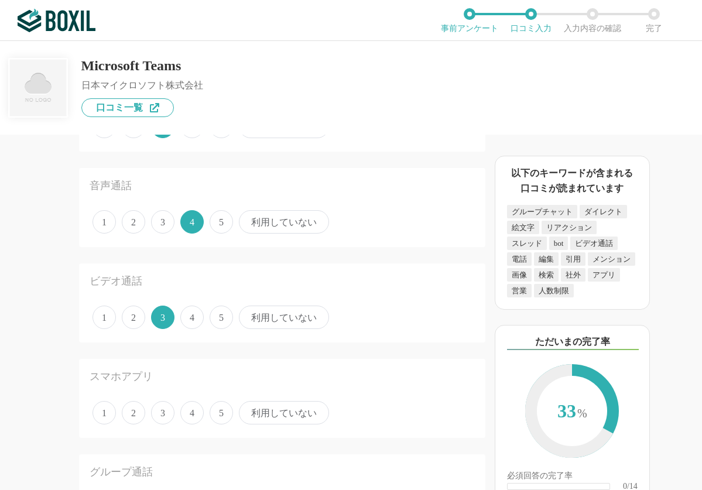
click at [186, 409] on span "4" at bounding box center [191, 412] width 23 height 23
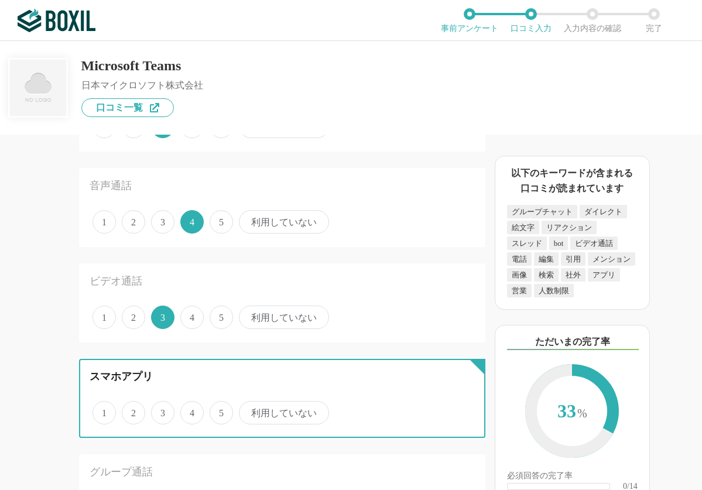
click at [186, 409] on input "4" at bounding box center [187, 407] width 8 height 8
radio input "true"
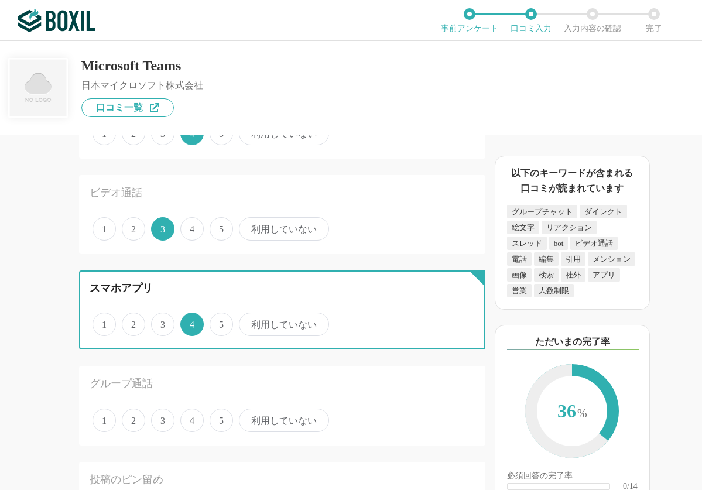
scroll to position [995, 0]
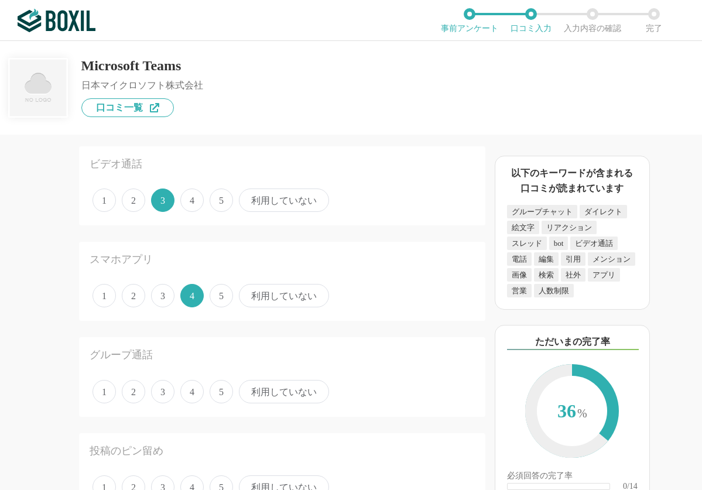
click at [185, 393] on span "4" at bounding box center [191, 391] width 23 height 23
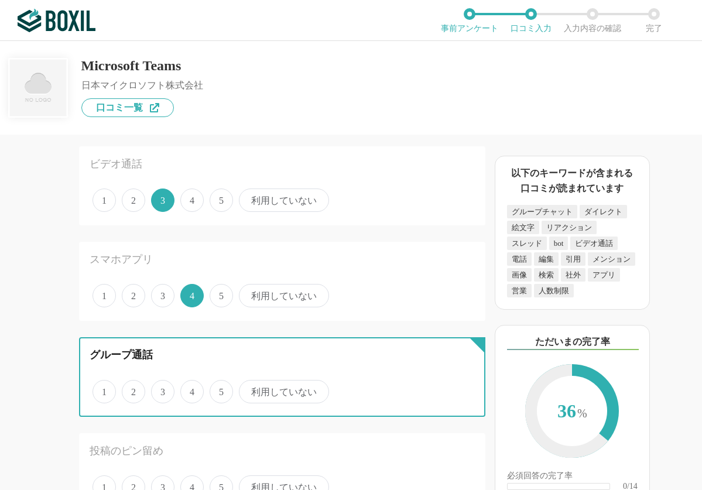
click at [185, 389] on input "4" at bounding box center [187, 386] width 8 height 8
radio input "true"
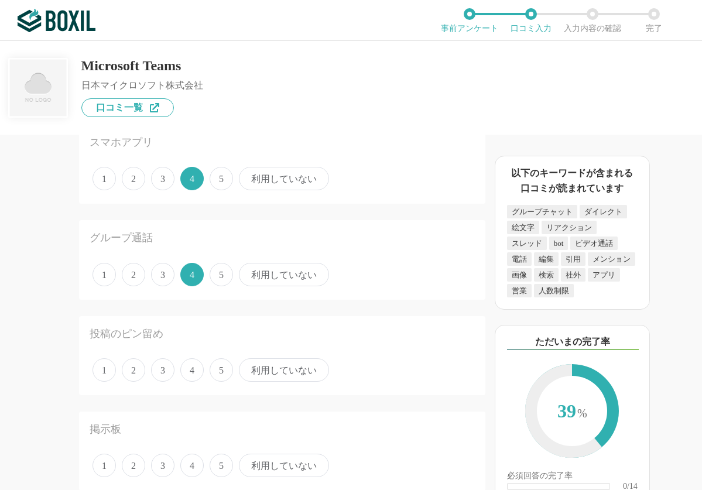
click at [170, 372] on span "3" at bounding box center [162, 369] width 23 height 23
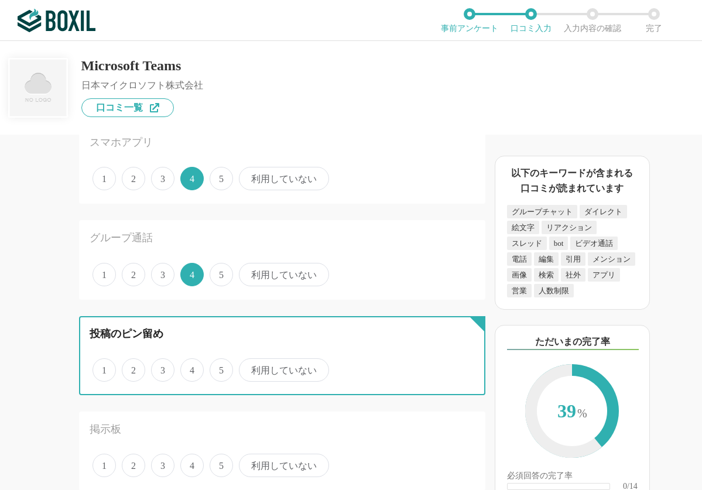
click at [162, 367] on input "3" at bounding box center [158, 364] width 8 height 8
radio input "true"
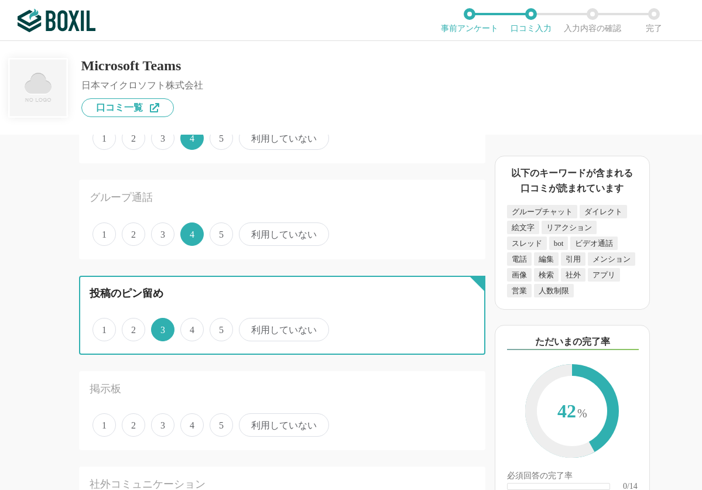
scroll to position [1170, 0]
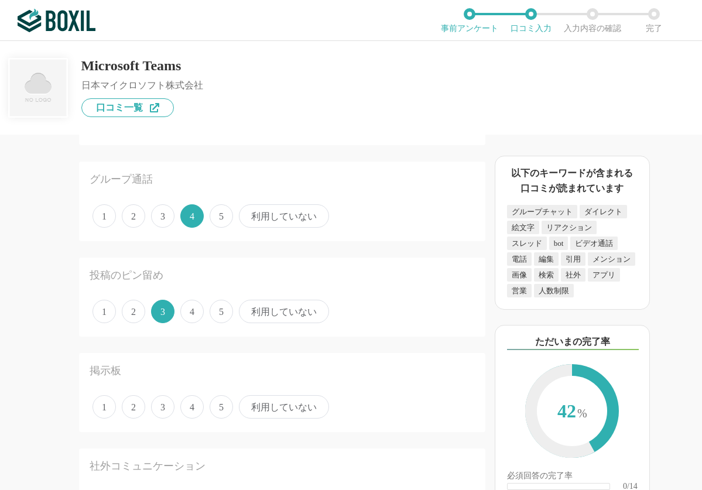
click at [187, 408] on span "4" at bounding box center [191, 406] width 23 height 23
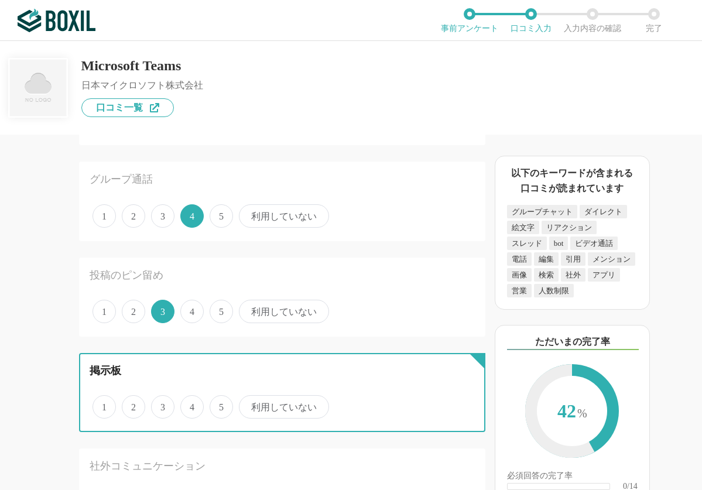
click at [187, 404] on input "4" at bounding box center [187, 401] width 8 height 8
radio input "true"
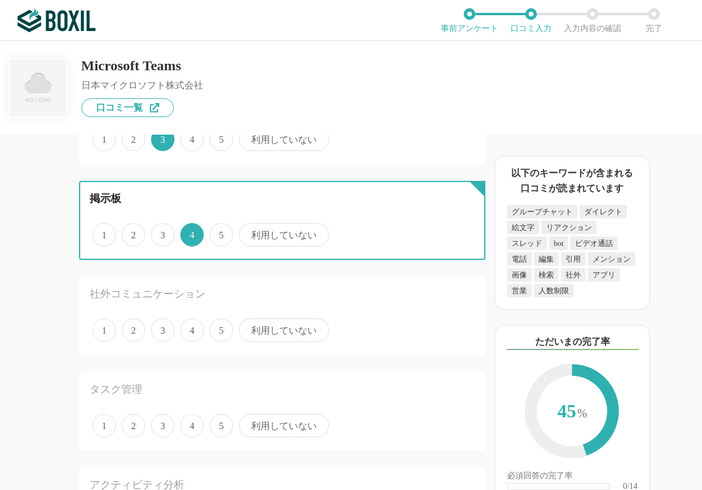
scroll to position [1346, 0]
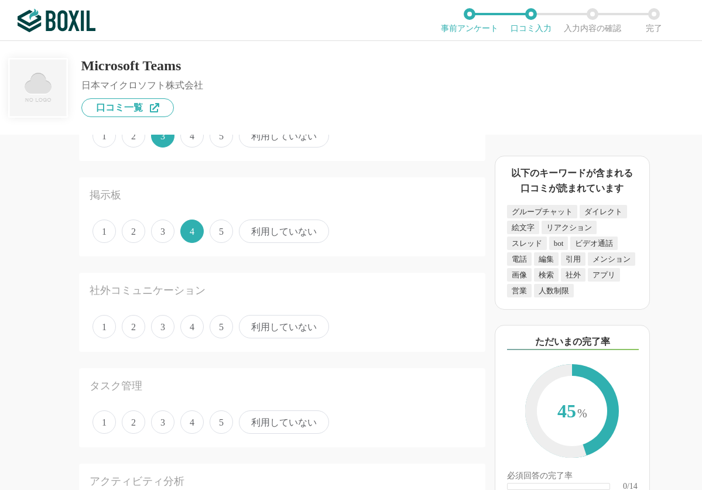
click at [212, 324] on span "5" at bounding box center [220, 326] width 23 height 23
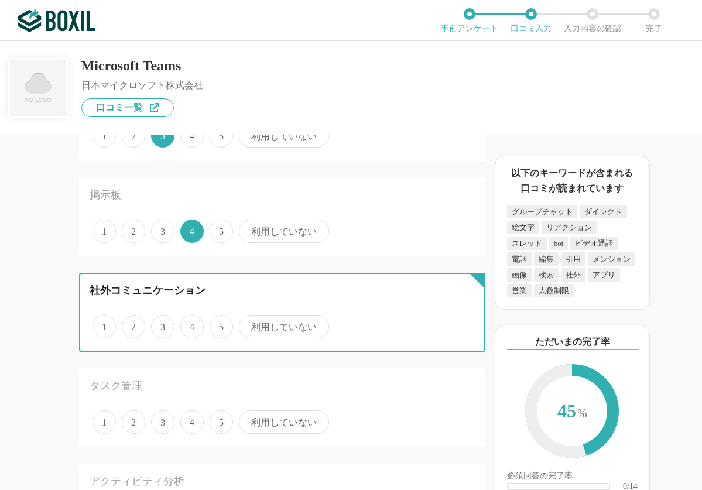
click at [212, 324] on input "5" at bounding box center [216, 321] width 8 height 8
radio input "true"
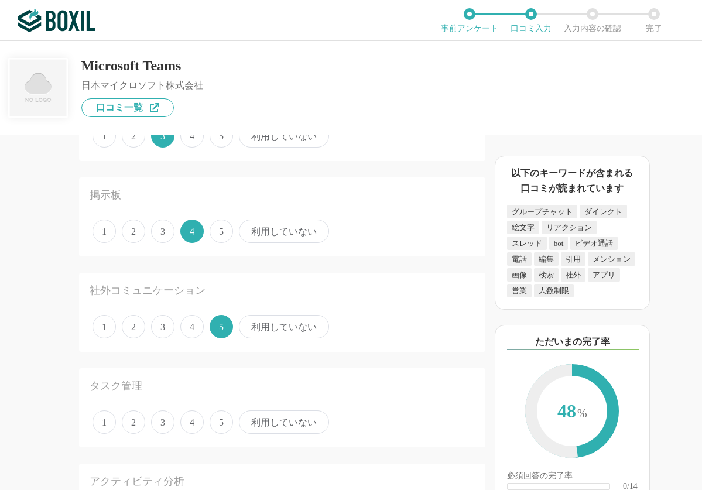
click at [198, 421] on span "4" at bounding box center [191, 421] width 23 height 23
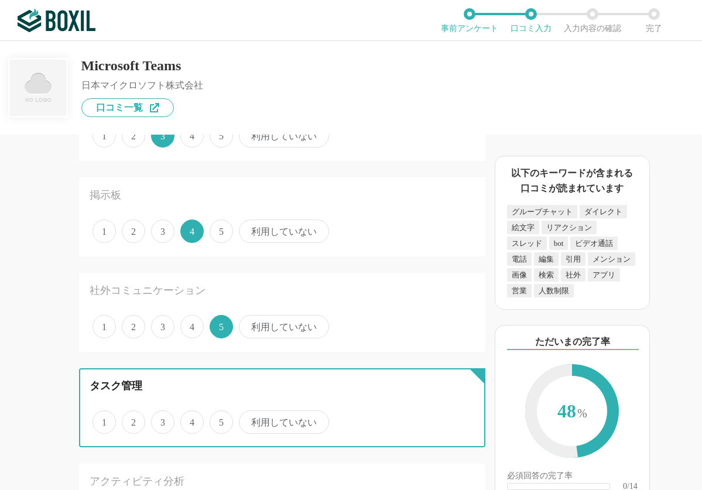
click at [191, 420] on input "4" at bounding box center [187, 416] width 8 height 8
radio input "true"
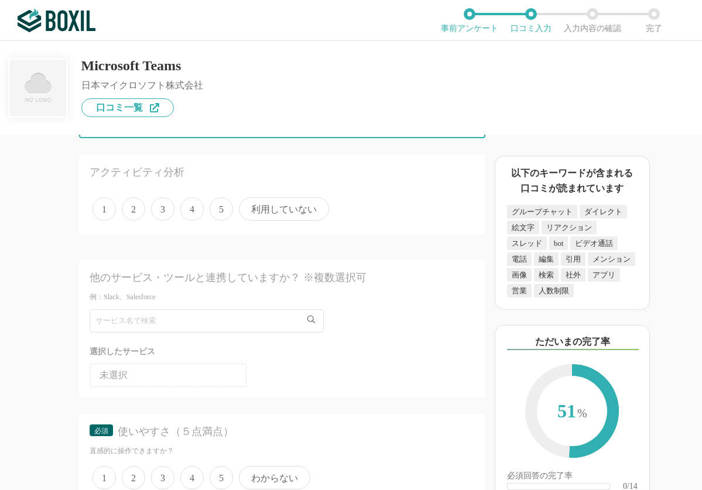
scroll to position [1521, 0]
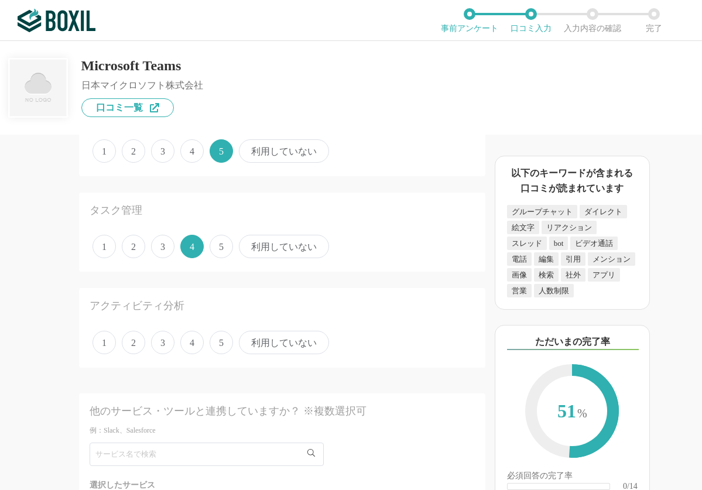
click at [169, 343] on span "3" at bounding box center [162, 342] width 23 height 23
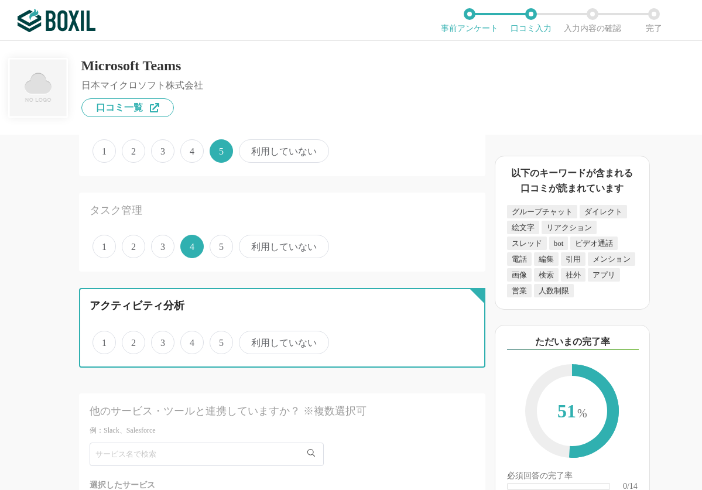
click at [162, 340] on input "3" at bounding box center [158, 336] width 8 height 8
radio input "true"
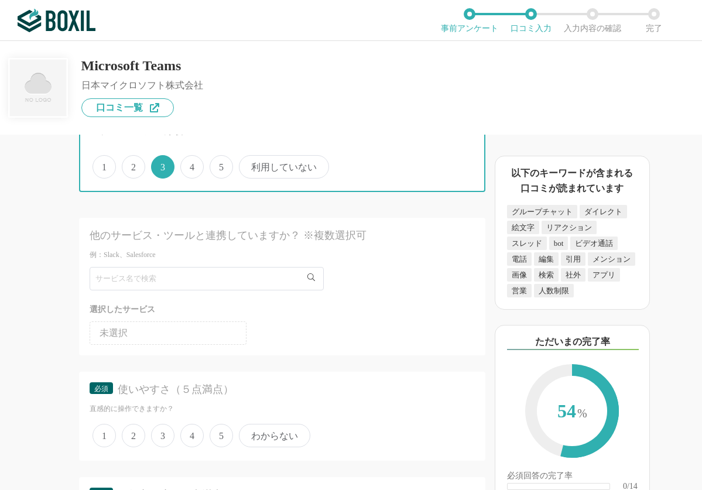
scroll to position [1814, 0]
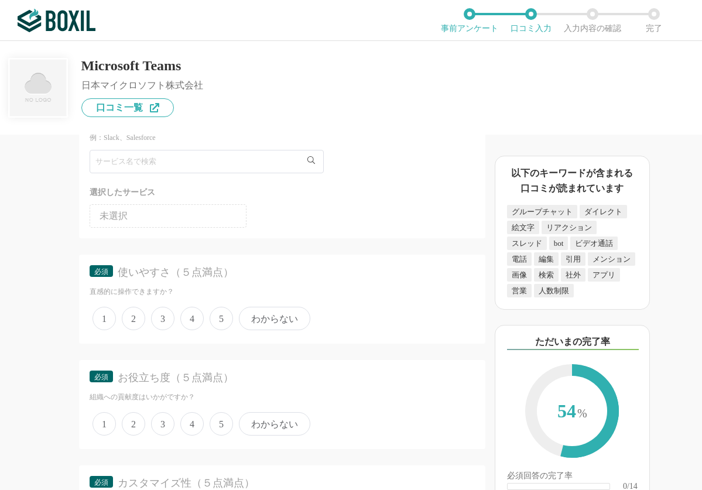
click at [184, 318] on span "4" at bounding box center [191, 318] width 23 height 23
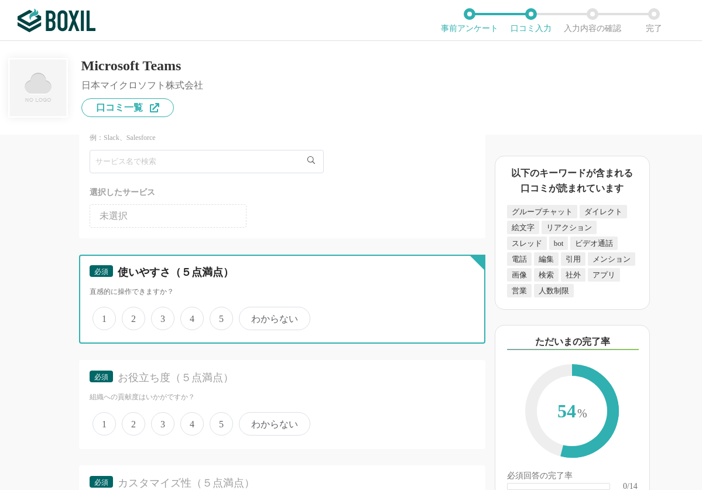
click at [184, 316] on input "4" at bounding box center [187, 312] width 8 height 8
radio input "true"
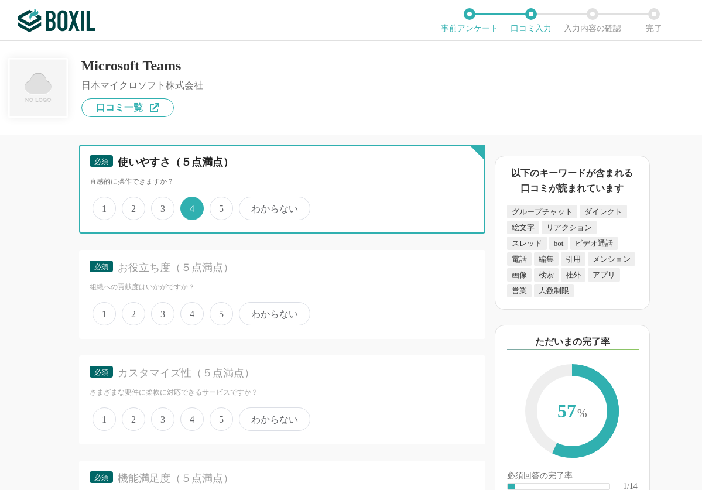
scroll to position [1931, 0]
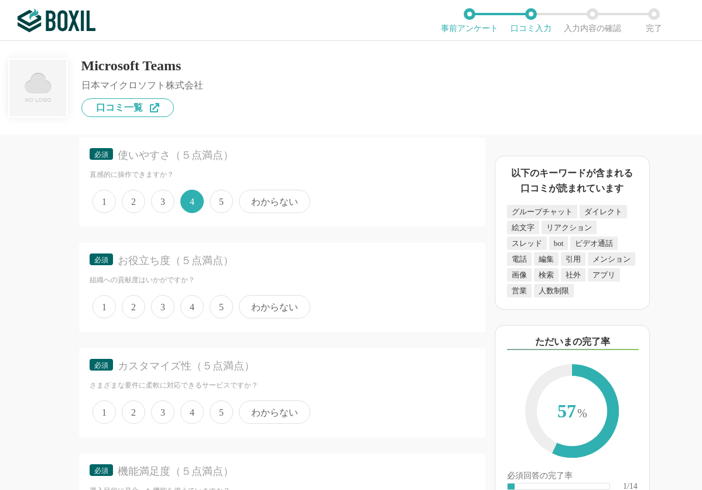
click at [214, 307] on span "5" at bounding box center [220, 306] width 23 height 23
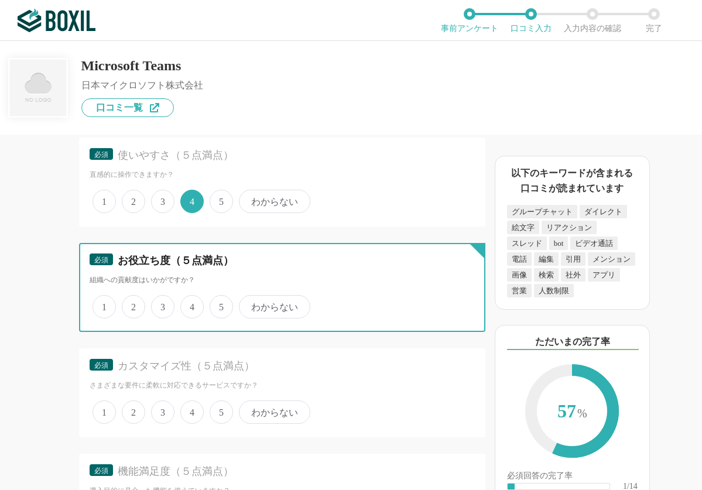
click at [214, 304] on input "5" at bounding box center [216, 301] width 8 height 8
radio input "true"
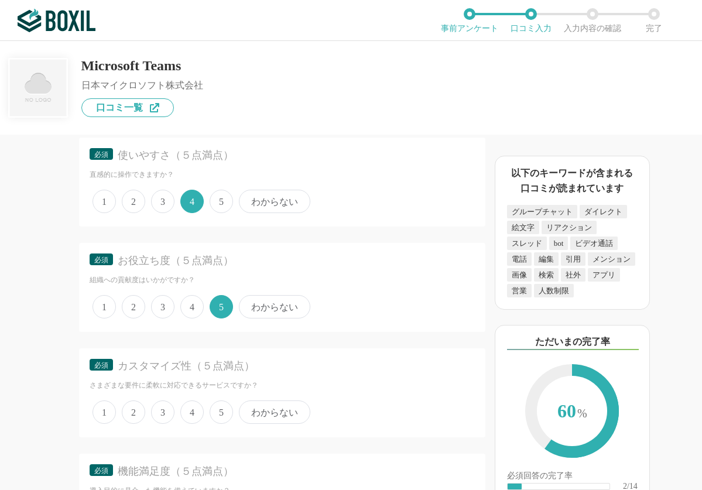
click at [162, 409] on span "3" at bounding box center [162, 411] width 23 height 23
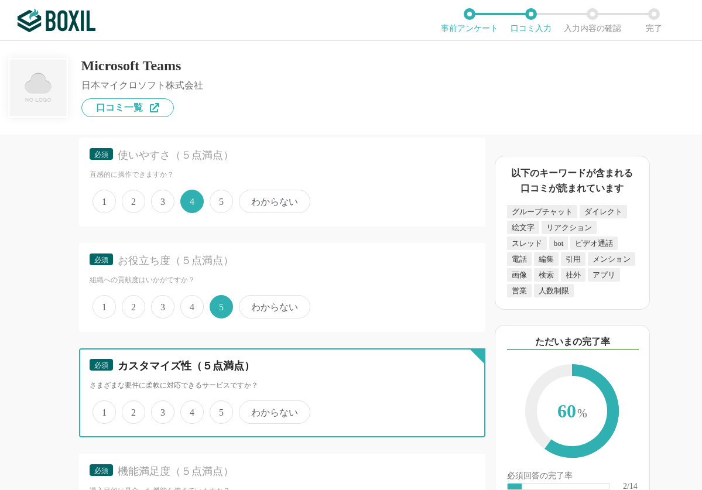
click at [162, 409] on input "3" at bounding box center [158, 406] width 8 height 8
radio input "true"
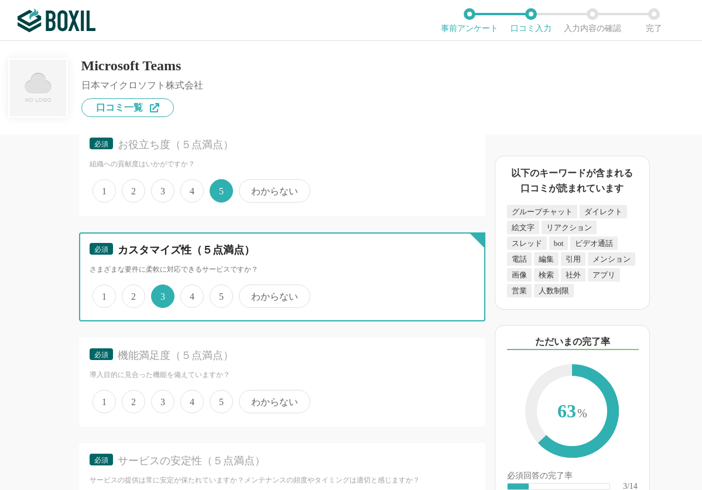
scroll to position [2048, 0]
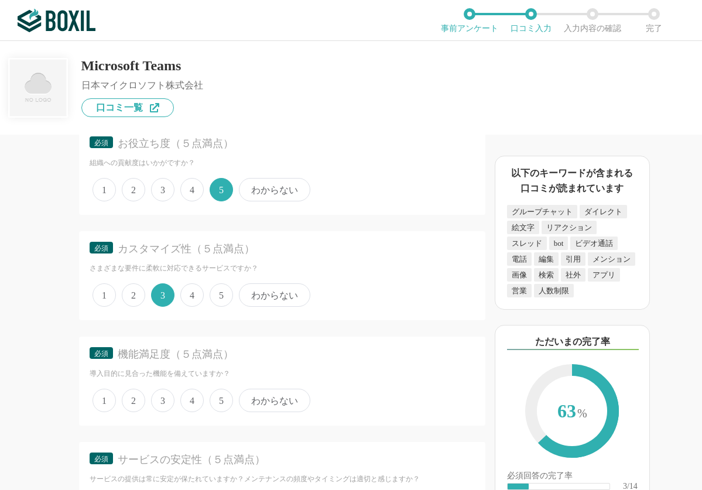
click at [183, 397] on span "4" at bounding box center [191, 400] width 23 height 23
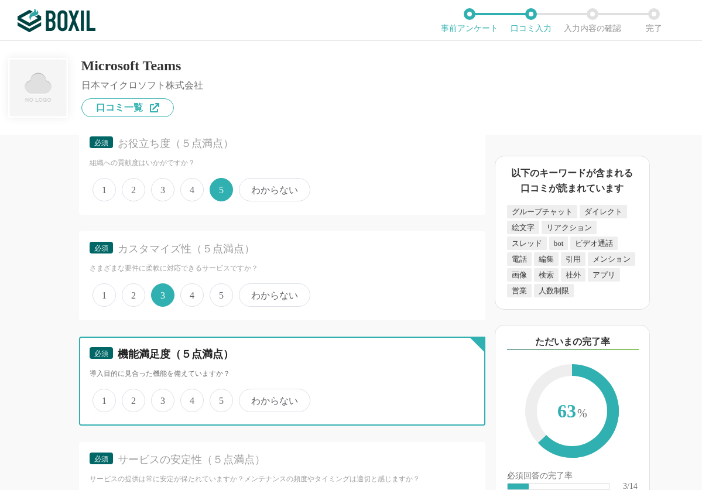
click at [183, 397] on input "4" at bounding box center [187, 394] width 8 height 8
radio input "true"
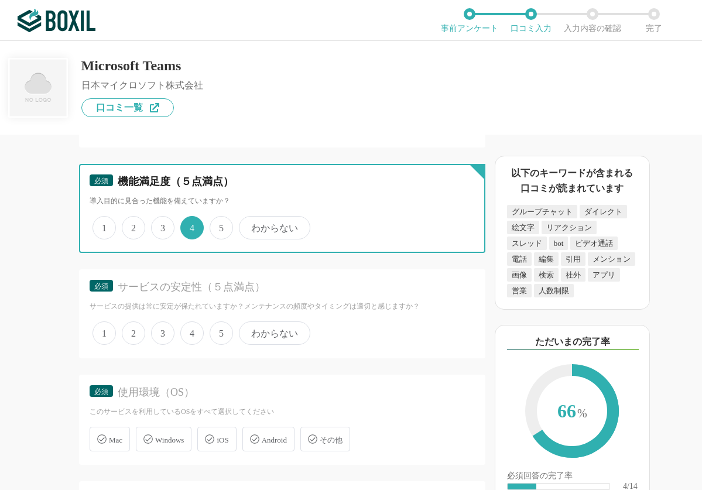
scroll to position [2224, 0]
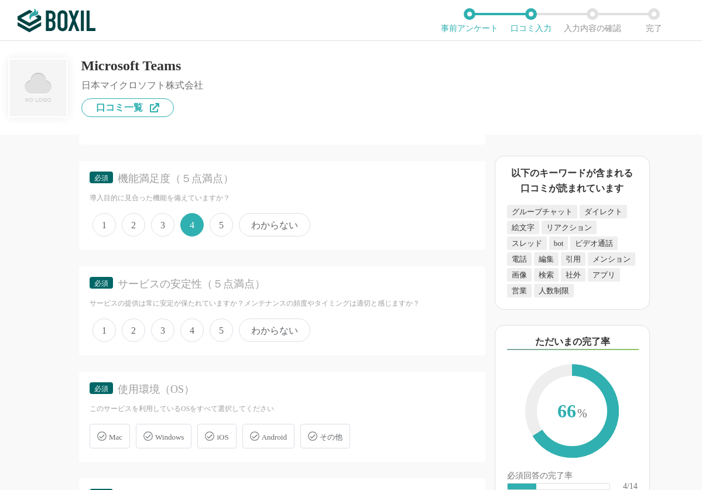
click at [170, 329] on span "3" at bounding box center [162, 329] width 23 height 23
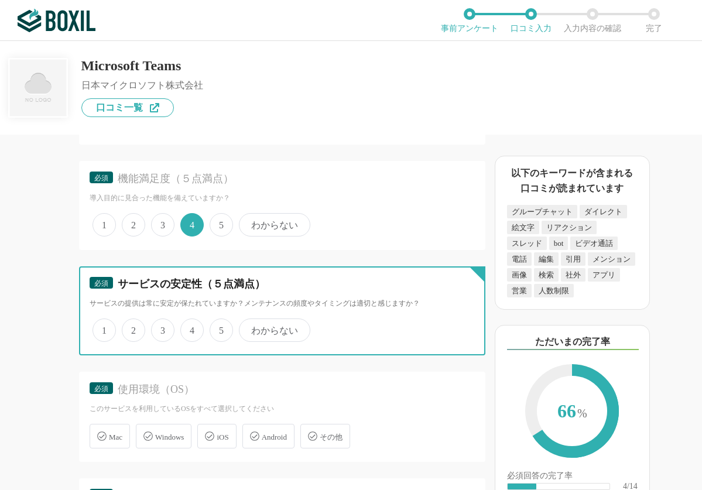
click at [162, 328] on input "3" at bounding box center [158, 324] width 8 height 8
radio input "true"
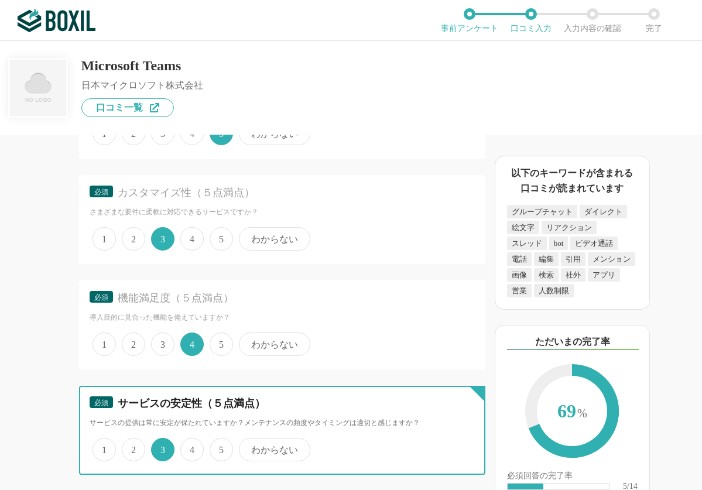
scroll to position [2048, 0]
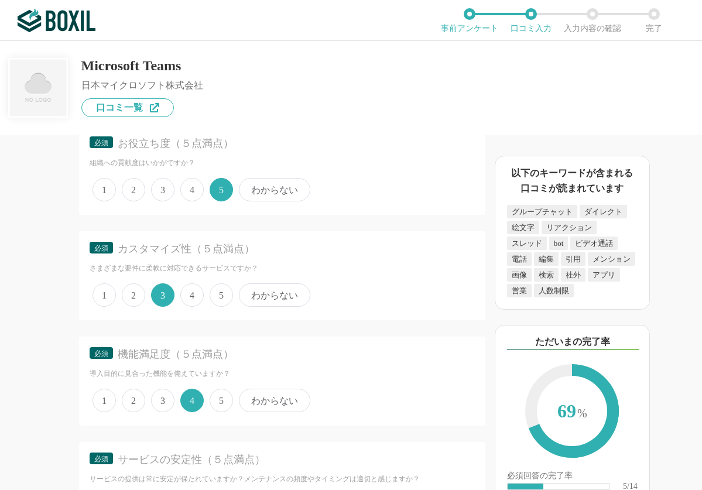
click at [191, 296] on span "4" at bounding box center [191, 294] width 23 height 23
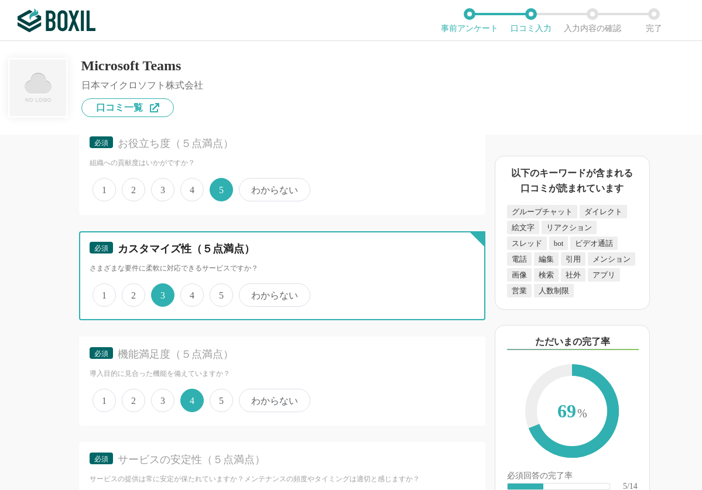
click at [191, 293] on input "4" at bounding box center [187, 289] width 8 height 8
radio input "true"
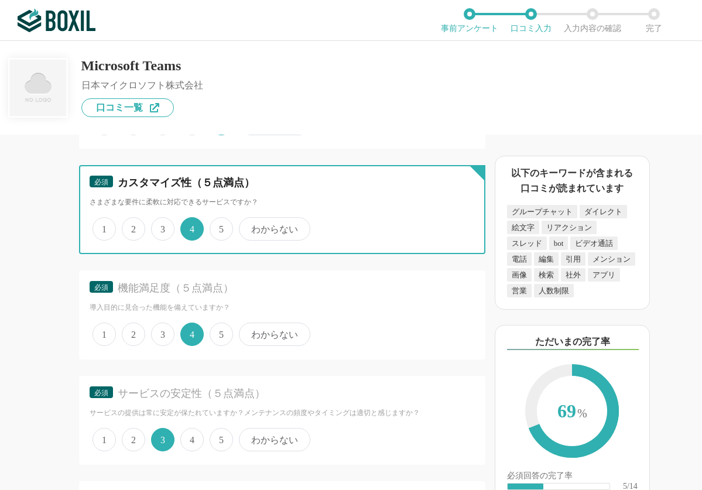
scroll to position [2224, 0]
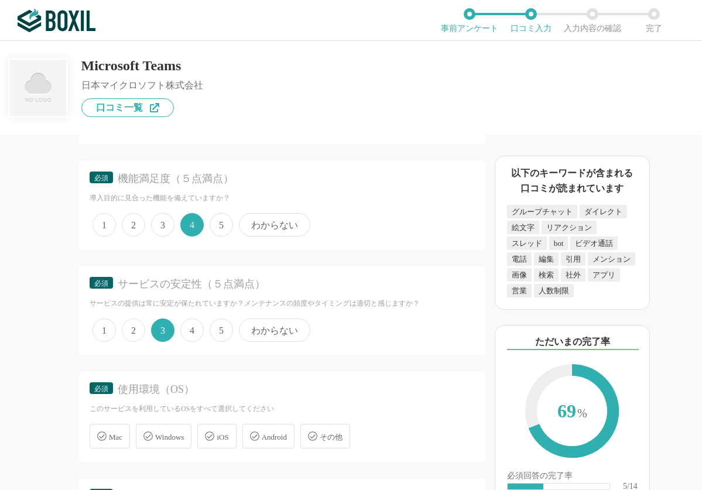
click at [190, 331] on span "4" at bounding box center [191, 329] width 23 height 23
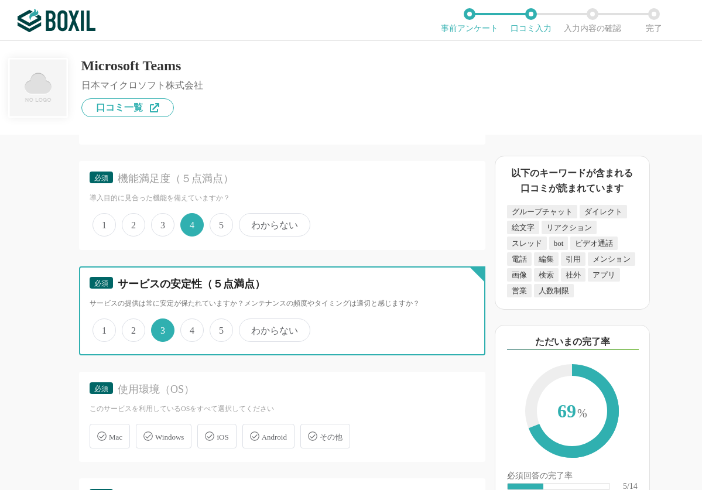
click at [190, 328] on input "4" at bounding box center [187, 324] width 8 height 8
radio input "true"
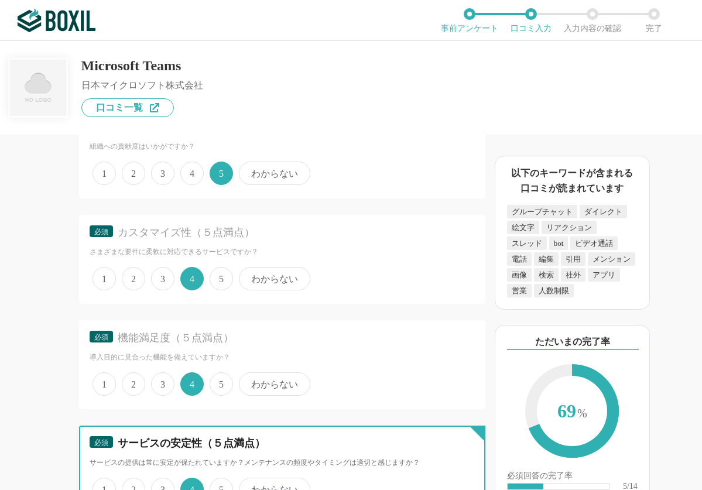
scroll to position [2048, 0]
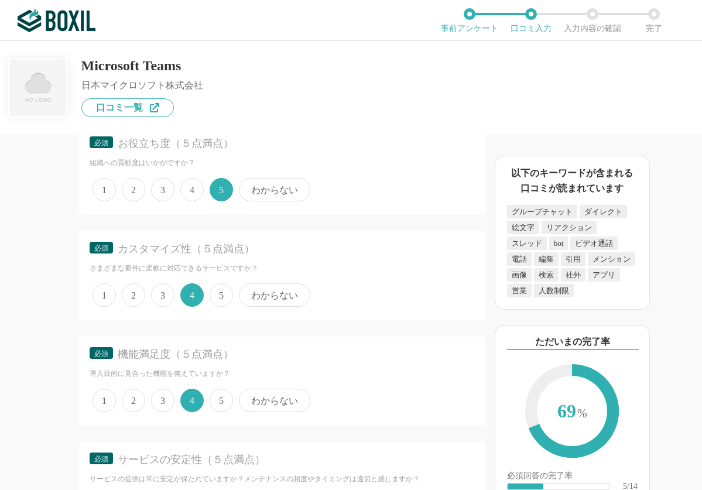
click at [164, 295] on span "3" at bounding box center [162, 294] width 23 height 23
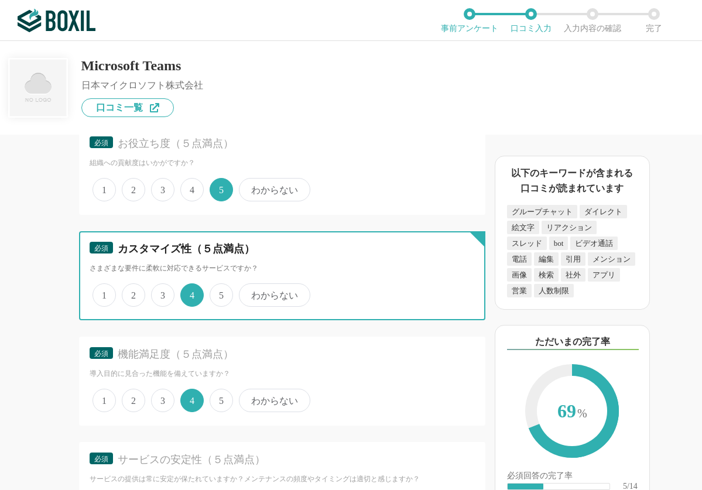
click at [162, 293] on input "3" at bounding box center [158, 289] width 8 height 8
radio input "true"
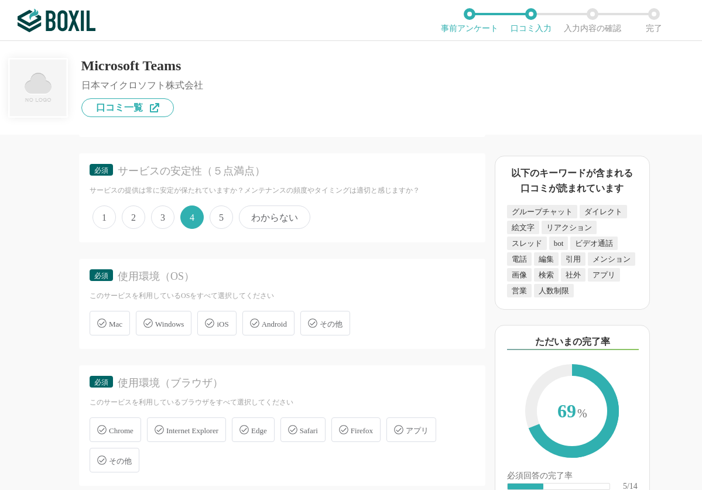
scroll to position [2341, 0]
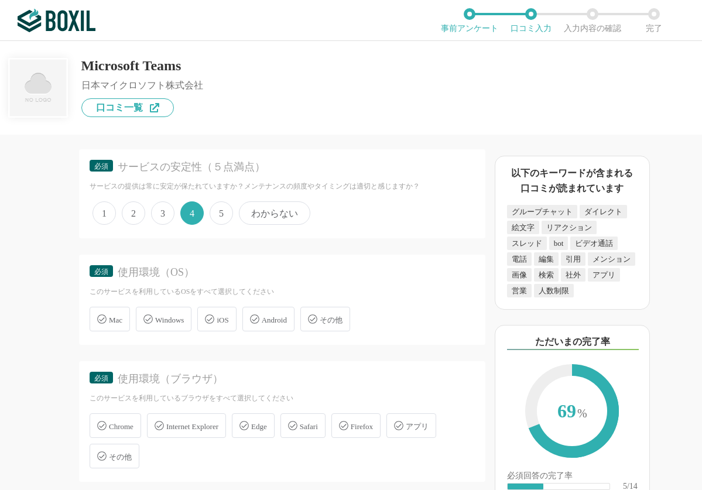
click at [167, 326] on div "Windows" at bounding box center [164, 319] width 56 height 25
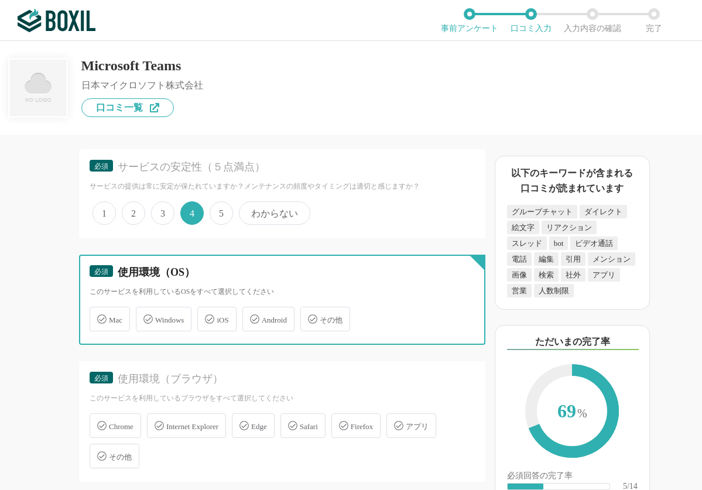
click at [146, 316] on input "Windows" at bounding box center [142, 312] width 8 height 8
checkbox input "true"
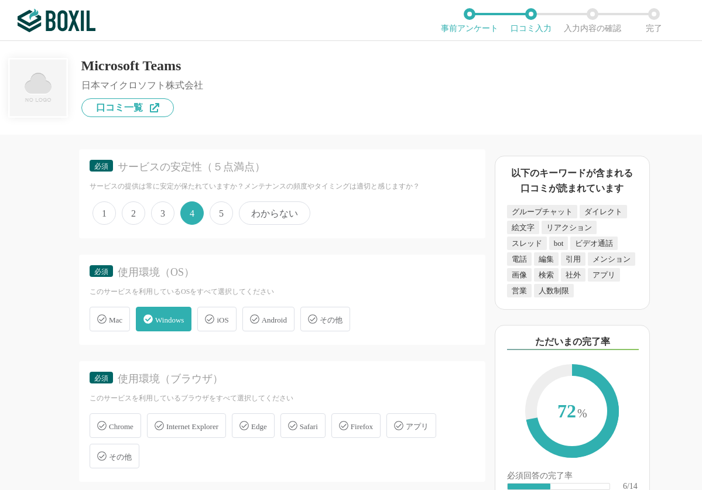
click at [266, 322] on span "Android" at bounding box center [274, 319] width 25 height 9
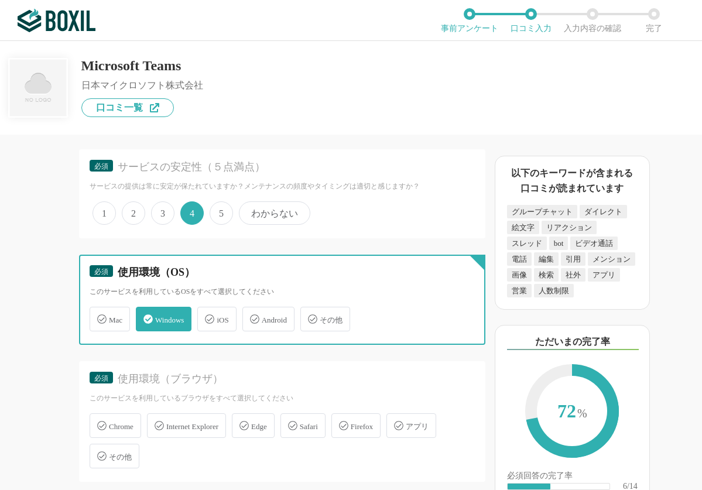
click at [252, 316] on input "Android" at bounding box center [249, 312] width 8 height 8
checkbox input "true"
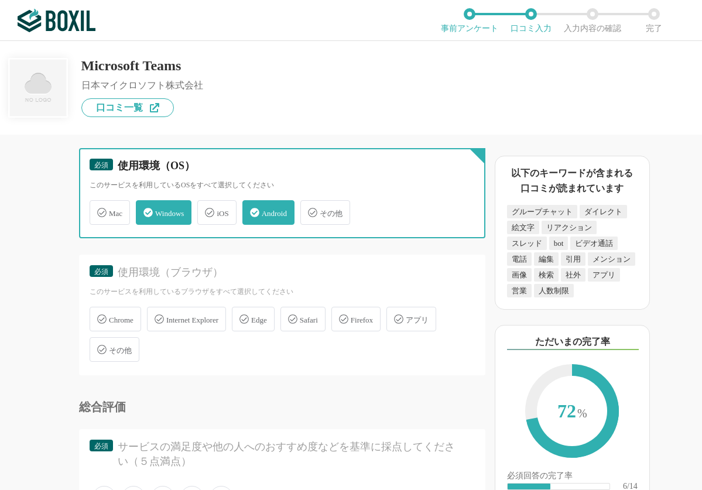
scroll to position [2458, 0]
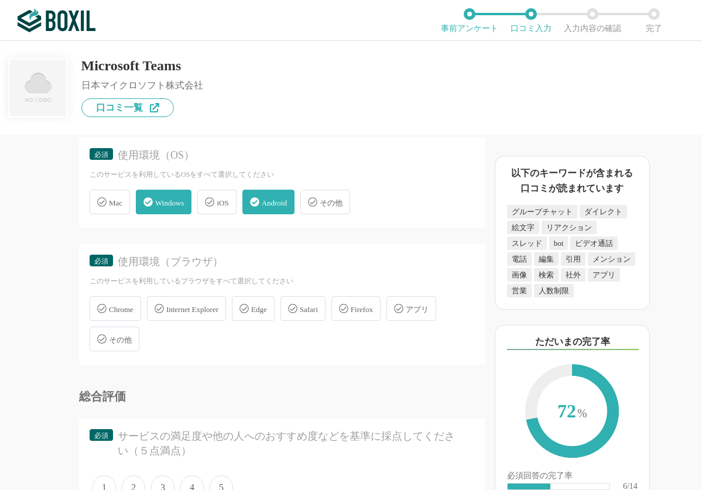
click at [130, 312] on span "Chrome" at bounding box center [121, 309] width 25 height 9
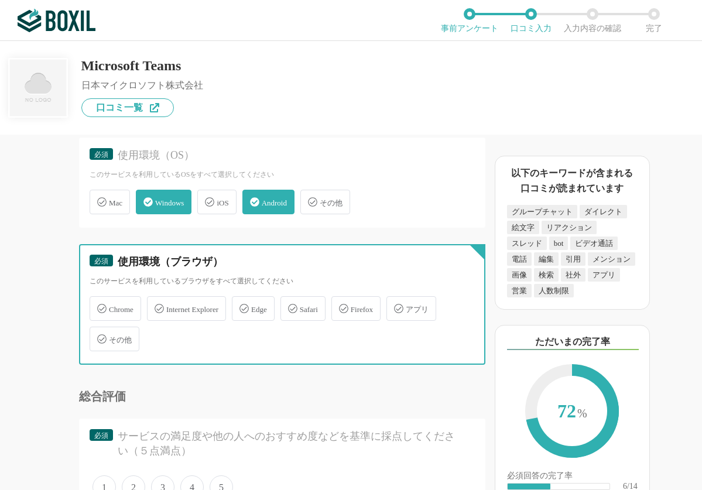
click at [99, 305] on input "Chrome" at bounding box center [96, 302] width 8 height 8
checkbox input "true"
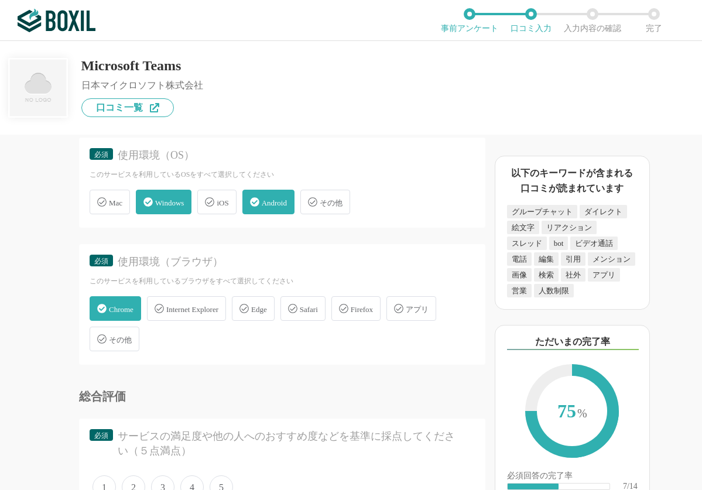
click at [403, 307] on icon at bounding box center [398, 308] width 9 height 9
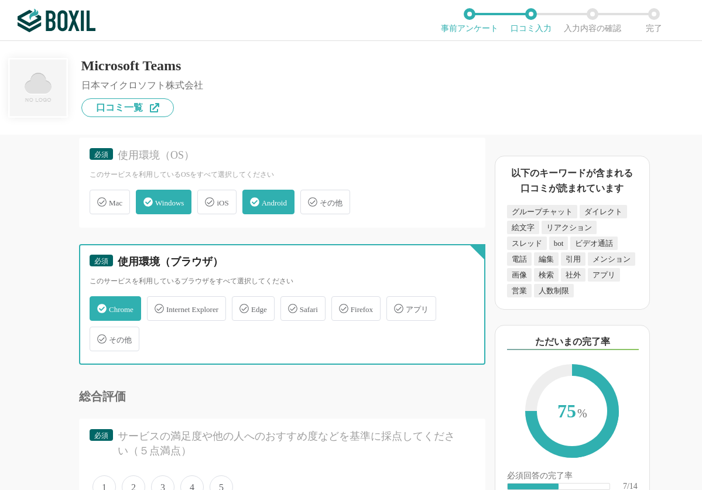
click at [396, 305] on input "アプリ" at bounding box center [393, 302] width 8 height 8
checkbox input "true"
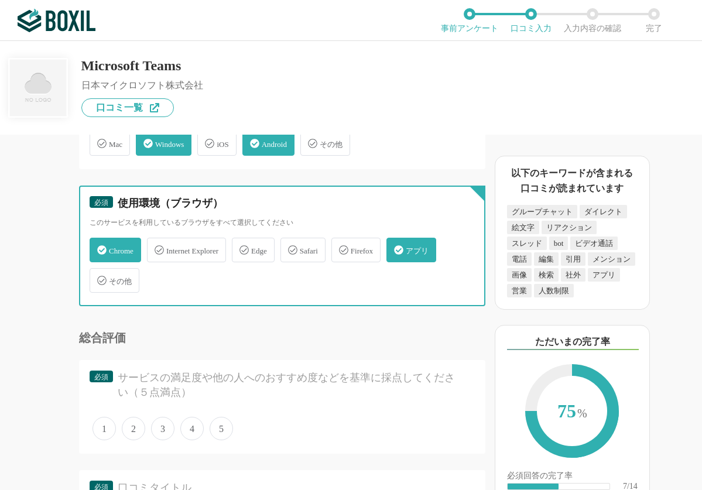
scroll to position [2575, 0]
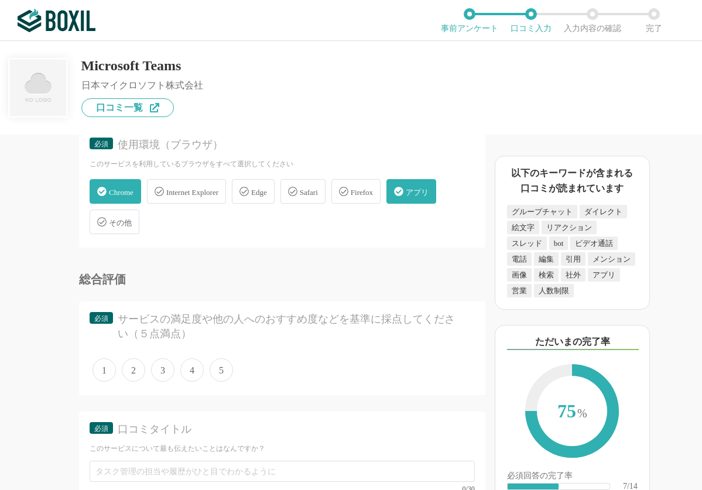
click at [212, 368] on span "5" at bounding box center [220, 369] width 23 height 23
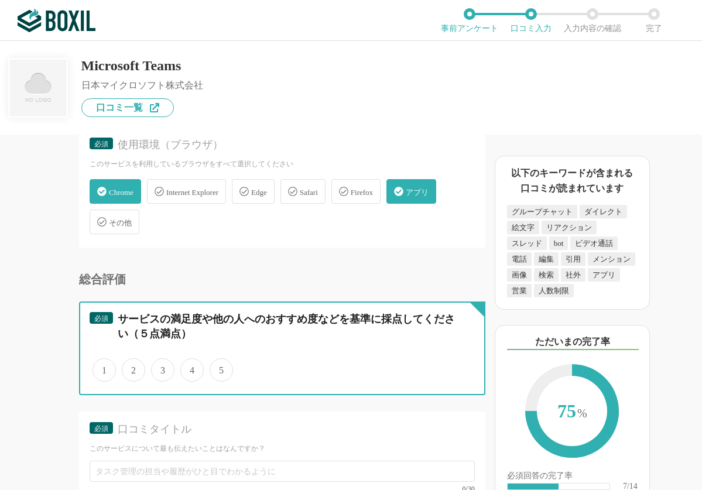
click at [212, 367] on input "5" at bounding box center [216, 364] width 8 height 8
radio input "true"
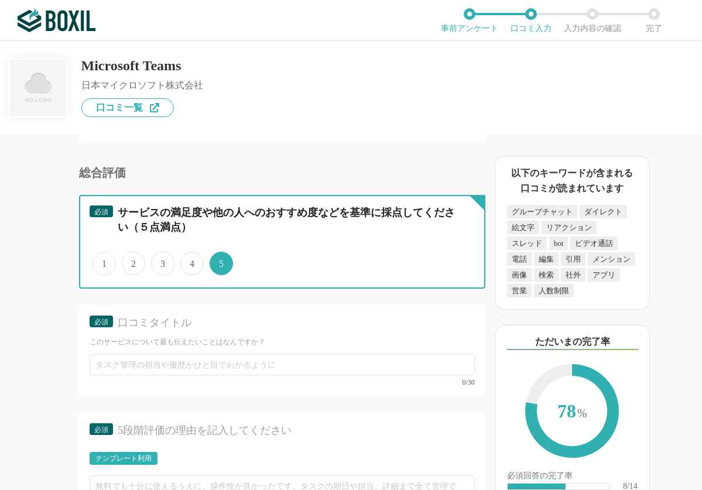
scroll to position [2692, 0]
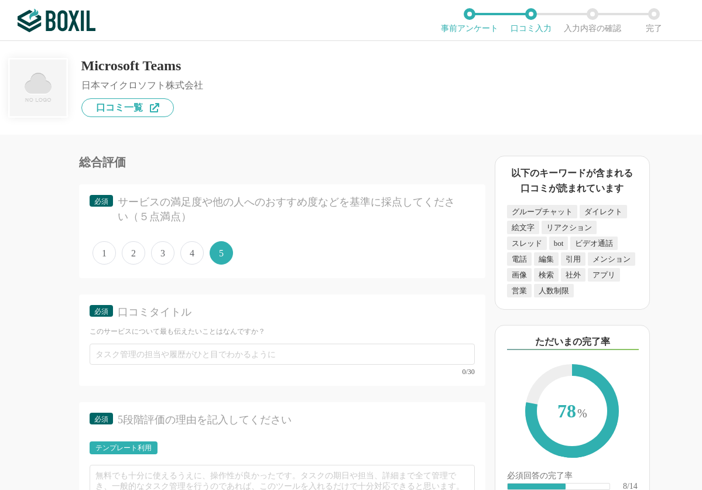
click at [191, 253] on span "4" at bounding box center [191, 252] width 23 height 23
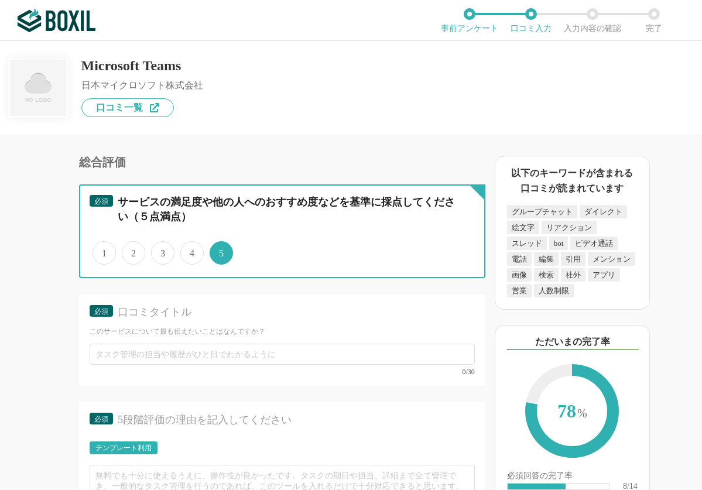
click at [191, 250] on input "4" at bounding box center [187, 247] width 8 height 8
radio input "true"
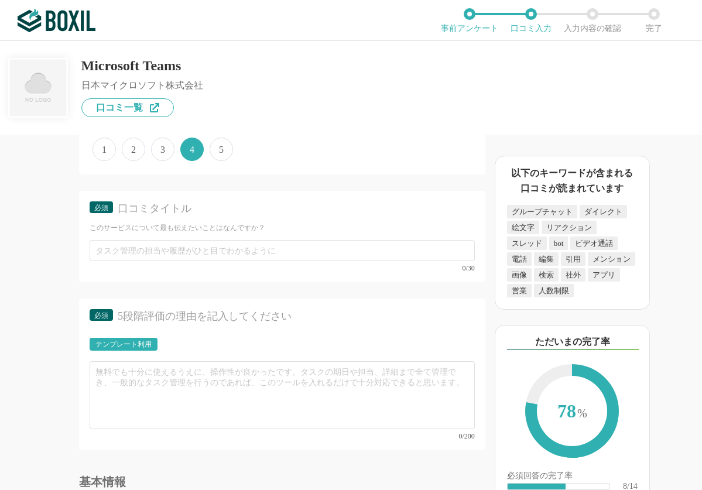
scroll to position [2809, 0]
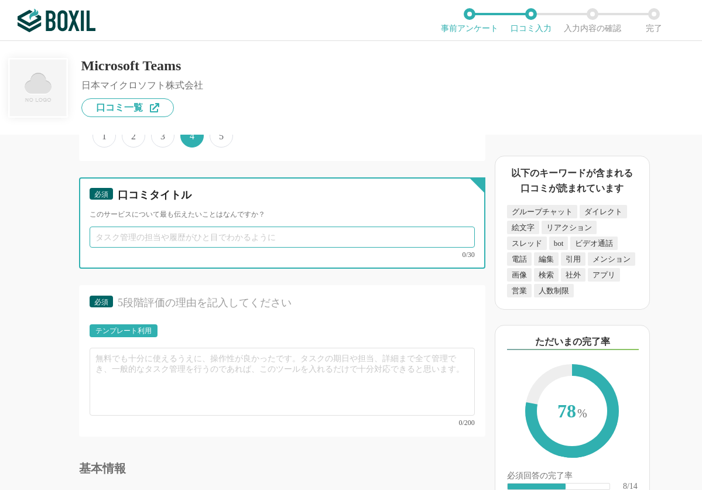
click at [180, 240] on input "text" at bounding box center [282, 236] width 385 height 21
paste input "多機能で生産性を高めるコラボレーションツール"
type input "多機能で生産性を高めるコラボレーションツール"
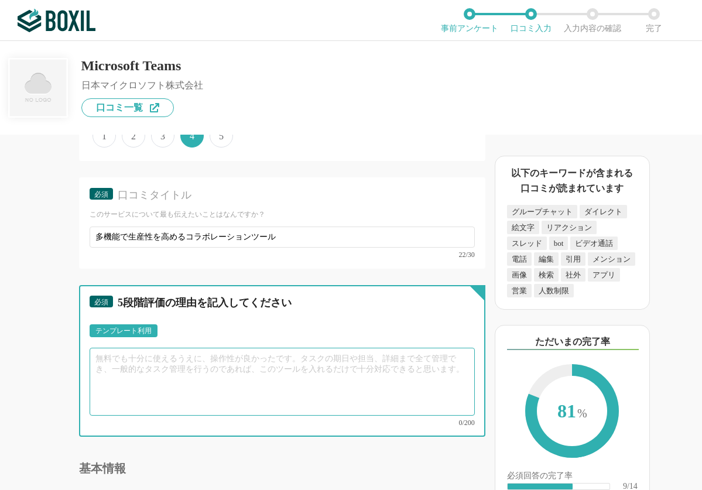
click at [167, 379] on textarea at bounding box center [282, 382] width 385 height 68
paste textarea "Microsoft Teamsは、ビジネスコミュニケーションを革新的に改善するツールです。チャット、ビデオ会議、ファイル共有が一つのプラットフォームで完結し、…"
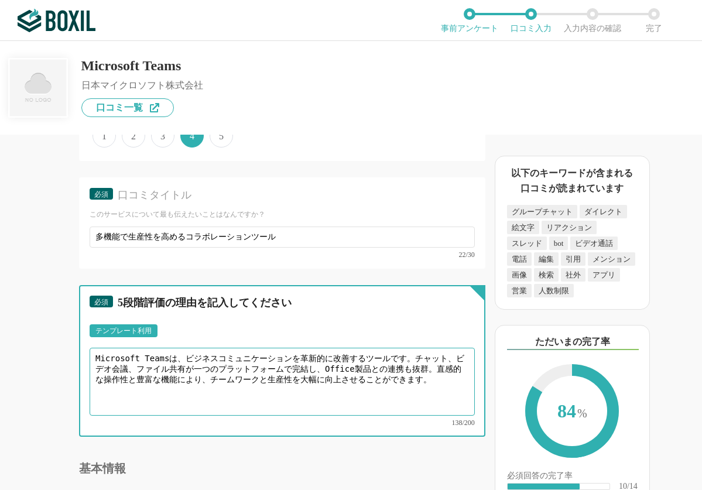
click at [176, 393] on textarea "Microsoft Teamsは、ビジネスコミュニケーションを革新的に改善するツールです。チャット、ビデオ会議、ファイル共有が一つのプラットフォームで完結し、…" at bounding box center [282, 382] width 385 height 68
drag, startPoint x: 136, startPoint y: 357, endPoint x: 25, endPoint y: 351, distance: 111.3
click at [25, 351] on div "ビジネスチャットの機能について（5点満点で評価してください） メール連携 1 2 3 4 5 利用していない ファイル添付 1 2 3 4 5 利用していない…" at bounding box center [242, 312] width 485 height 355
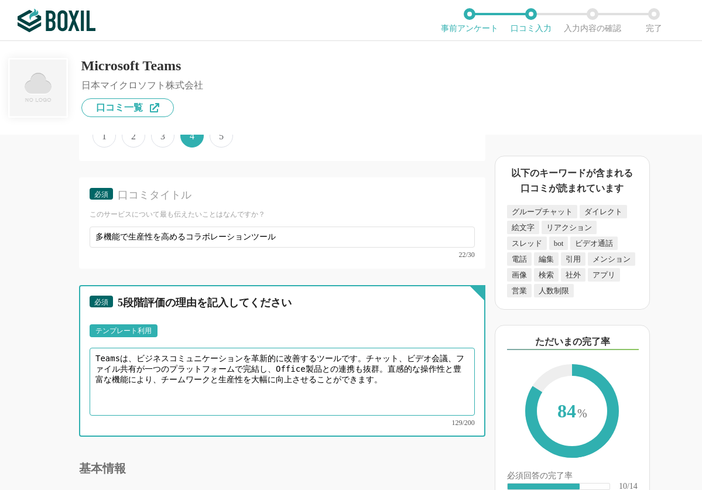
click at [274, 367] on textarea "Teamsは、ビジネスコミュニケーションを革新的に改善するツールです。チャット、ビデオ会議、ファイル共有が一つのプラットフォームで完結し、Office製品との…" at bounding box center [282, 382] width 385 height 68
drag, startPoint x: 245, startPoint y: 357, endPoint x: 309, endPoint y: 355, distance: 63.8
click at [309, 355] on textarea "Teamsは、ビジネスコミュニケーションを革新的に改善するツールです。チャット、ビデオ会議、ファイル共有が一つのプラットフォームで完結し、Office製品との…" at bounding box center [282, 382] width 385 height 68
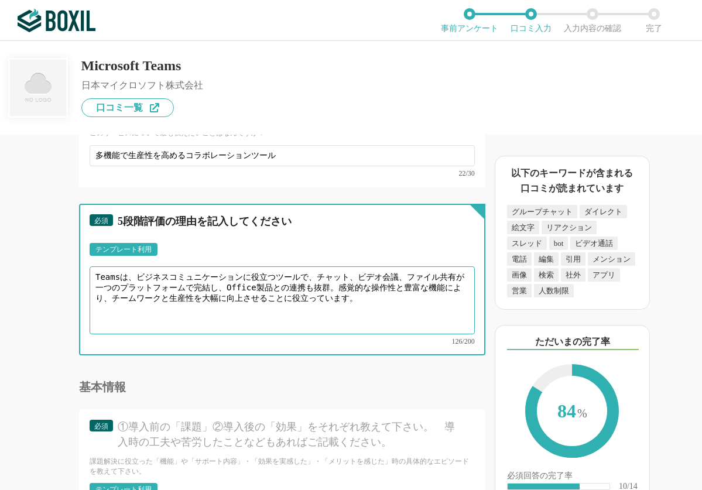
scroll to position [2984, 0]
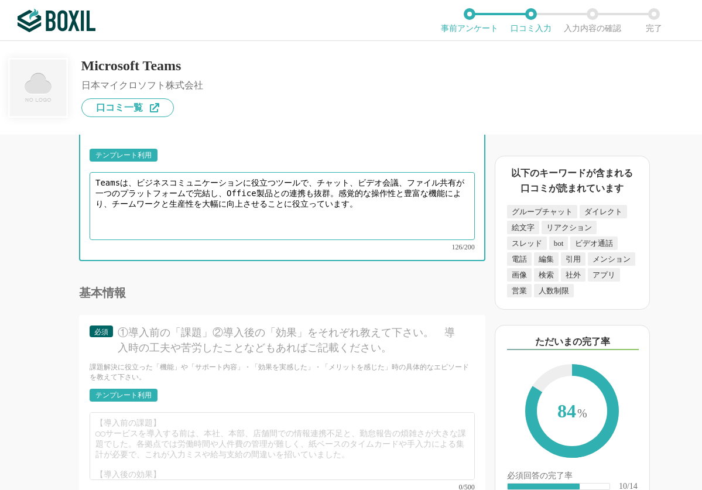
type textarea "Teamsは、ビジネスコミュニケーションに役立つツールで、チャット、ビデオ会議、ファイル共有が一つのプラットフォームで完結し、Office製品との連携も抜群。…"
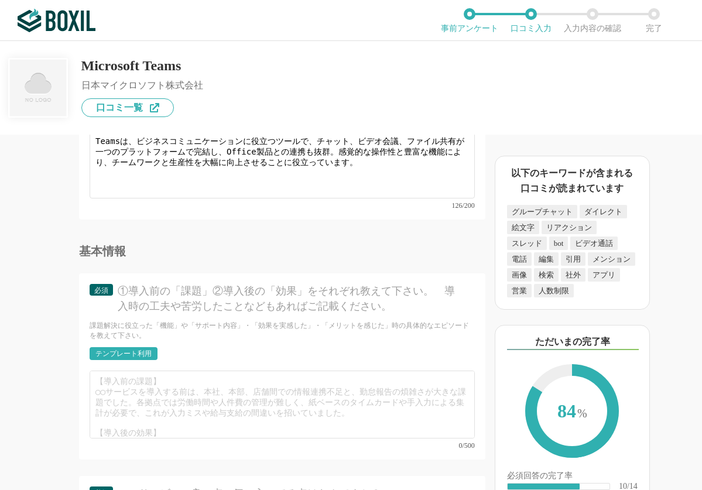
scroll to position [3101, 0]
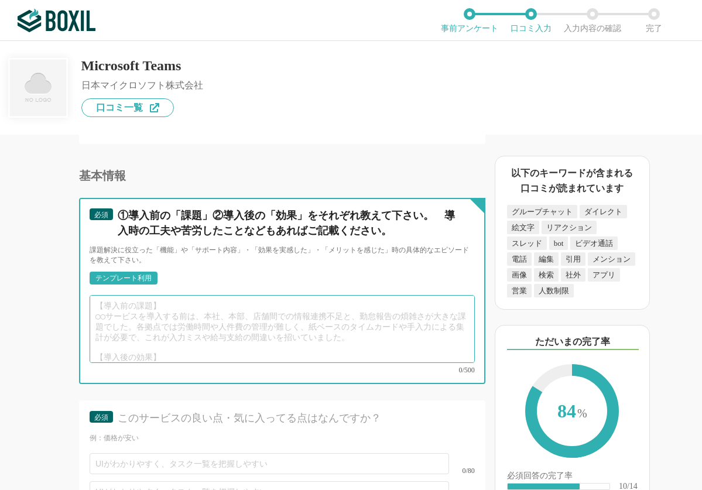
click at [223, 311] on textarea at bounding box center [282, 329] width 385 height 68
paste textarea "【導入前の課題】 飲食チェーン店の店舗運営では、各店舗間の情報共有が電話やメールに依存し、リアルタイムな情報交換が困難でした。 【導入後の効果】 Teams導…"
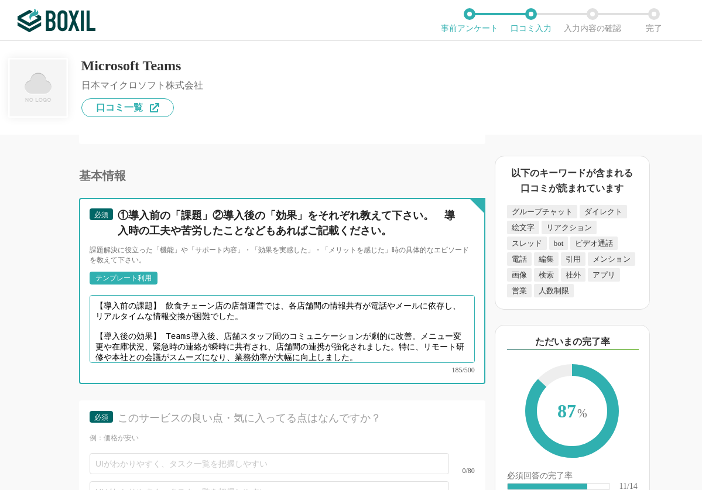
click at [163, 297] on textarea "【導入前の課題】 飲食チェーン店の店舗運営では、各店舗間の情報共有が電話やメールに依存し、リアルタイムな情報交換が困難でした。 【導入後の効果】 Teams導…" at bounding box center [282, 329] width 385 height 68
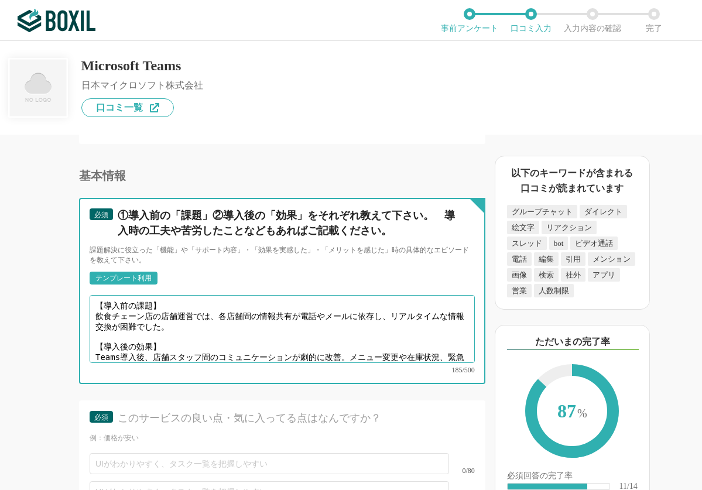
scroll to position [16, 0]
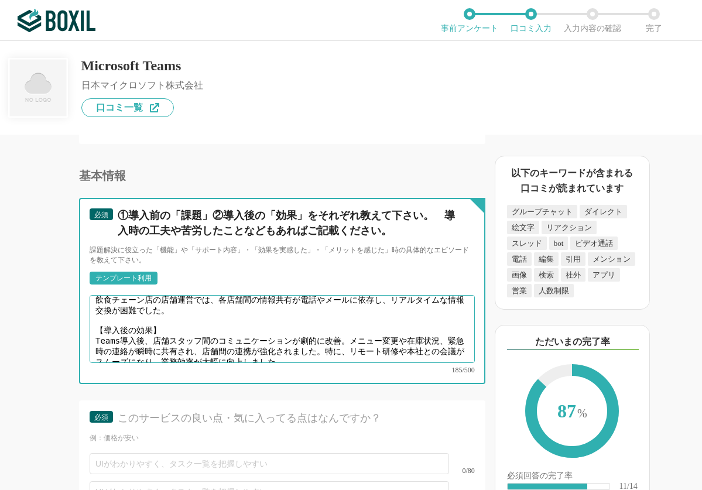
type textarea "【導入前の課題】 飲食チェーン店の店舗運営では、各店舗間の情報共有が電話やメールに依存し、リアルタイムな情報交換が困難でした。 【導入後の効果】 Teams導…"
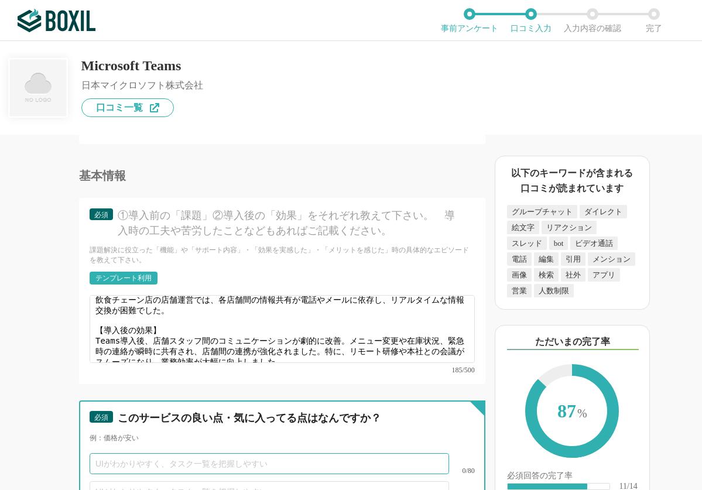
drag, startPoint x: 192, startPoint y: 445, endPoint x: 202, endPoint y: 445, distance: 10.0
click at [192, 453] on input "text" at bounding box center [269, 463] width 359 height 21
paste input "Office製品との高い親和性 ・多様なコミュニケーション機能"
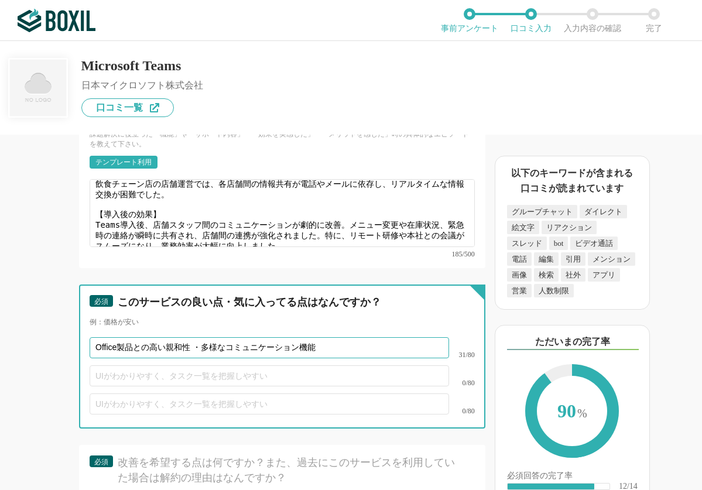
scroll to position [3218, 0]
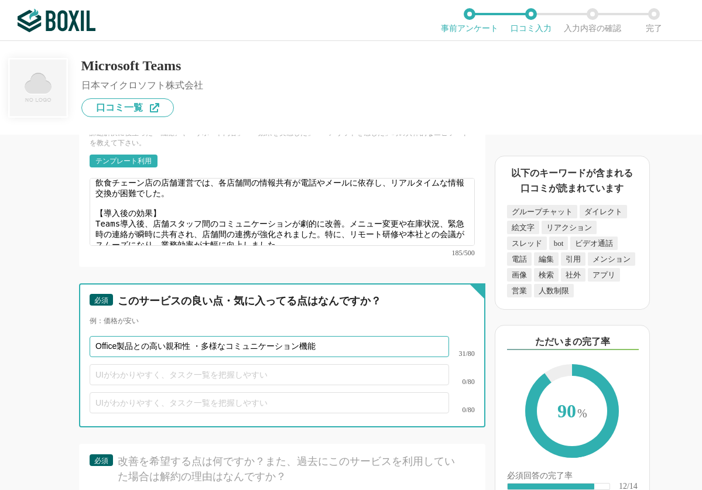
type input "Office製品との高い親和性 ・多様なコミュニケーション機能"
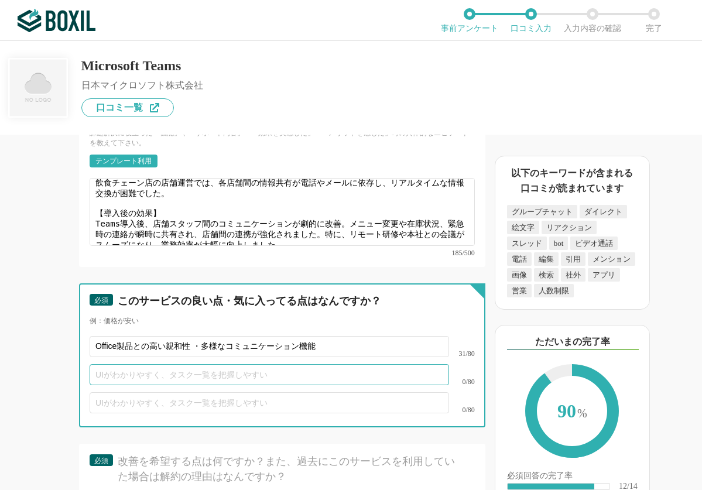
click at [168, 364] on input "text" at bounding box center [269, 374] width 359 height 21
paste input "セキュリティ機能の充実"
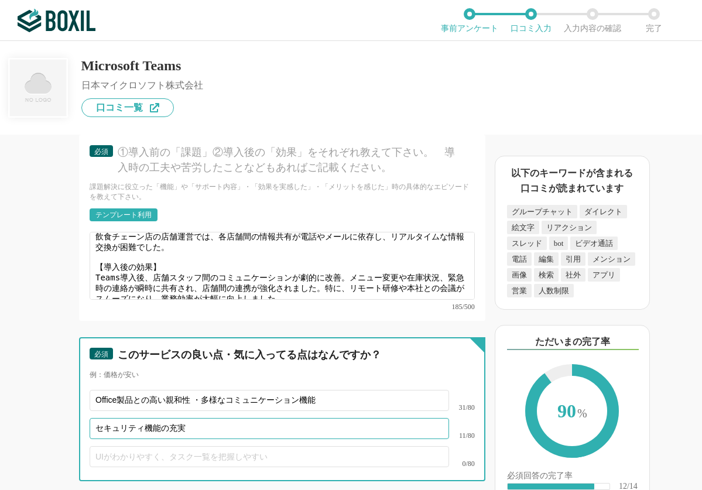
scroll to position [3160, 0]
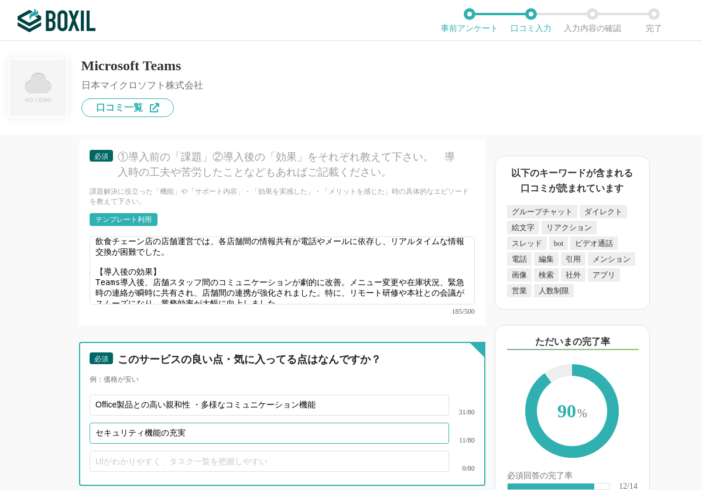
type input "セキュリティ機能の充実"
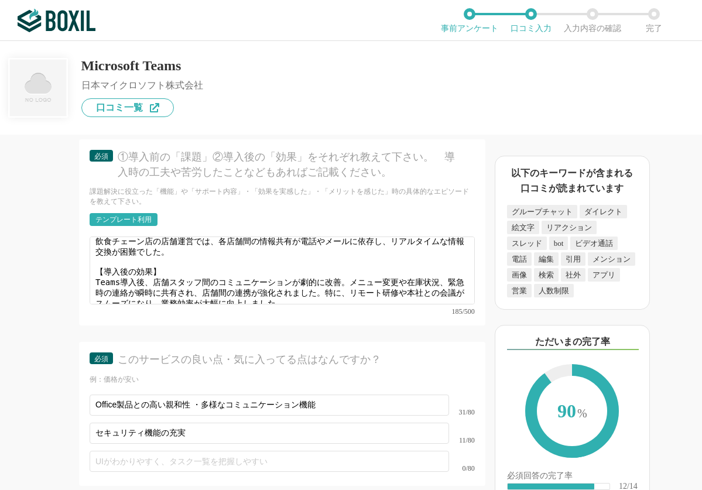
scroll to position [3394, 0]
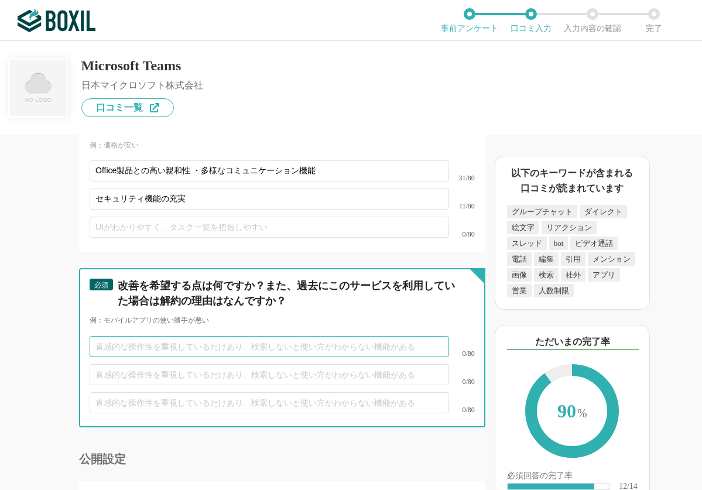
click at [141, 336] on input "text" at bounding box center [269, 346] width 359 height 21
paste input "モバイル版の動作が重い"
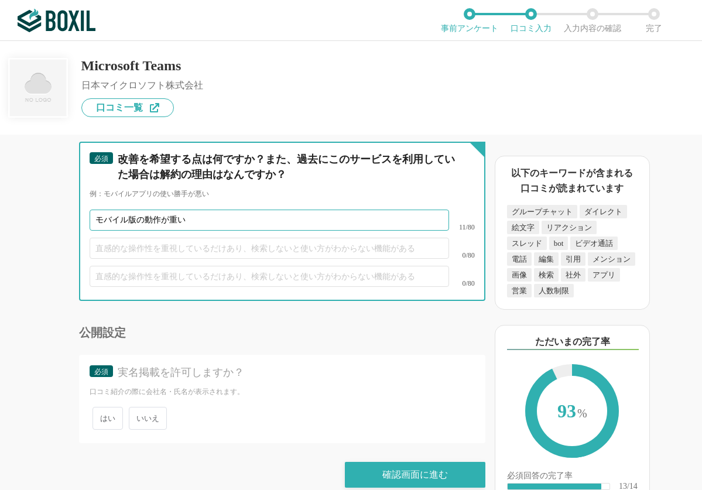
scroll to position [3522, 0]
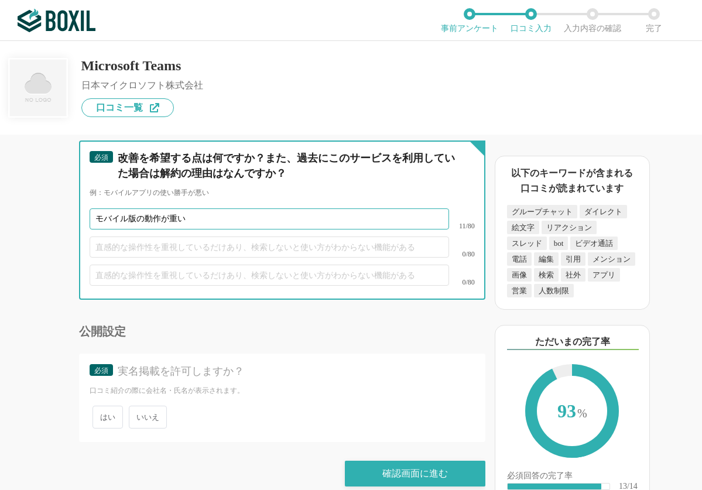
type input "モバイル版の動作が重い"
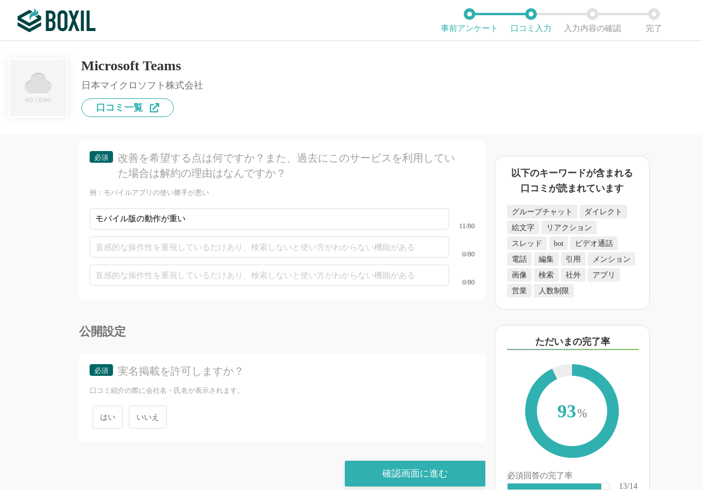
click at [146, 406] on span "いいえ" at bounding box center [148, 417] width 38 height 23
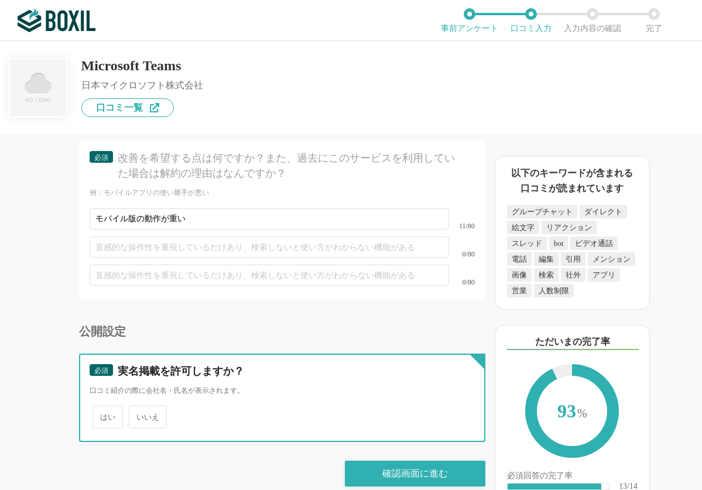
click at [139, 407] on input "いいえ" at bounding box center [136, 411] width 8 height 8
radio input "true"
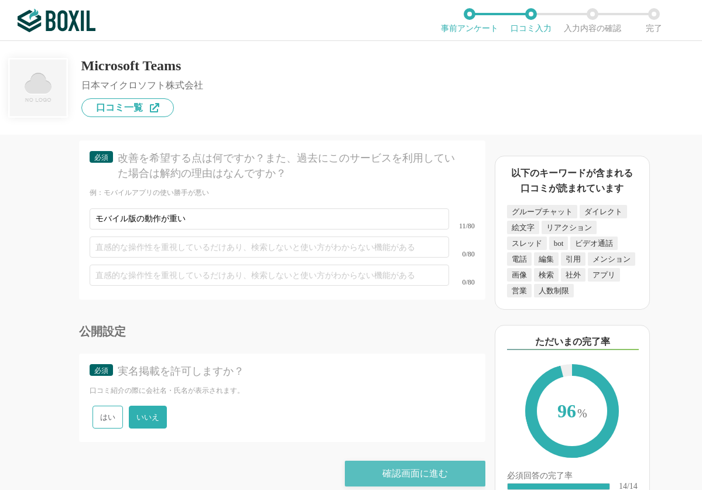
click at [416, 461] on div "確認画面に進む" at bounding box center [415, 474] width 140 height 26
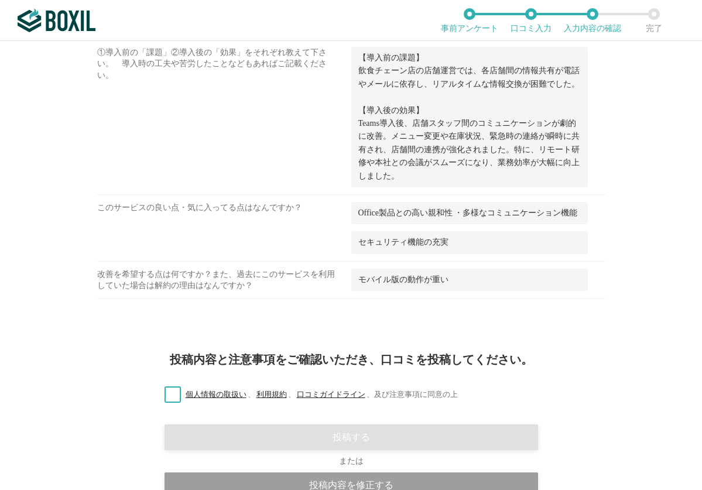
scroll to position [1457, 0]
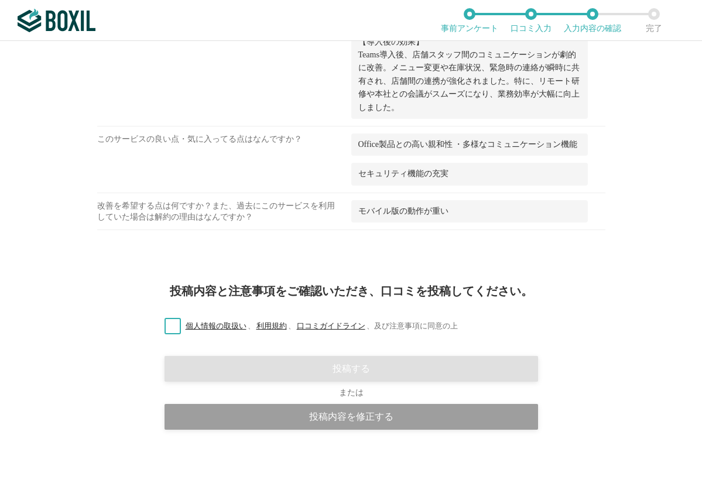
drag, startPoint x: 168, startPoint y: 325, endPoint x: 173, endPoint y: 330, distance: 7.0
click at [168, 325] on label "個人情報の取扱い 、 利用規約 、 口コミガイドライン 、 及び注意事項に同意の上" at bounding box center [306, 326] width 303 height 12
click at [0, 0] on input "個人情報の取扱い 、 利用規約 、 口コミガイドライン 、 及び注意事項に同意の上" at bounding box center [0, 0] width 0 height 0
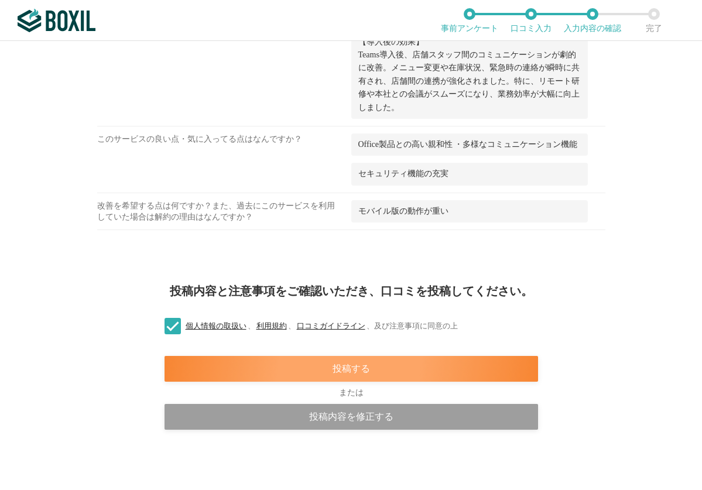
drag, startPoint x: 437, startPoint y: 372, endPoint x: 465, endPoint y: 385, distance: 31.1
click at [437, 372] on div "投稿する" at bounding box center [350, 369] width 373 height 26
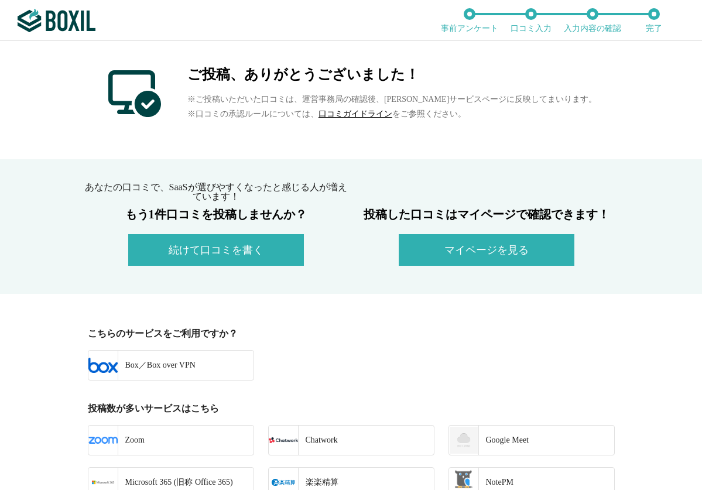
click at [542, 160] on div "あなたの口コミで、SaaSが選びやすくなったと感じる人が増えています！ もう1件口コミを投稿しませんか？ 続けて口コミを書く 投稿した口コミはマイページで確認…" at bounding box center [351, 226] width 702 height 135
